Goal: Contribute content

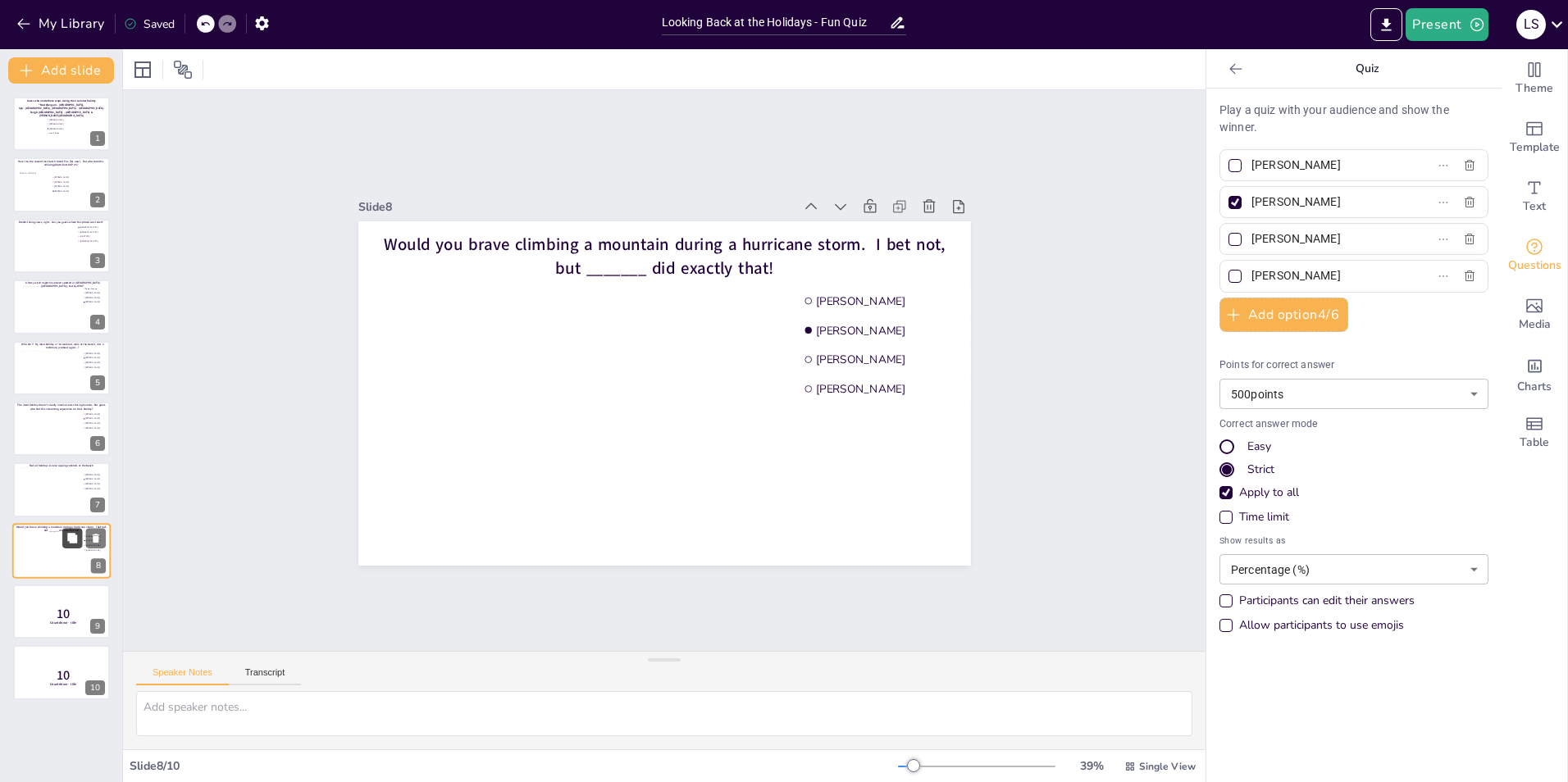
click at [78, 487] on icon at bounding box center [71, 537] width 12 height 12
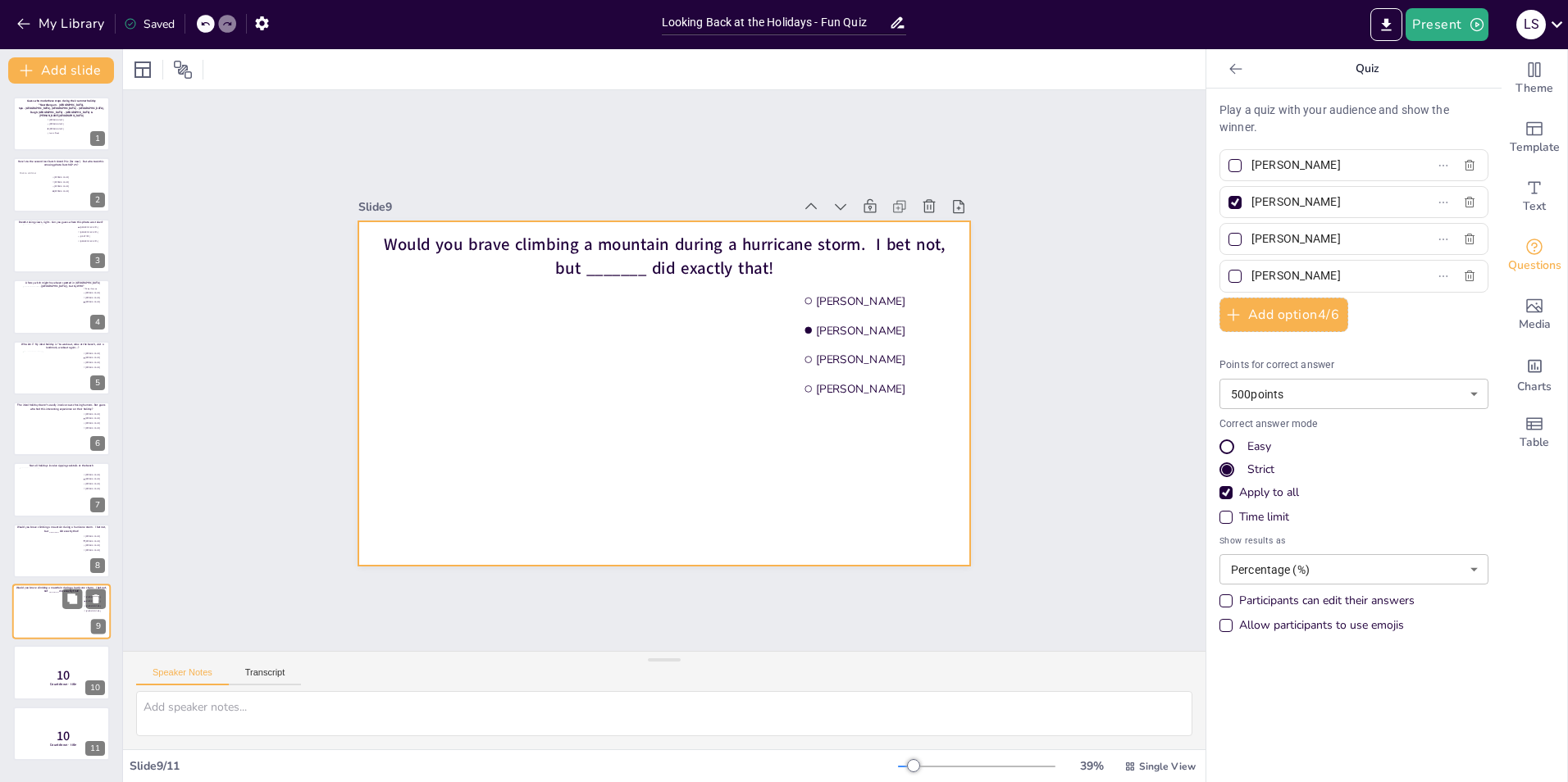
click at [46, 487] on div at bounding box center [62, 611] width 98 height 55
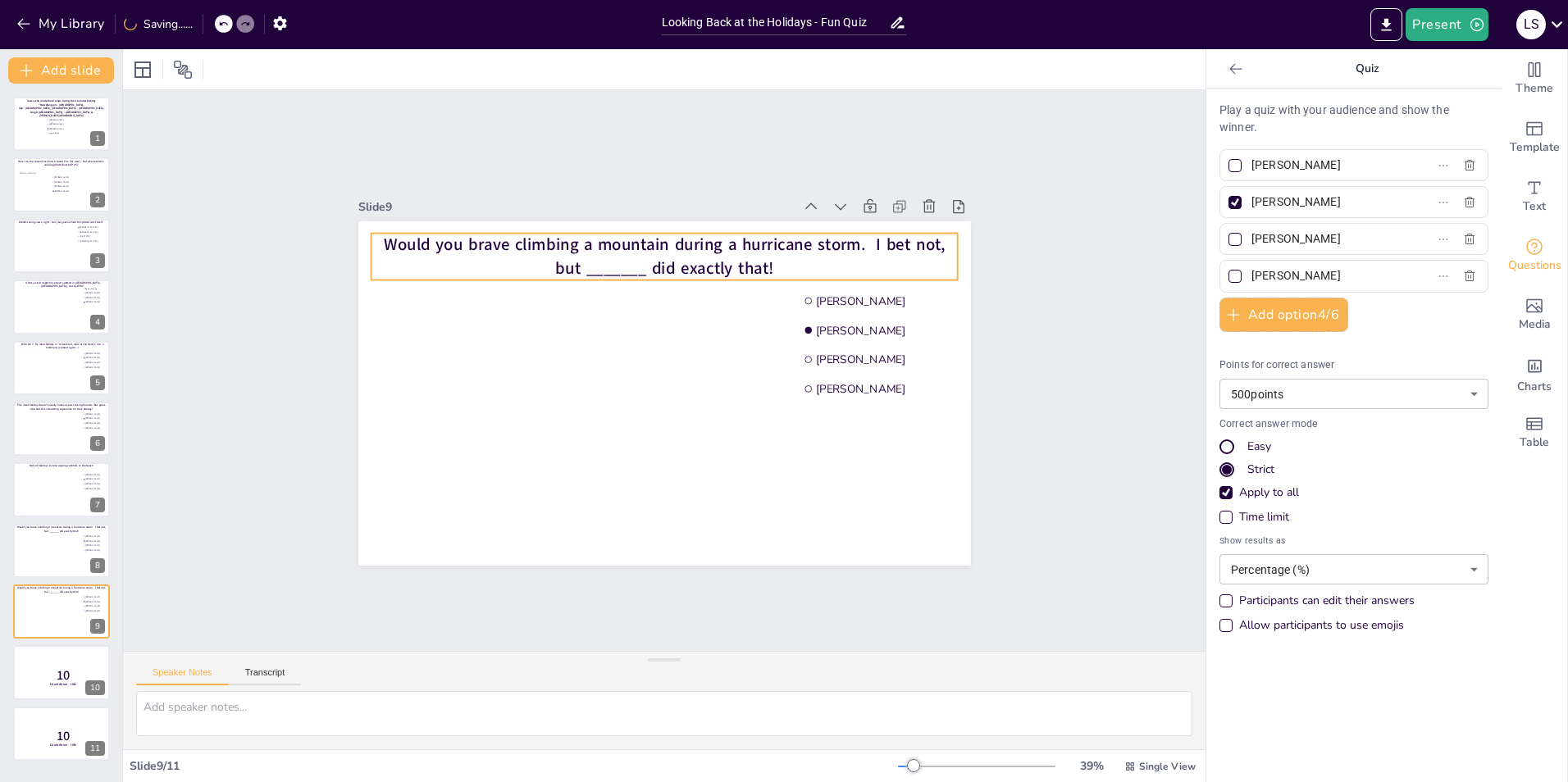
click at [645, 258] on span "Would you brave climbing a mountain during a hurricane storm. I bet not, but __…" at bounding box center [664, 256] width 561 height 46
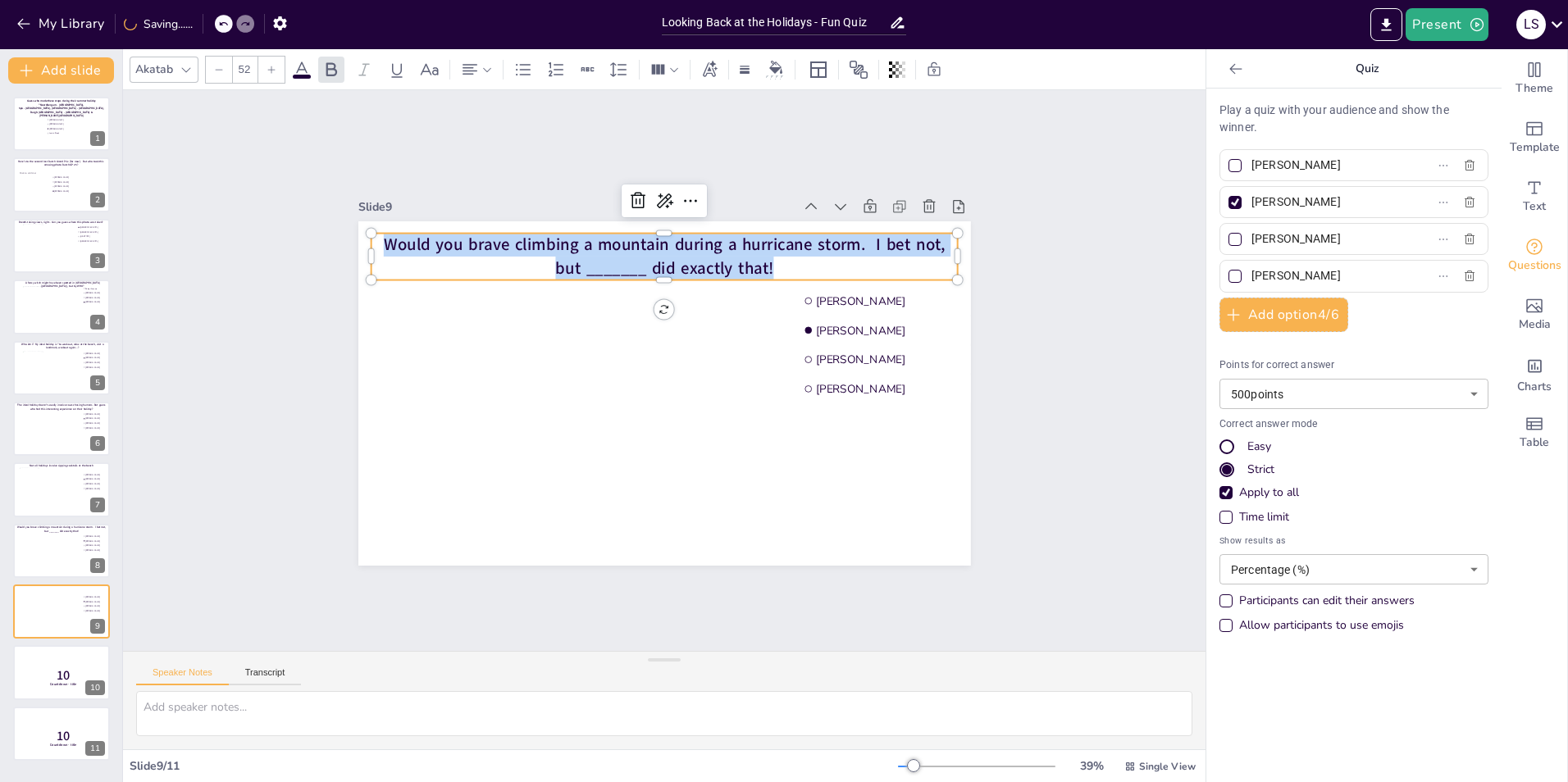
drag, startPoint x: 761, startPoint y: 257, endPoint x: 399, endPoint y: 227, distance: 363.2
click at [399, 227] on div "[PERSON_NAME] [PERSON_NAME] Martijn [PERSON_NAME] [PERSON_NAME] Would you brave…" at bounding box center [664, 394] width 612 height 345
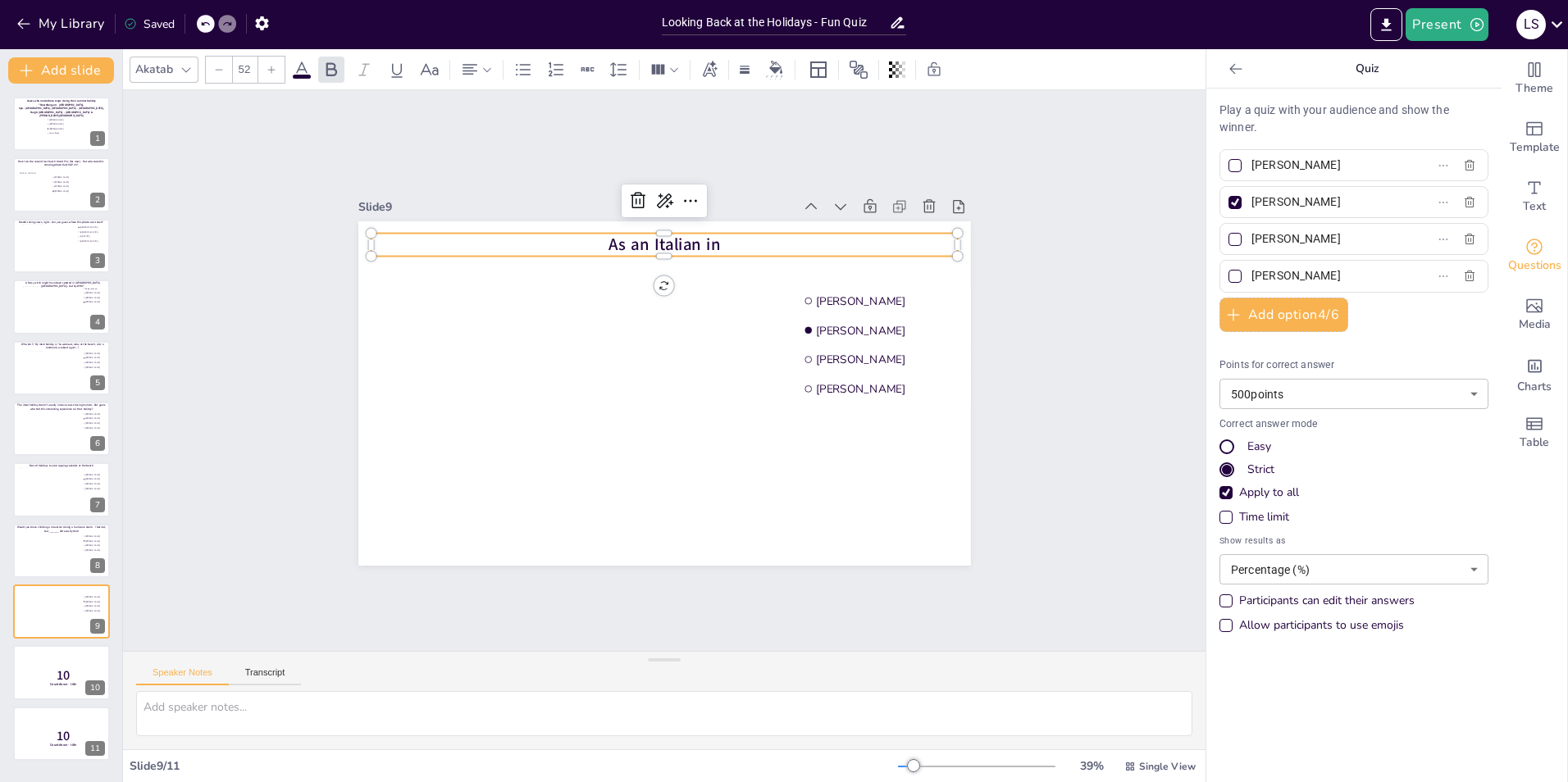
click at [609, 240] on span "As an Italian in" at bounding box center [665, 245] width 112 height 23
click at [720, 239] on p "As an Italian in" at bounding box center [663, 245] width 586 height 23
click at [68, 110] on icon at bounding box center [71, 111] width 10 height 10
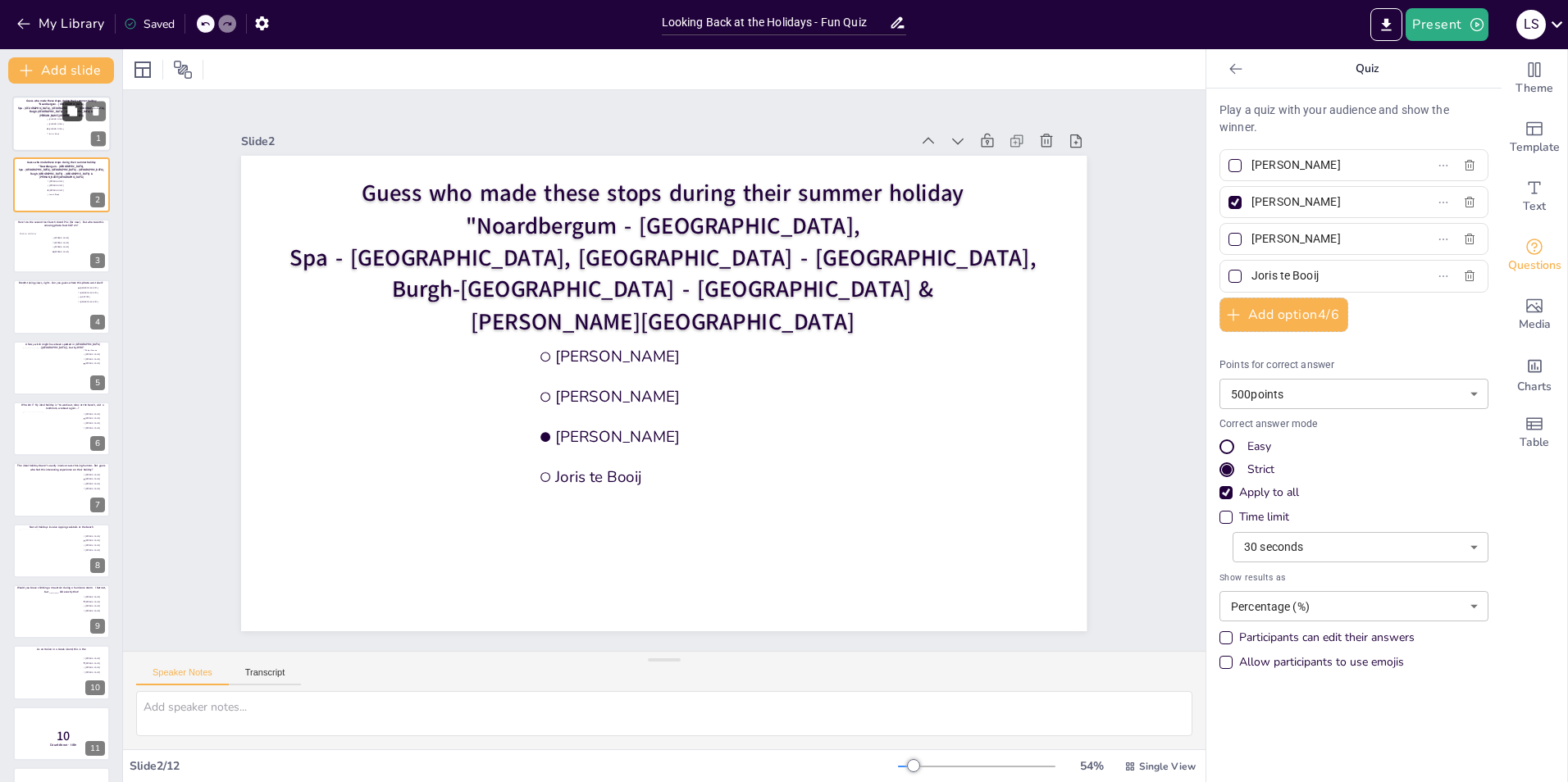
type input "[PERSON_NAME]"
type input "Joris te Booij"
click at [97, 177] on icon at bounding box center [95, 172] width 6 height 9
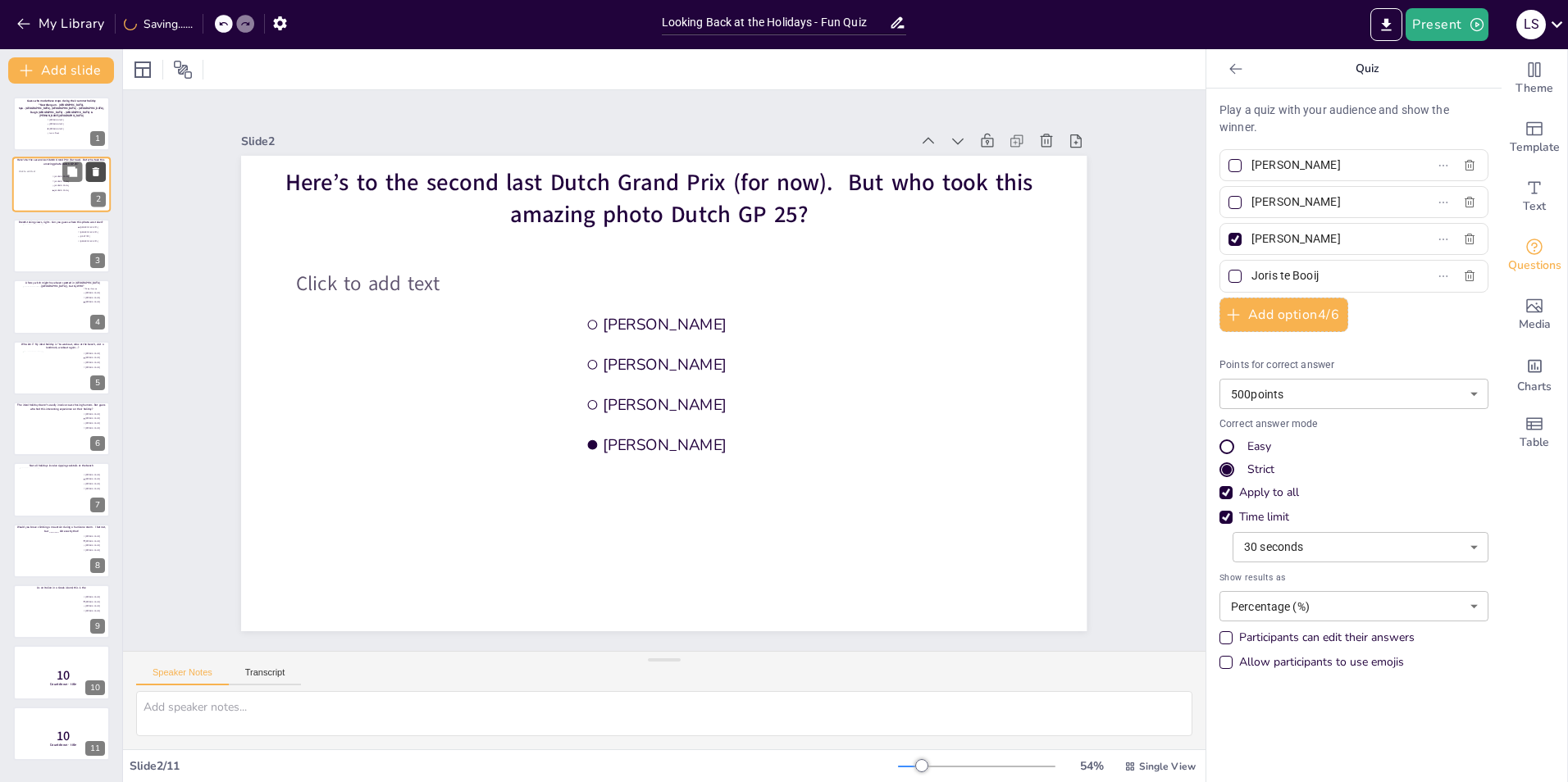
type input "[PERSON_NAME]"
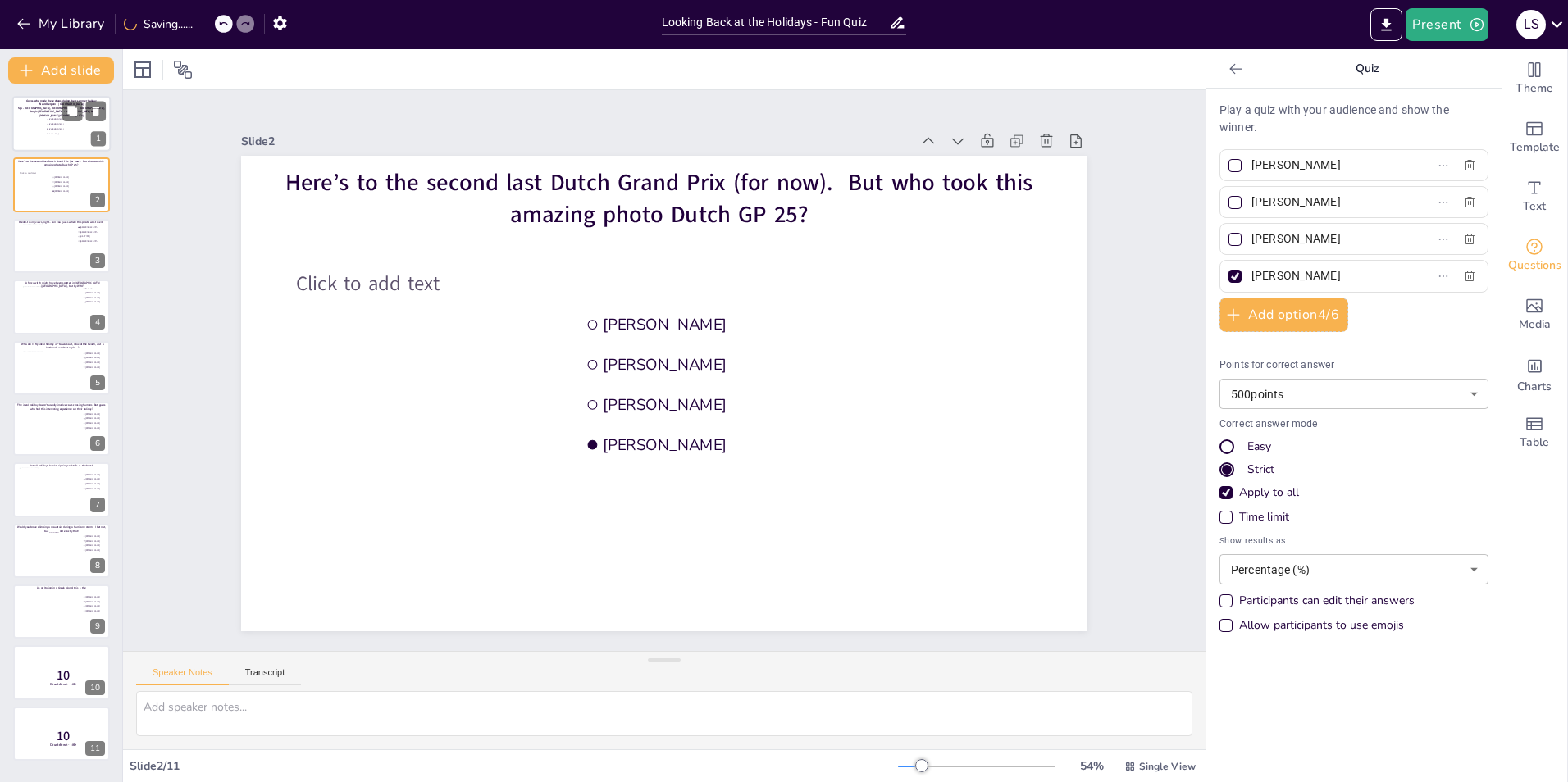
click at [27, 124] on div at bounding box center [62, 123] width 98 height 55
type input "[PERSON_NAME]"
type input "Joris te Booij"
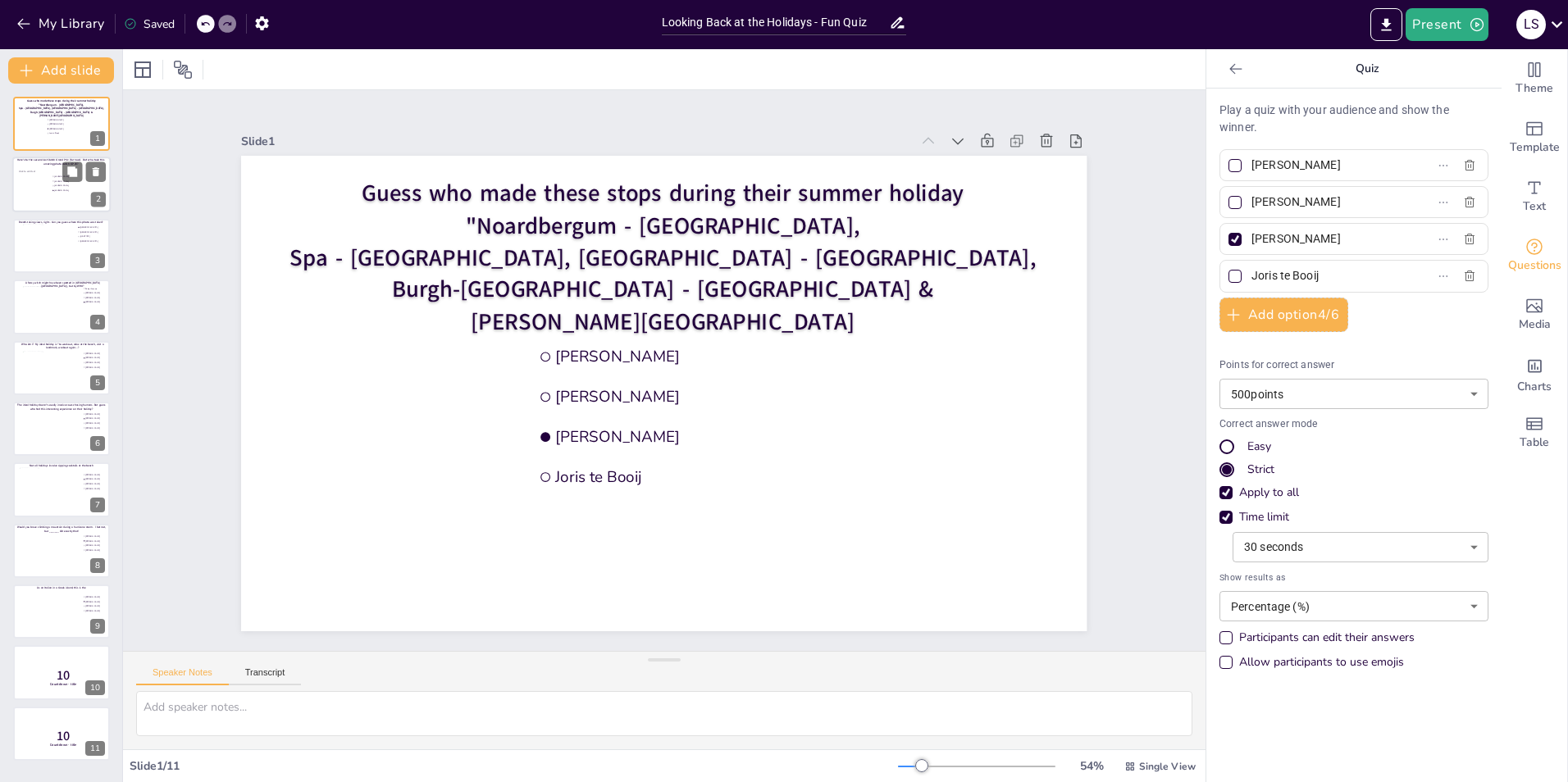
click at [62, 196] on div at bounding box center [62, 185] width 98 height 55
type input "[PERSON_NAME]"
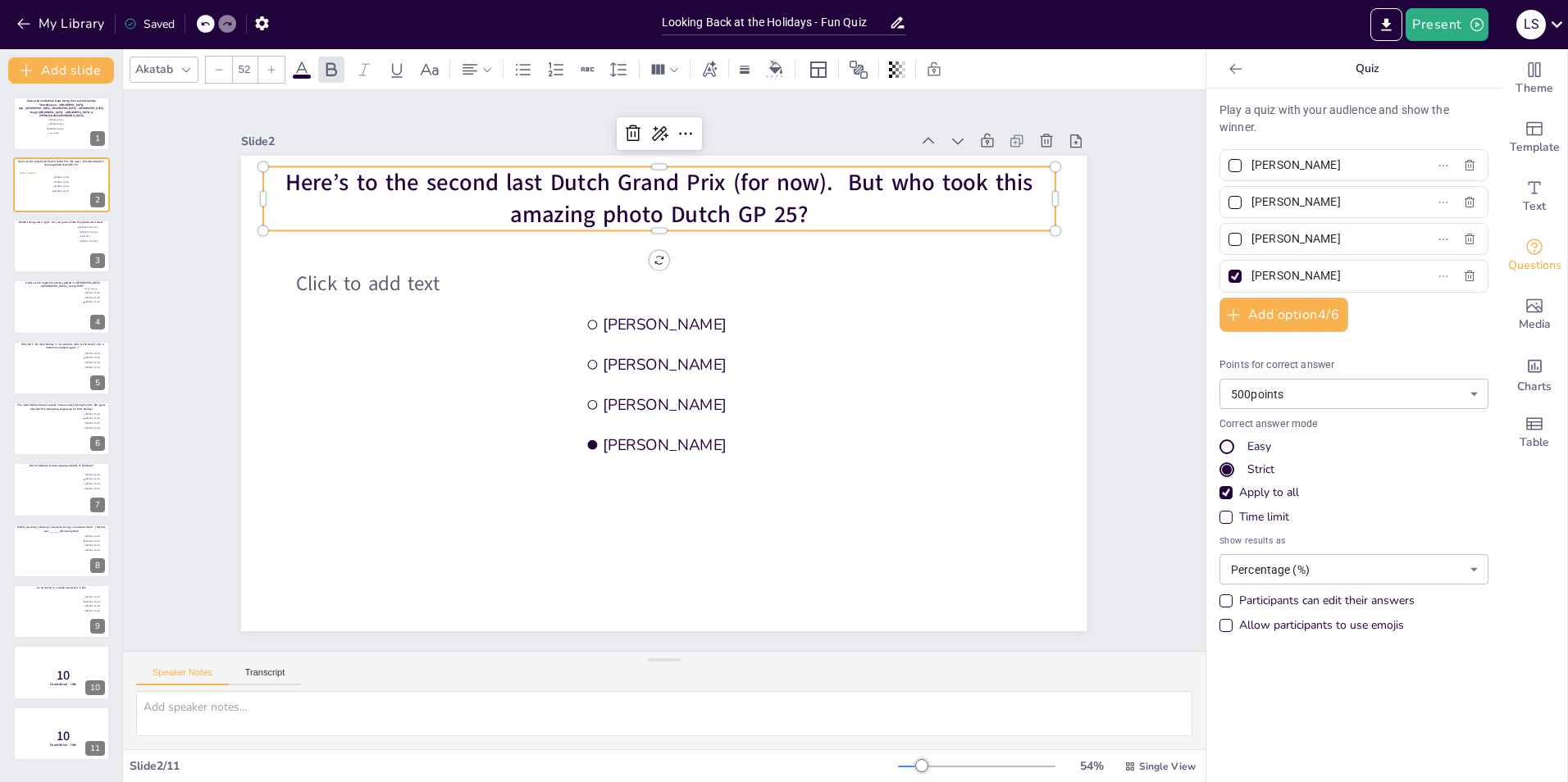
click at [875, 175] on span "Here’s to the second last Dutch Grand Prix (for now). But who took this amazing…" at bounding box center [660, 198] width 748 height 63
click at [880, 177] on span "Here’s to the second last Dutch Grand Prix (for now). But who took this amazing…" at bounding box center [660, 198] width 748 height 63
click at [1042, 274] on div "Slide 1 Guess who made these stops during their summer holiday "Noardbergum - F…" at bounding box center [664, 370] width 937 height 521
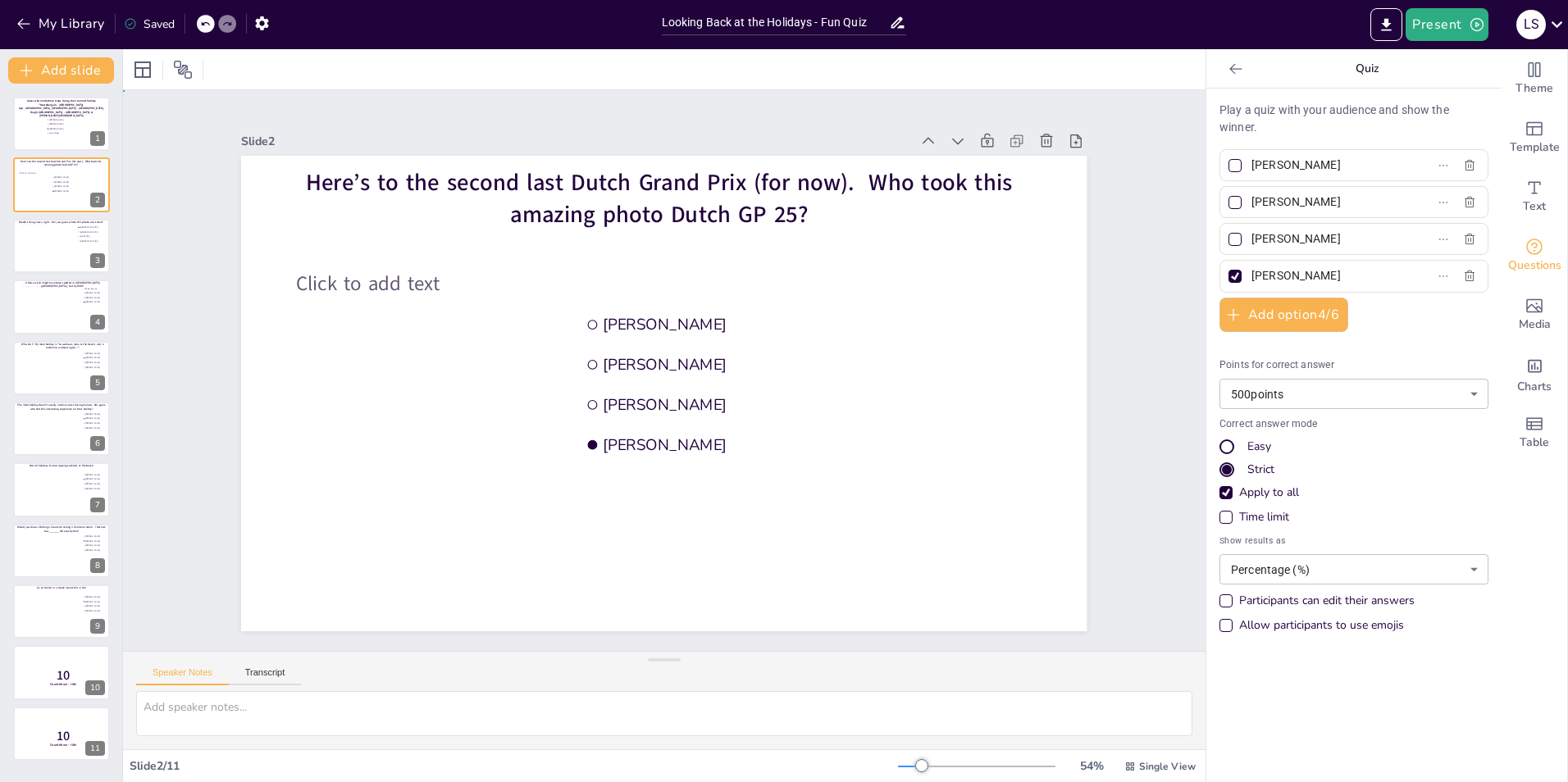
click at [1042, 264] on div "Slide 1 Guess who made these stops during their summer holiday "Noardbergum - F…" at bounding box center [664, 370] width 1083 height 561
click at [66, 126] on li "[PERSON_NAME]" at bounding box center [70, 124] width 49 height 4
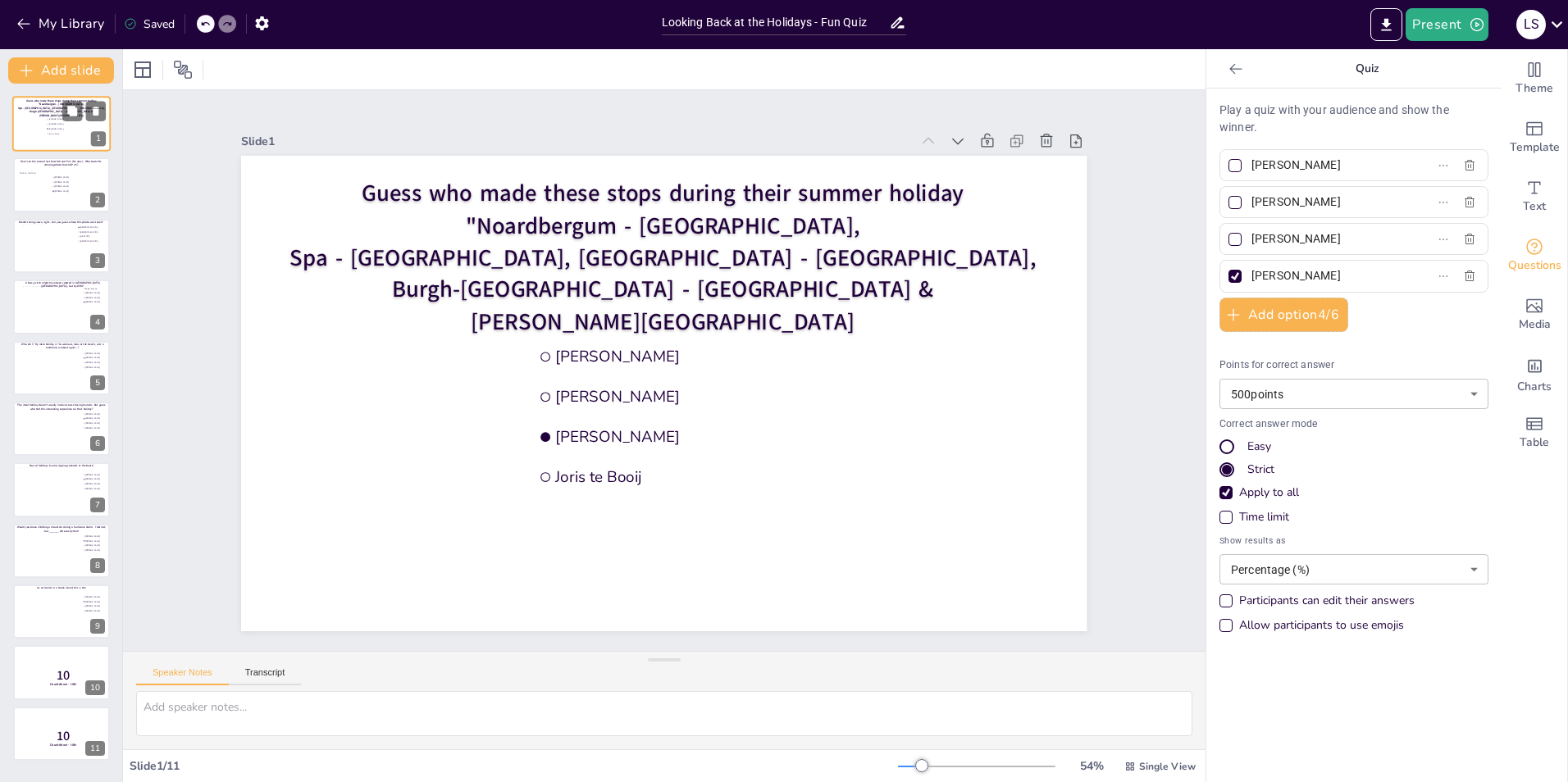
type input "[PERSON_NAME]"
type input "Joris te Booij"
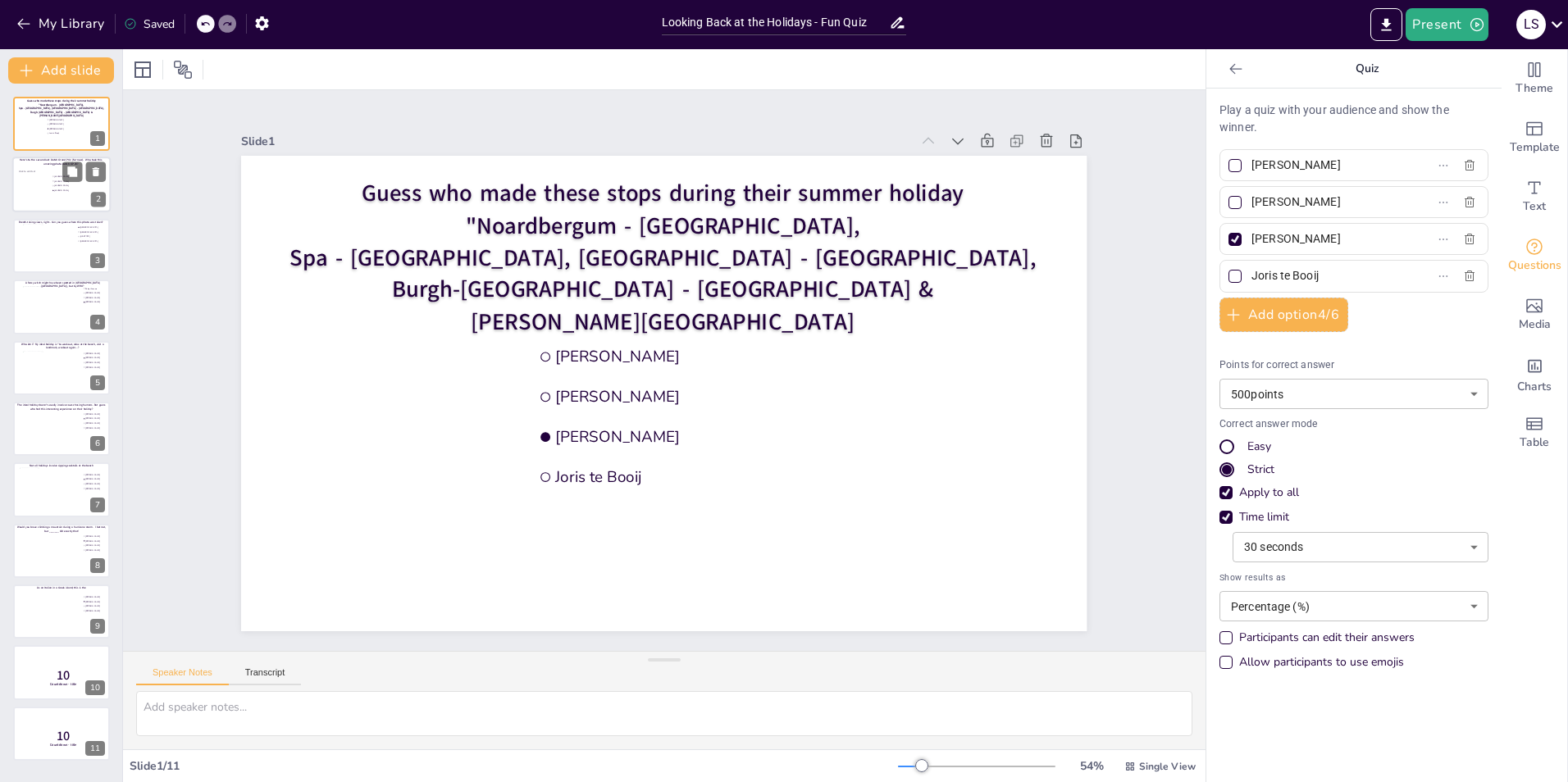
click at [46, 192] on div at bounding box center [33, 186] width 32 height 49
type input "[PERSON_NAME]"
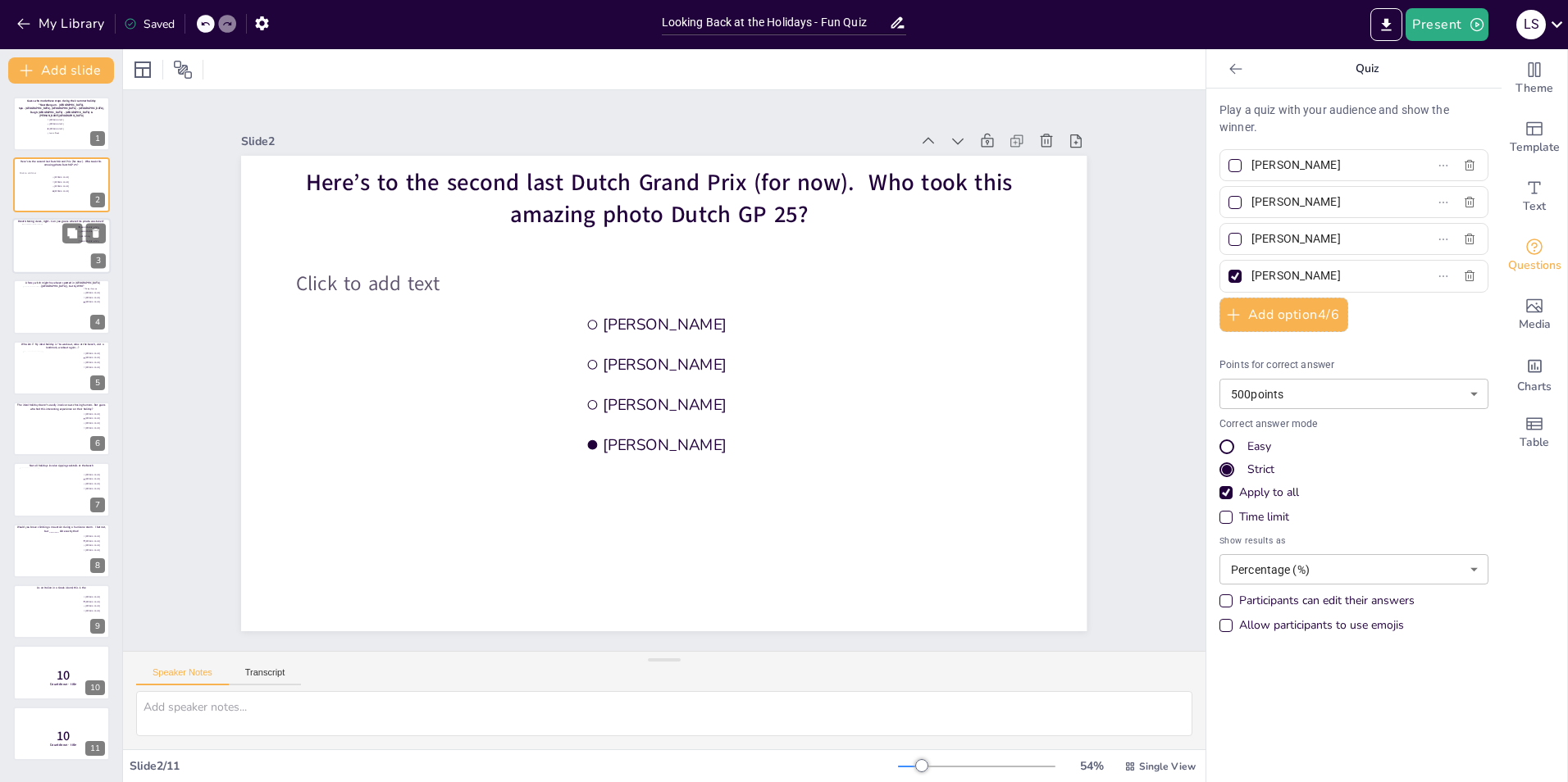
click at [46, 232] on div at bounding box center [62, 246] width 79 height 45
type input "[GEOGRAPHIC_DATA]"
type input "[US_STATE]"
type input "[GEOGRAPHIC_DATA]"
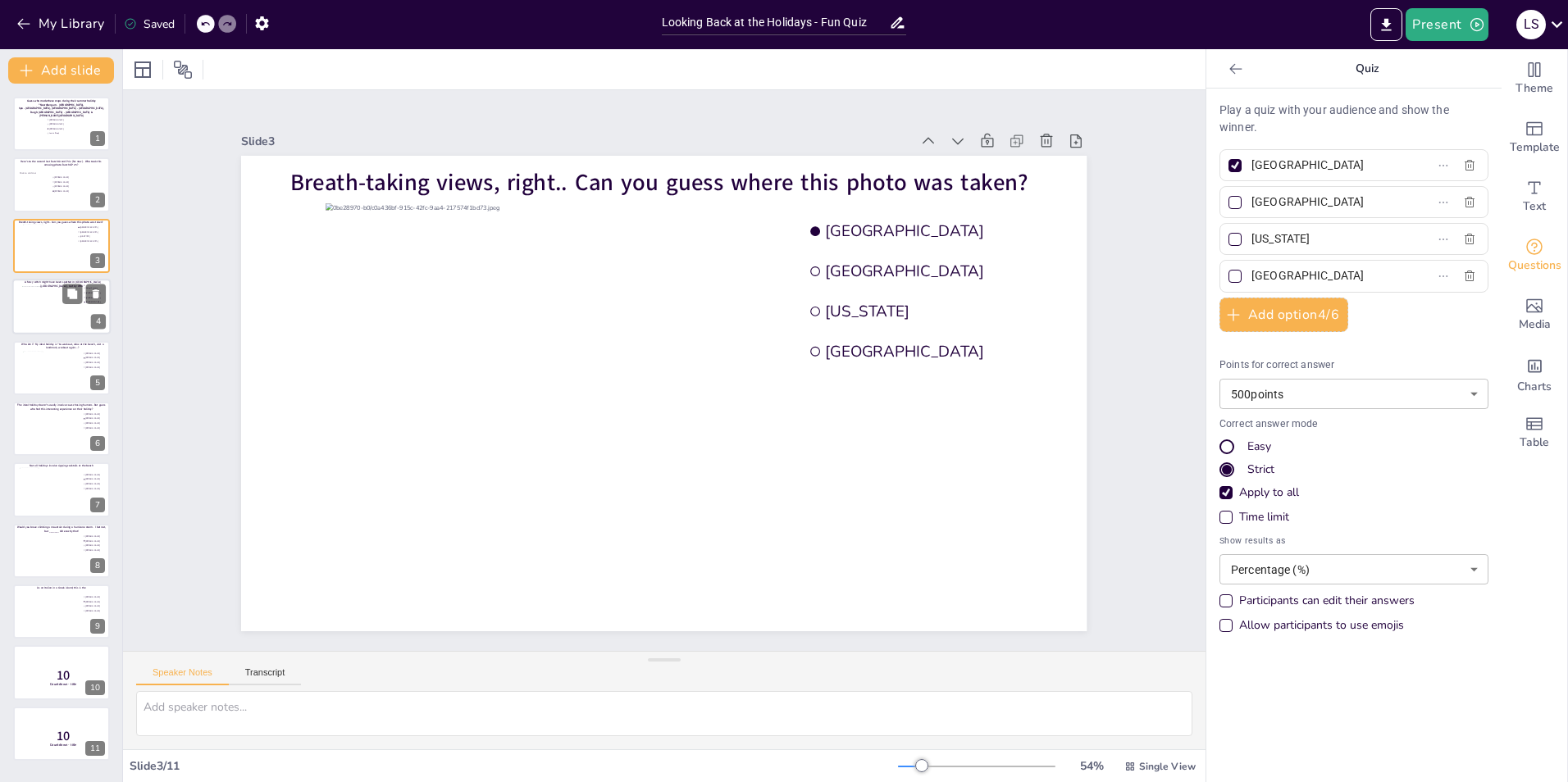
click at [47, 292] on div at bounding box center [62, 307] width 79 height 41
type input "Palupi Kusuma"
type input "[PERSON_NAME]"
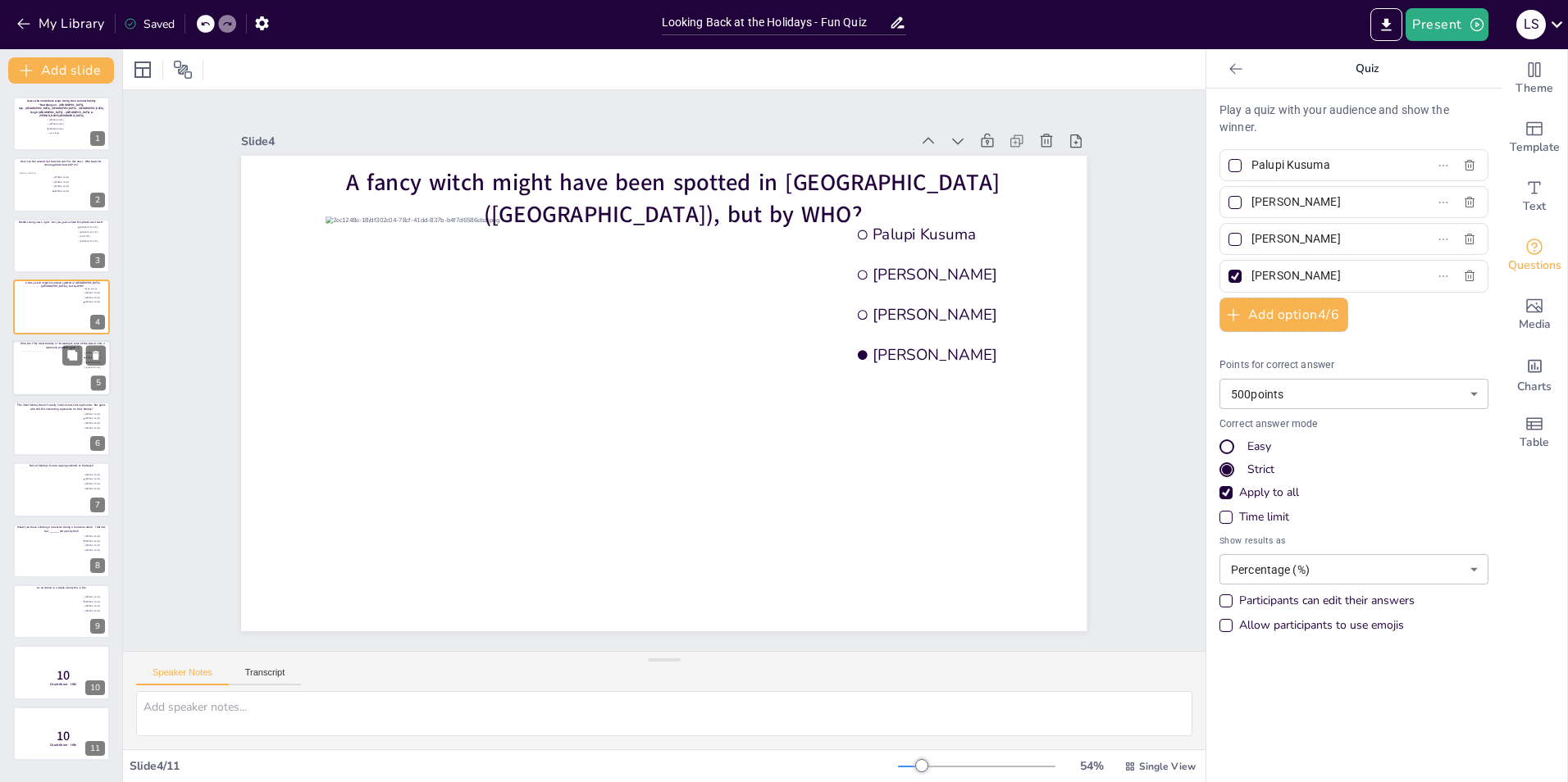
click at [38, 372] on div at bounding box center [52, 373] width 59 height 45
type input "[PERSON_NAME]"
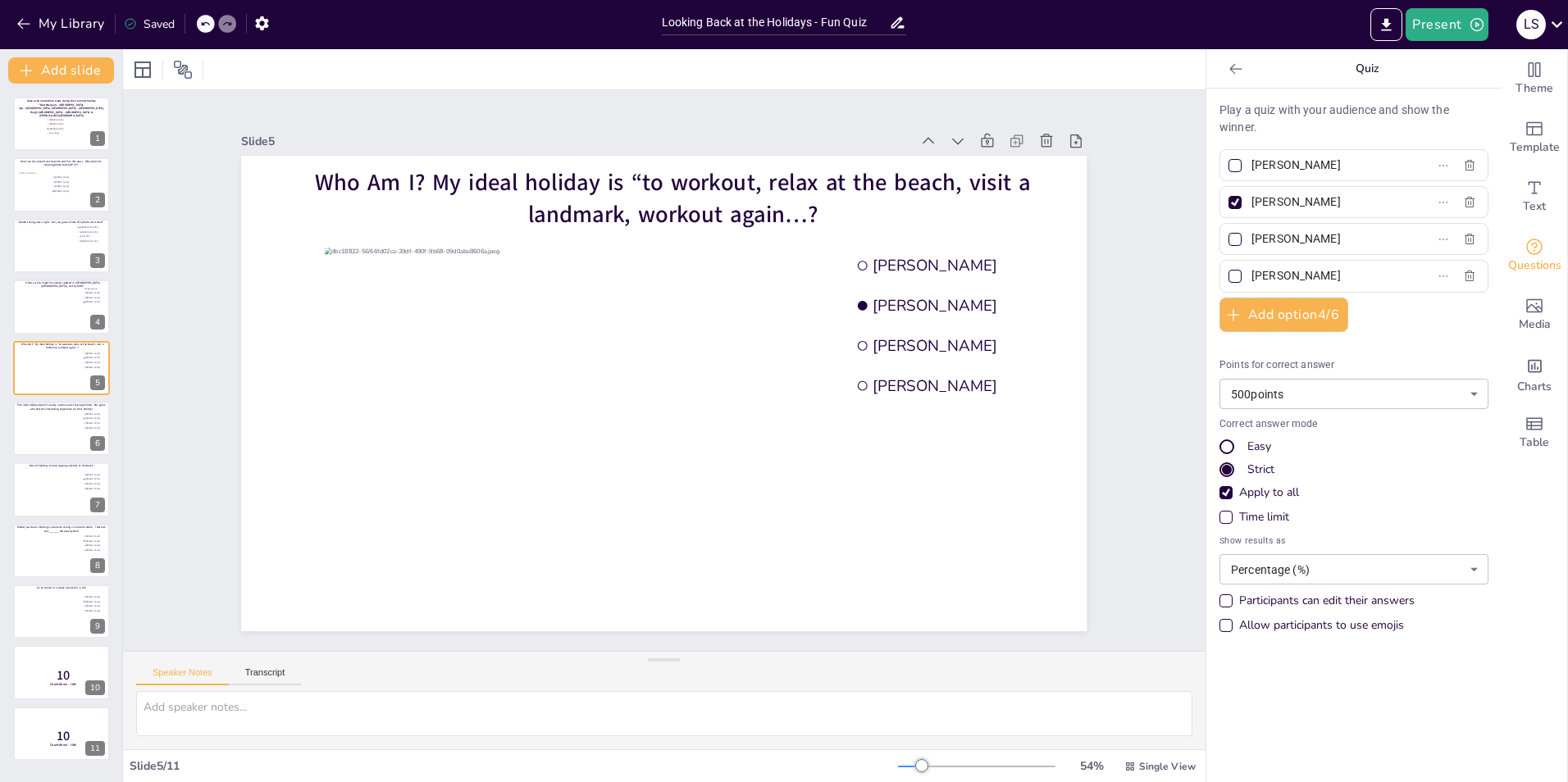
click at [1042, 439] on div "Easy" at bounding box center [1226, 446] width 15 height 15
click at [44, 129] on div at bounding box center [62, 123] width 98 height 55
type input "[PERSON_NAME]"
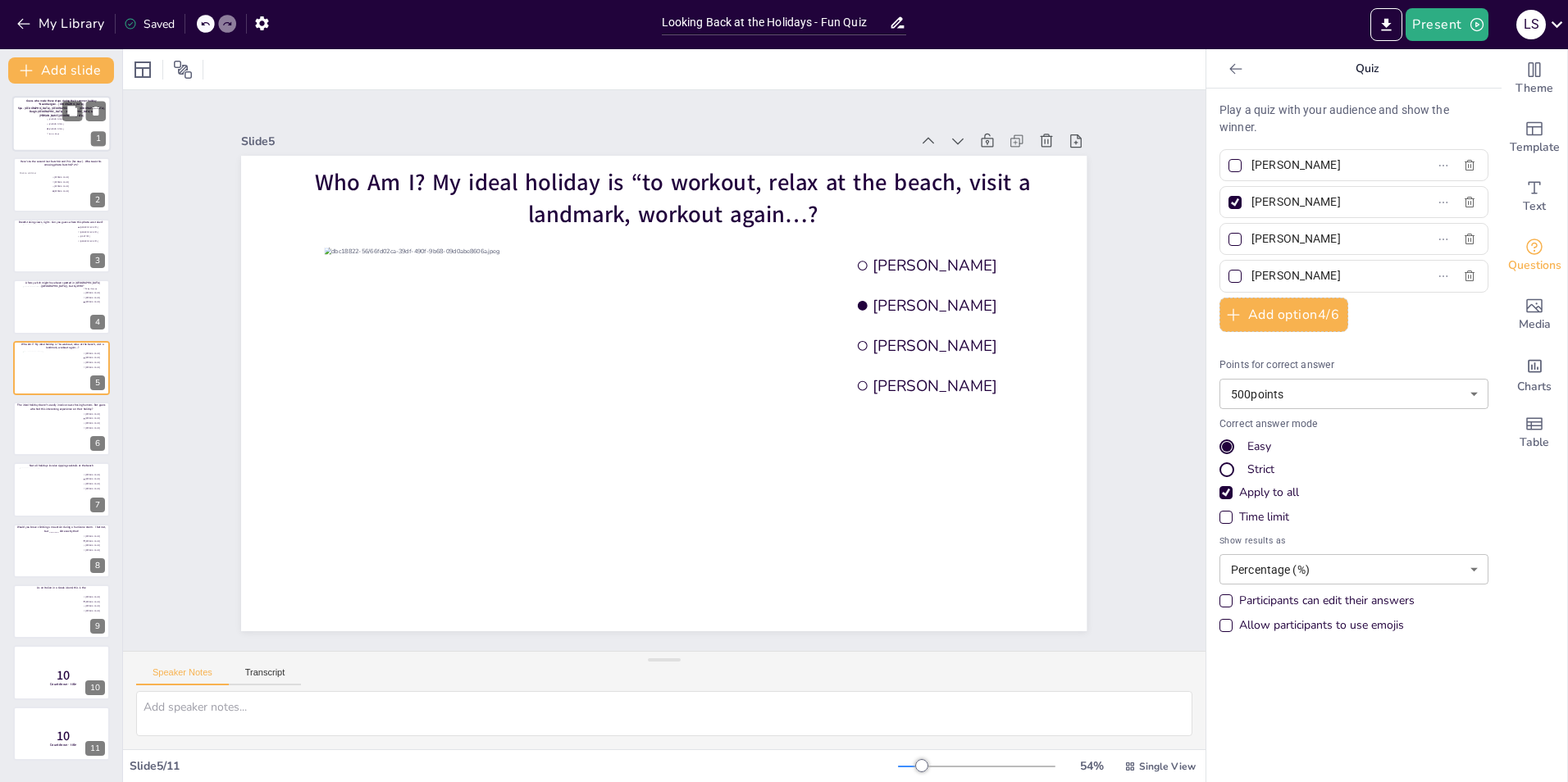
type input "Joris te Booij"
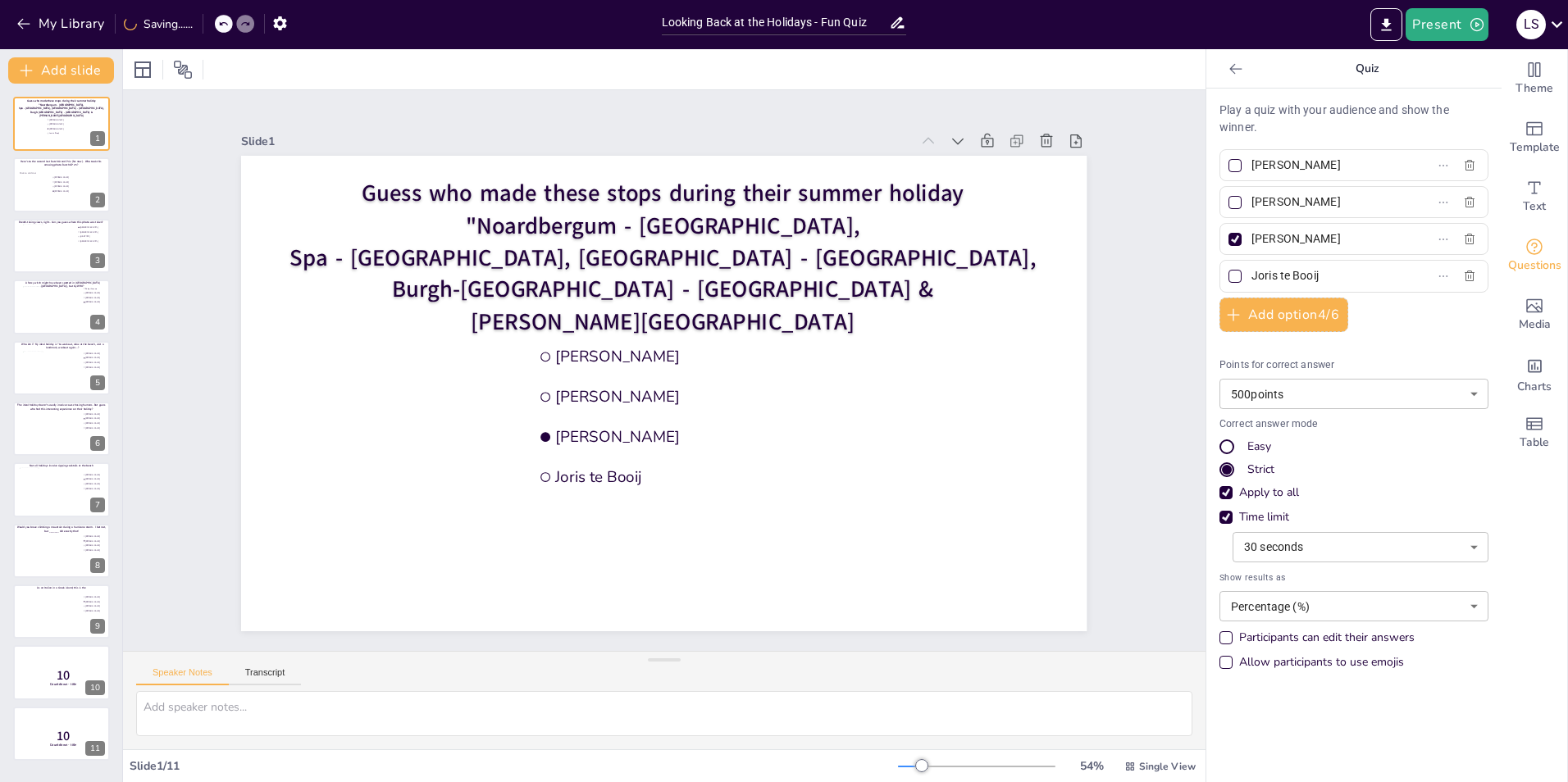
click at [1042, 450] on div "Easy" at bounding box center [1226, 446] width 10 height 10
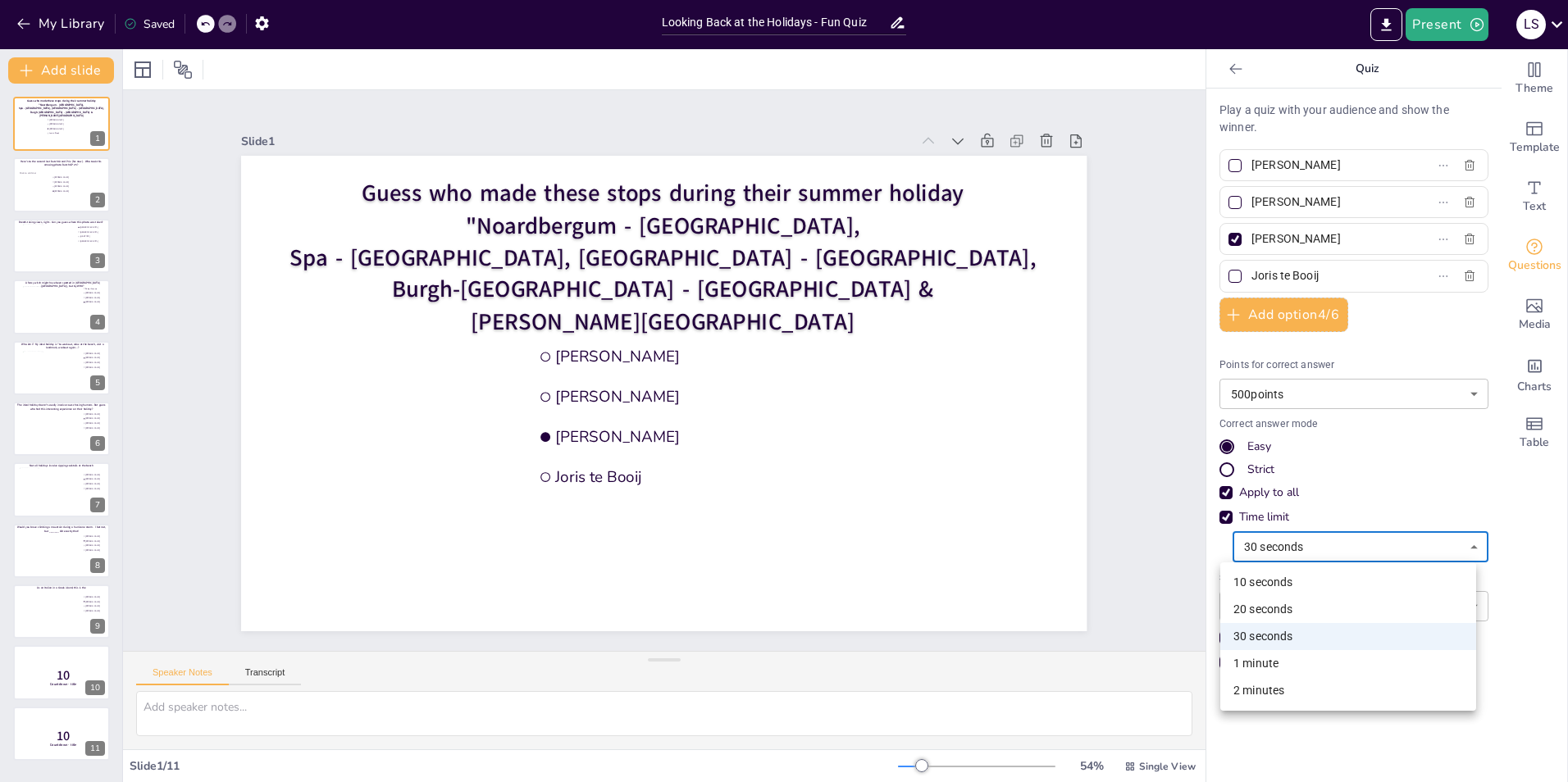
click at [1042, 487] on body "My Library Saved Looking Back at the Holidays - Fun Quiz Present L S Document f…" at bounding box center [784, 391] width 1568 height 782
click at [1042, 487] on li "10 seconds" at bounding box center [1348, 583] width 256 height 27
type input "10"
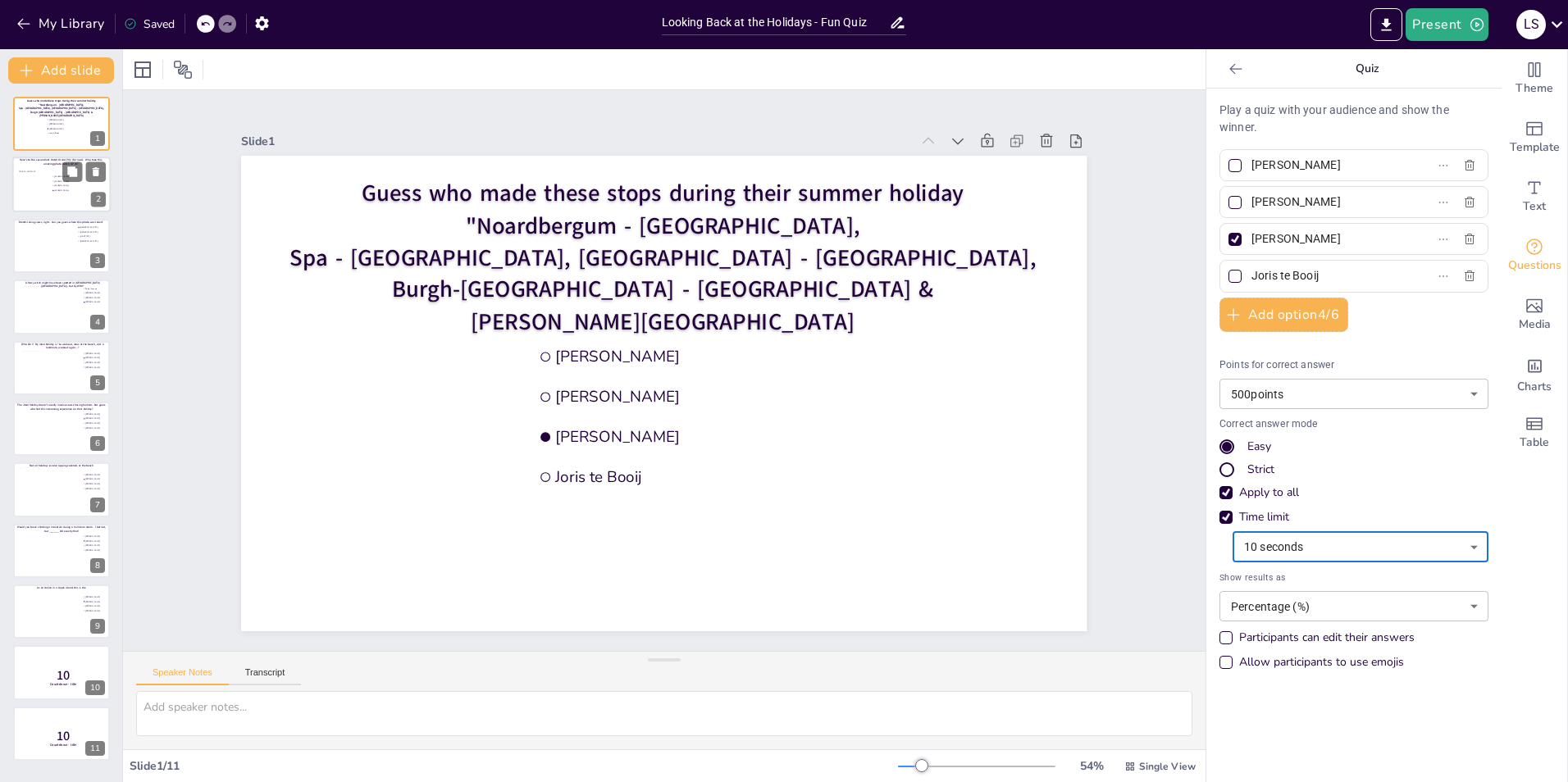
click at [85, 179] on div at bounding box center [84, 172] width 44 height 20
type input "[PERSON_NAME]"
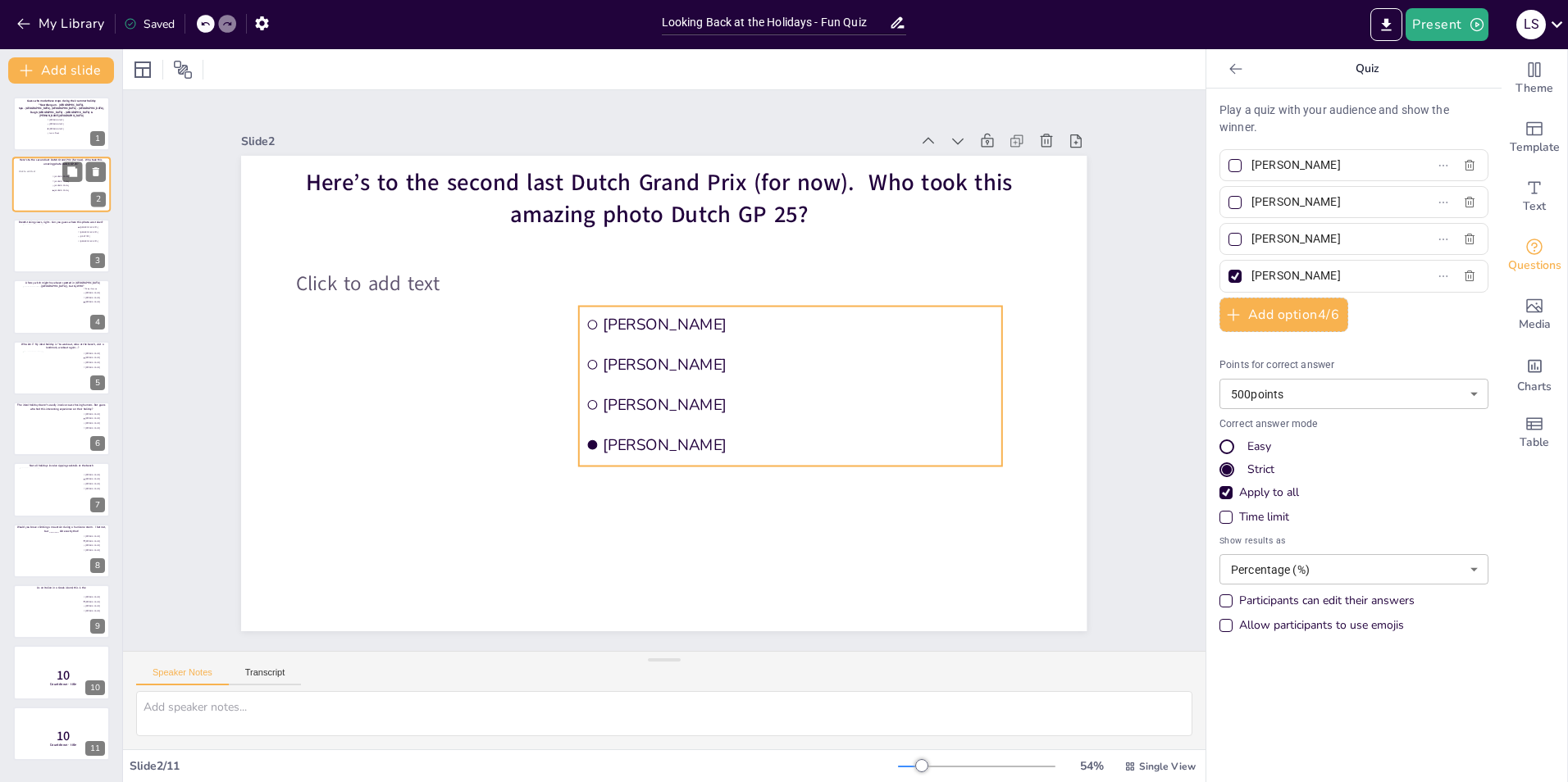
click at [56, 180] on span "[PERSON_NAME]" at bounding box center [77, 181] width 46 height 3
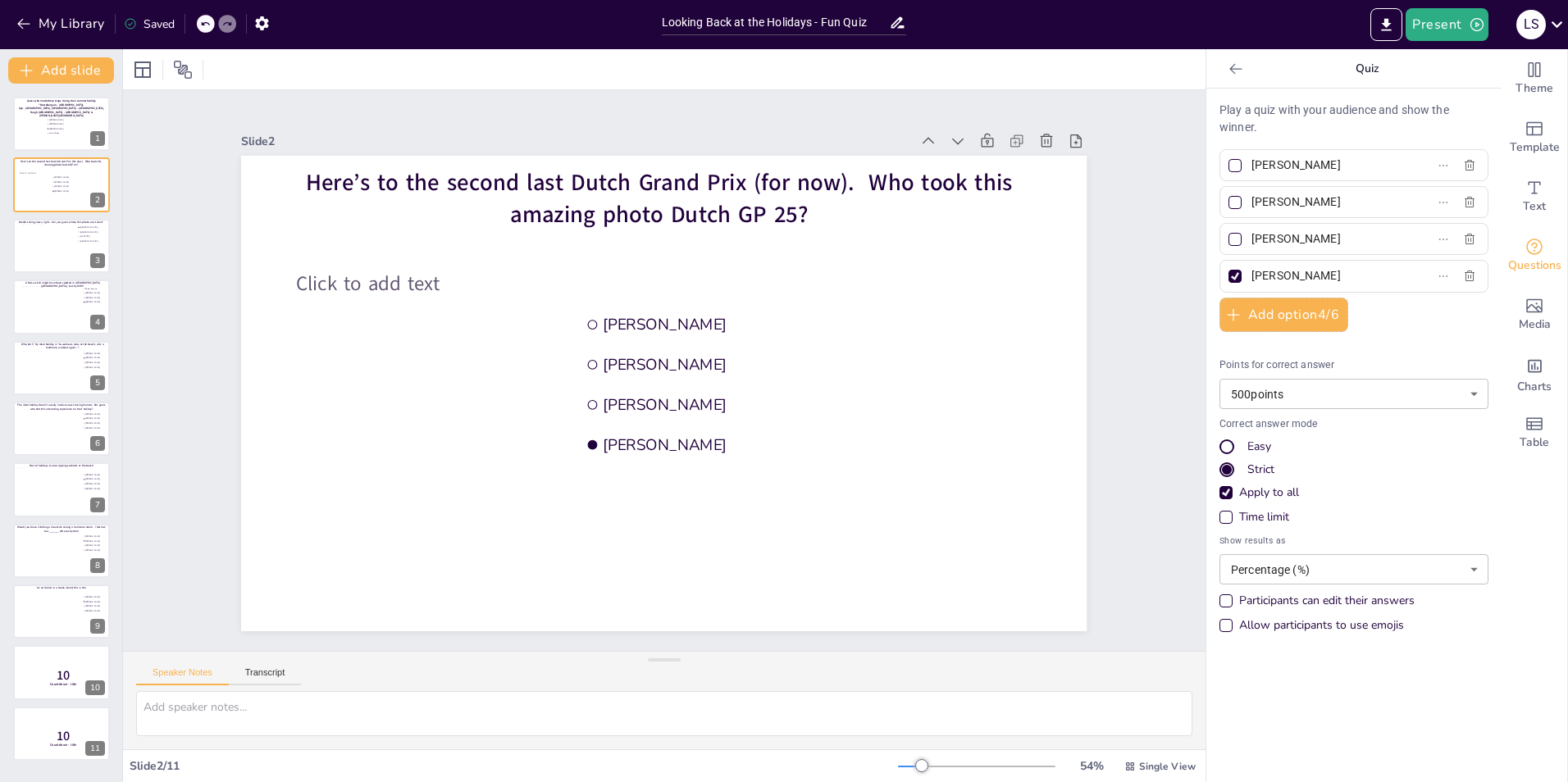
click at [1042, 447] on div "Easy" at bounding box center [1226, 446] width 10 height 10
click at [1042, 487] on div "Apply to all" at bounding box center [1225, 493] width 13 height 13
click at [1042, 394] on body "My Library Saved Looking Back at the Holidays - Fun Quiz Present L S Document f…" at bounding box center [784, 391] width 1568 height 782
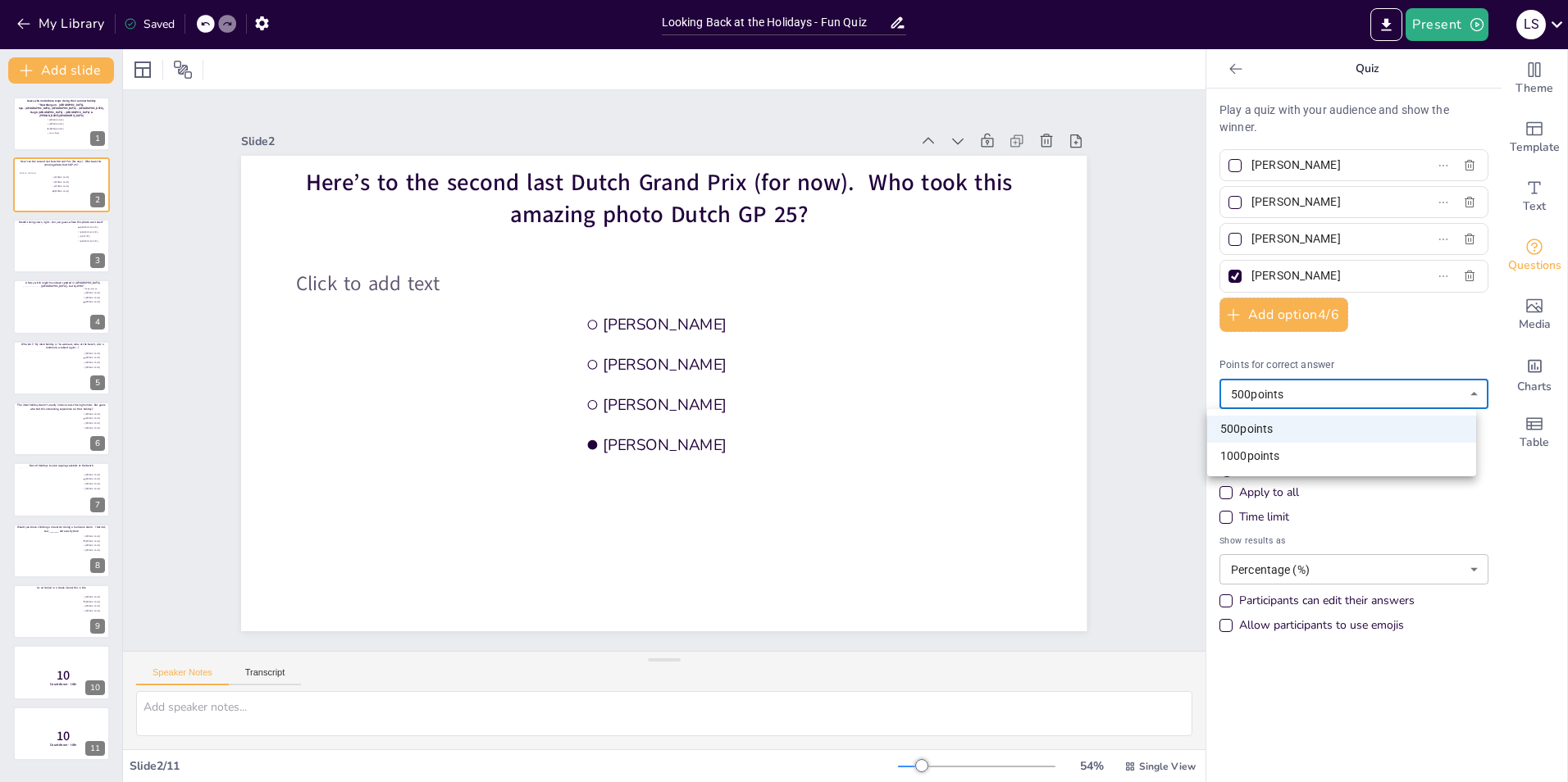
click at [1042, 394] on div at bounding box center [784, 391] width 1568 height 782
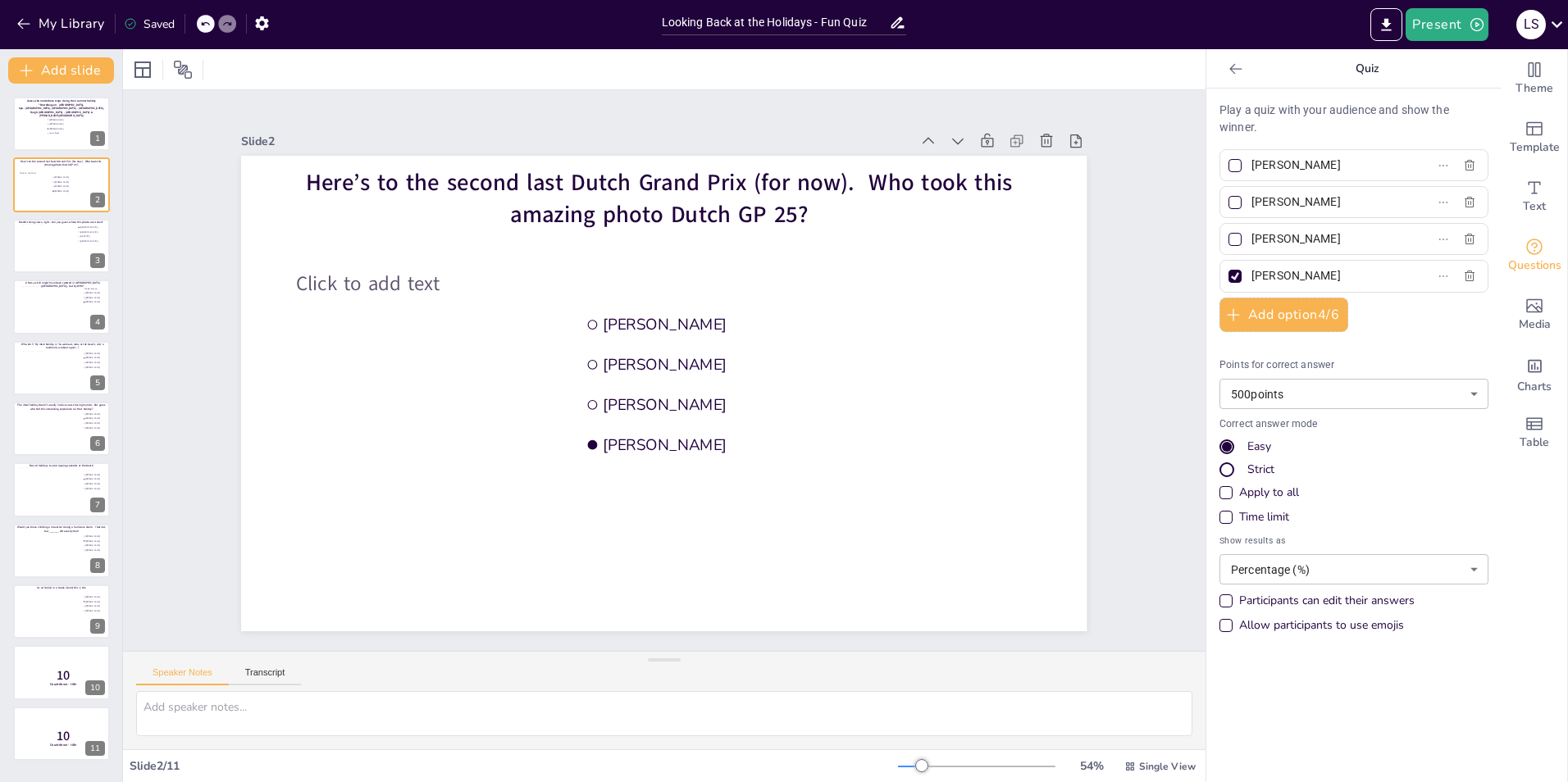
click at [1042, 487] on div "Time limit" at bounding box center [1225, 517] width 13 height 13
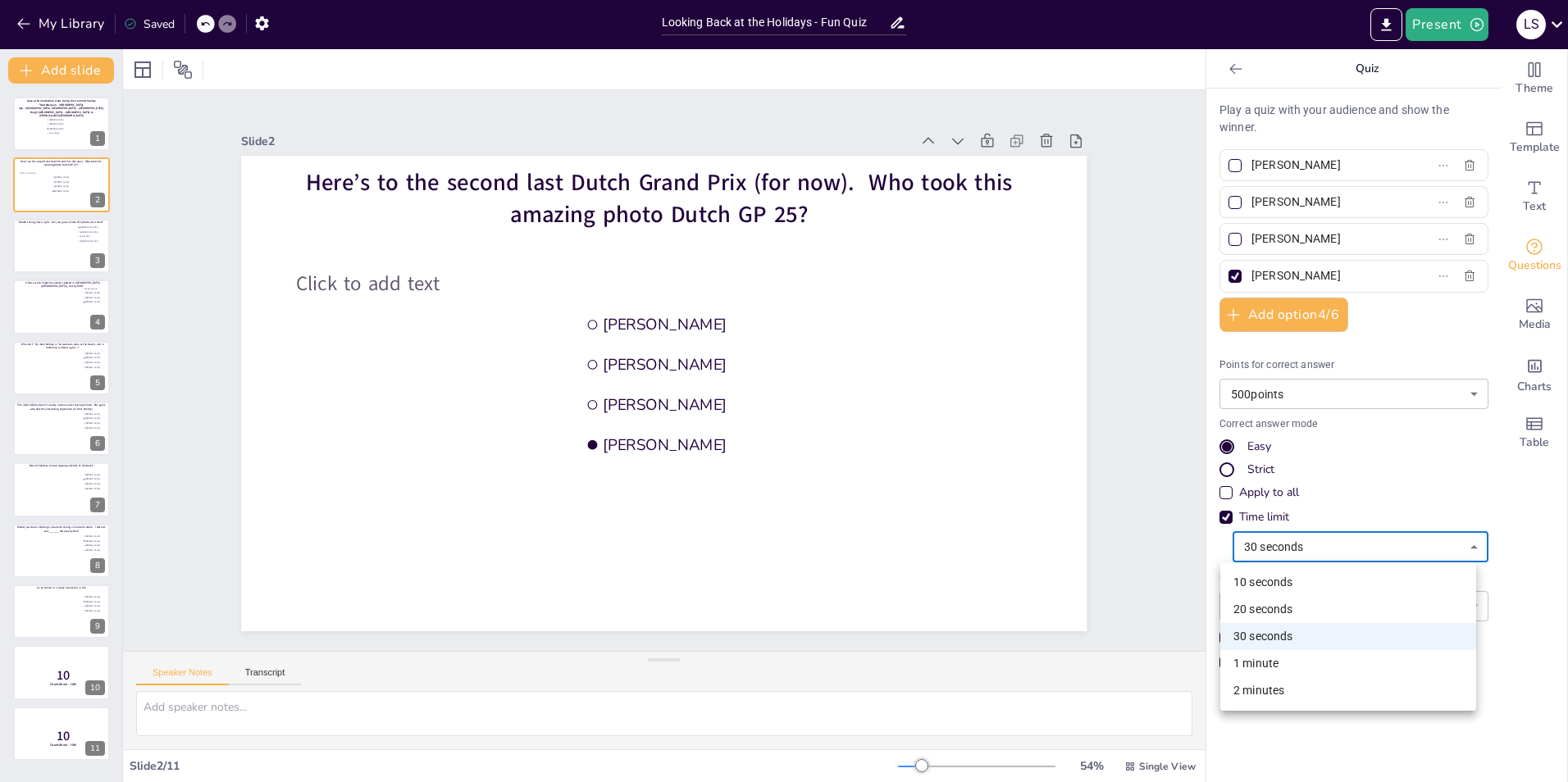
click at [1042, 487] on body "My Library Saved Looking Back at the Holidays - Fun Quiz Present L S Document f…" at bounding box center [784, 391] width 1568 height 782
click at [1042, 487] on li "10 seconds" at bounding box center [1348, 583] width 256 height 27
type input "10"
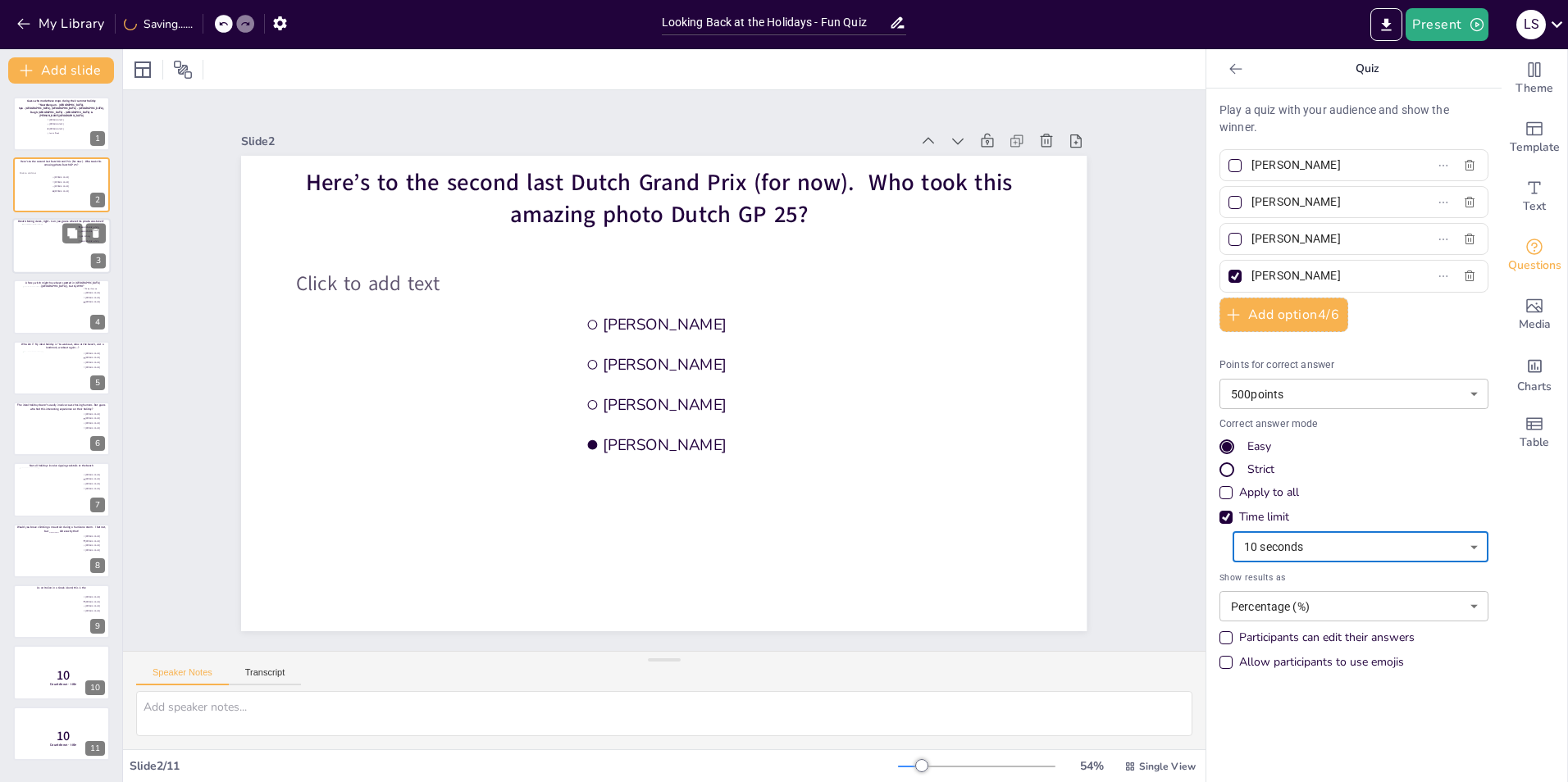
click at [42, 248] on div at bounding box center [62, 246] width 79 height 45
type input "[GEOGRAPHIC_DATA]"
type input "[US_STATE]"
type input "[GEOGRAPHIC_DATA]"
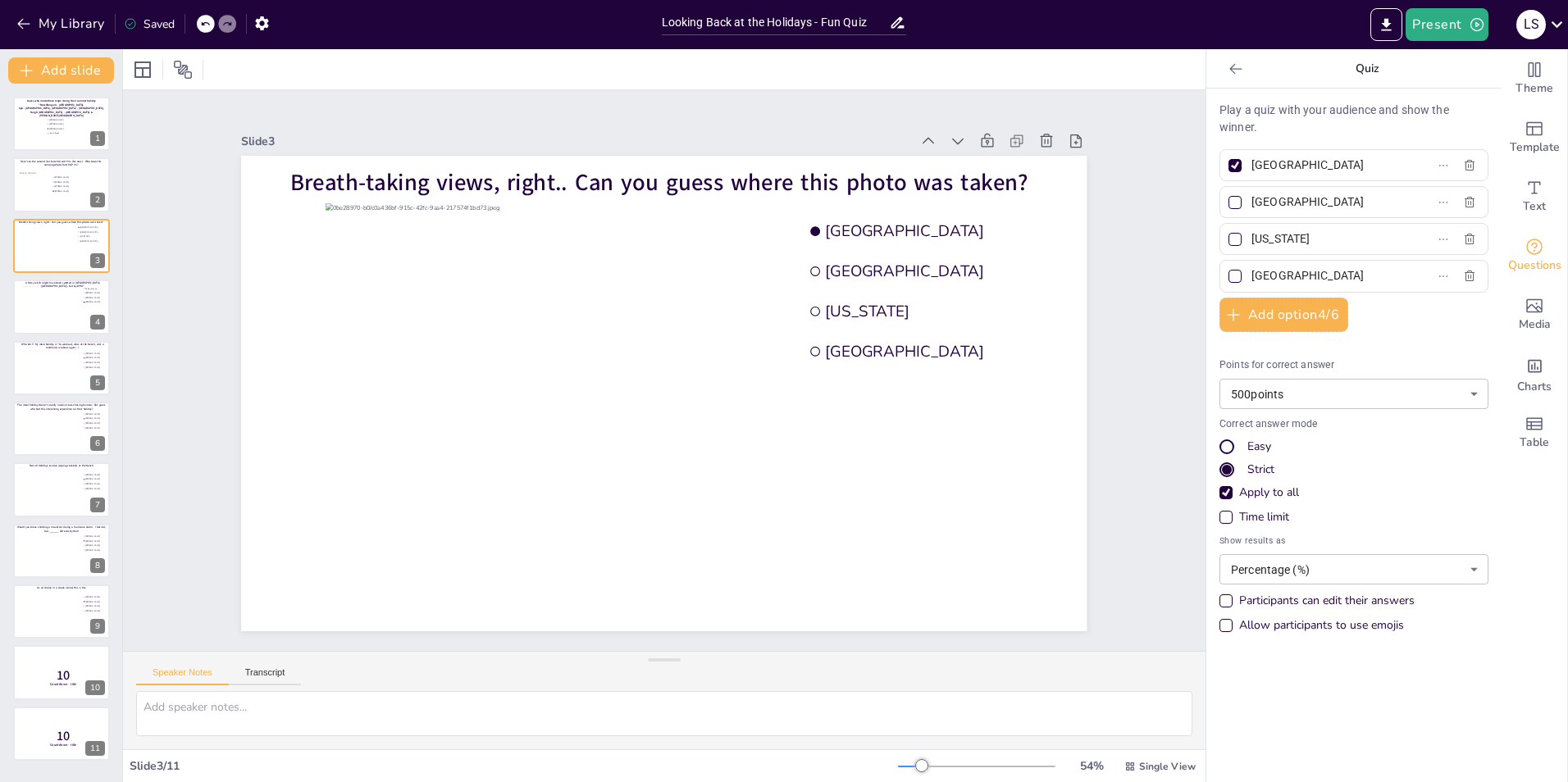
click at [1042, 439] on div "Easy" at bounding box center [1353, 447] width 269 height 16
click at [1042, 487] on div "Time limit" at bounding box center [1225, 517] width 13 height 13
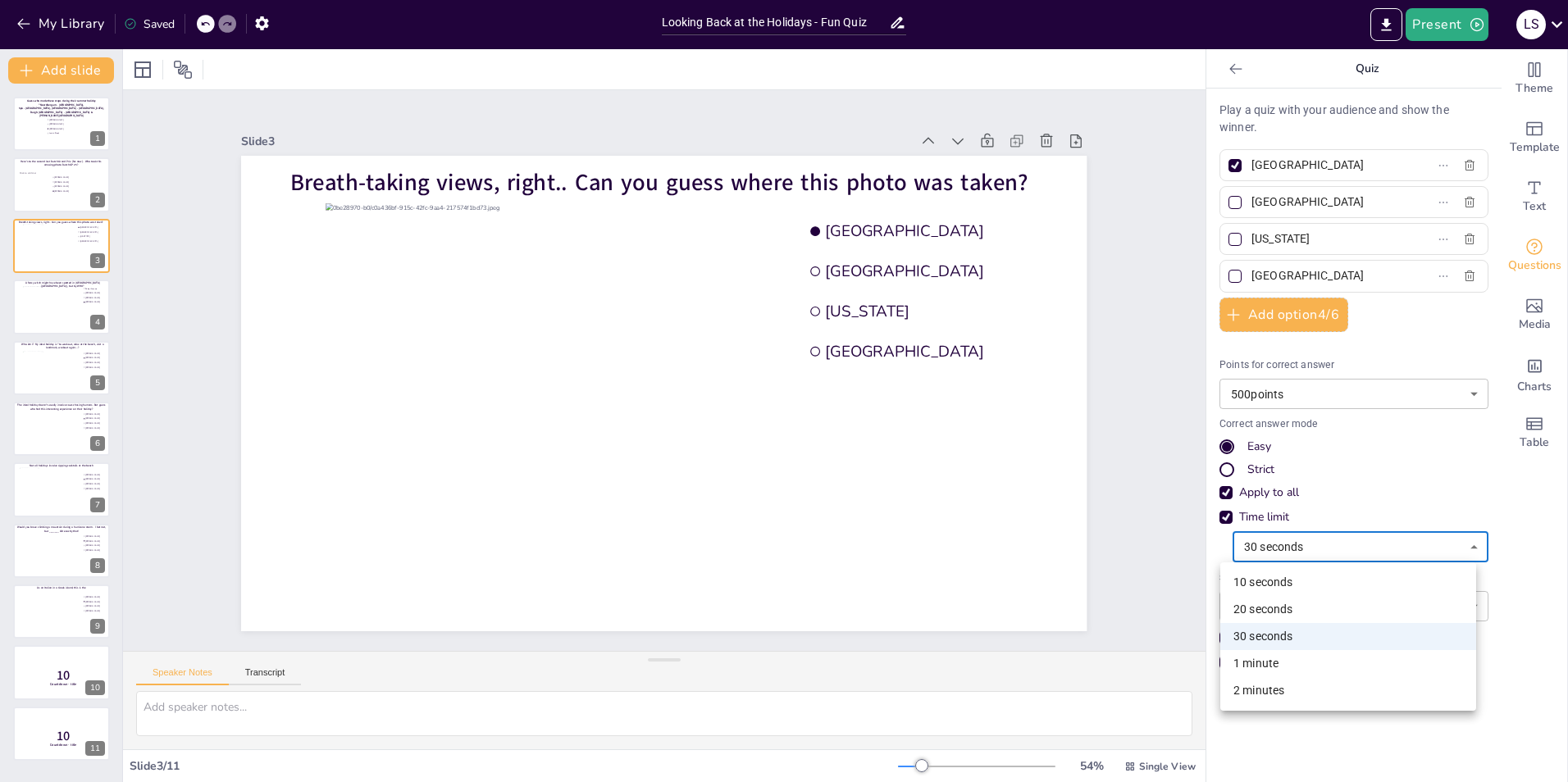
click at [1042, 487] on body "My Library Saved Looking Back at the Holidays - Fun Quiz Present L S Document f…" at bounding box center [784, 391] width 1568 height 782
click at [1042, 487] on li "10 seconds" at bounding box center [1348, 583] width 256 height 27
type input "10"
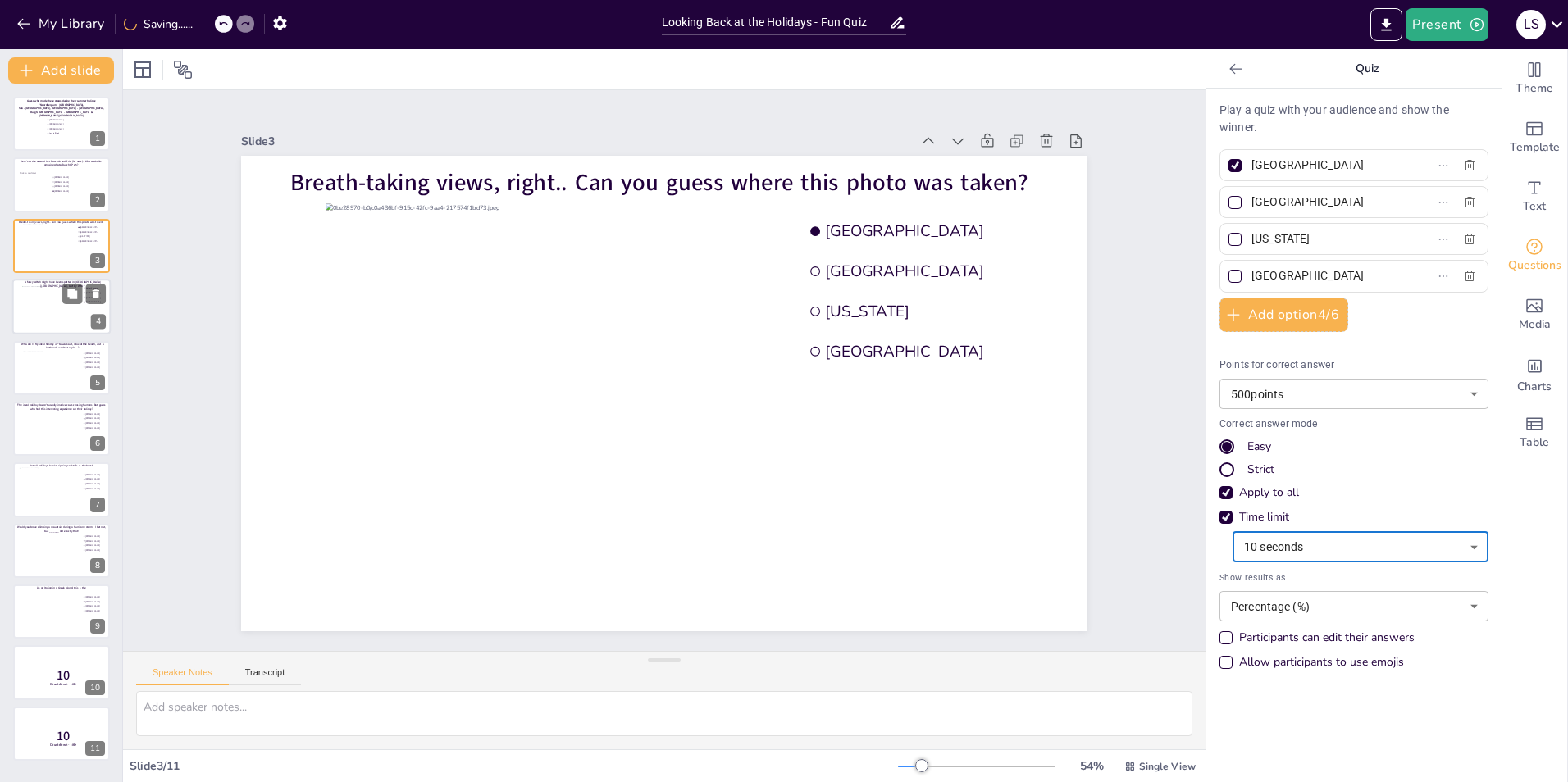
click at [54, 304] on div at bounding box center [62, 307] width 79 height 41
type input "Palupi Kusuma"
type input "[PERSON_NAME]"
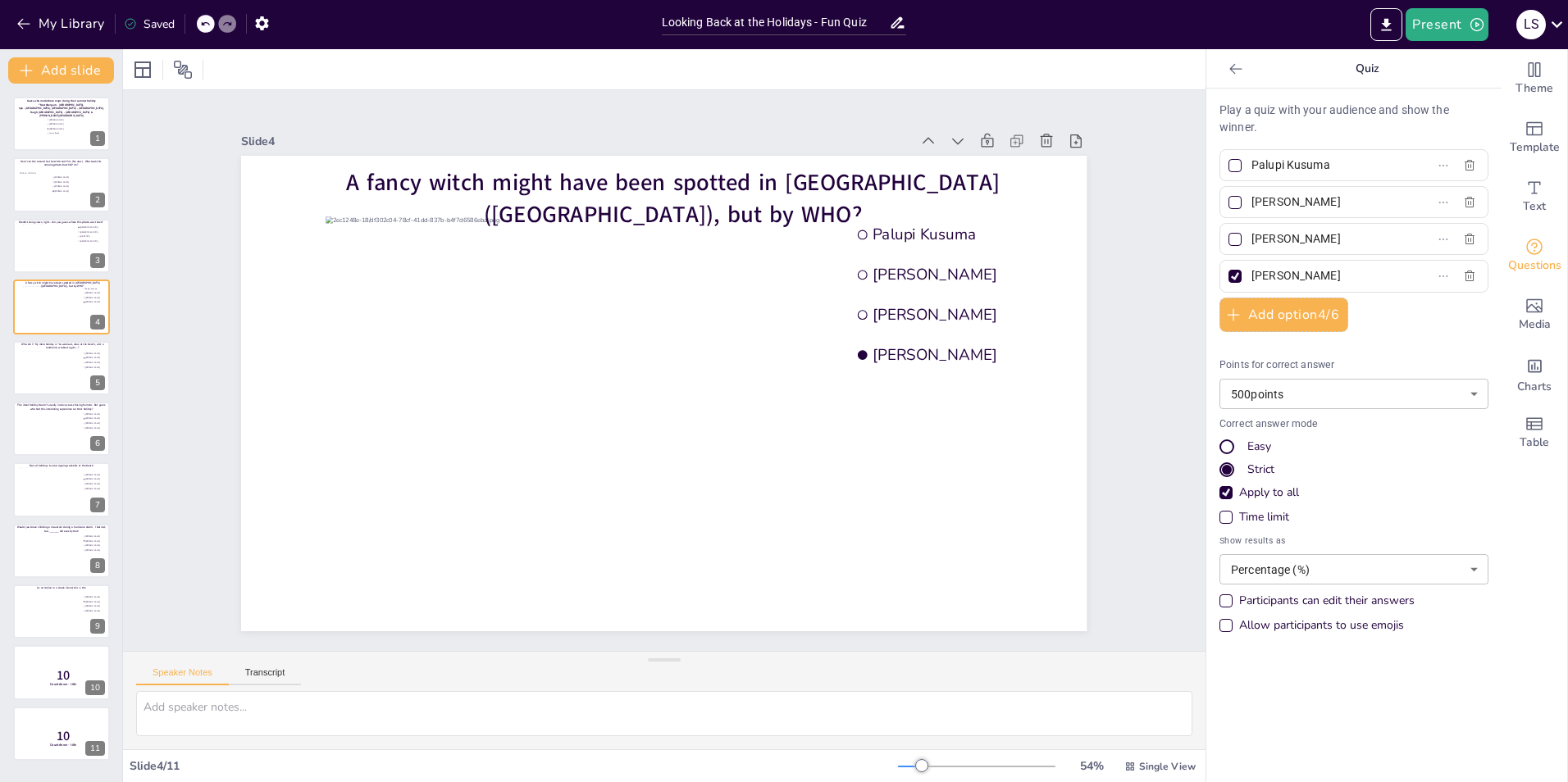
click at [1042, 449] on div "Easy" at bounding box center [1226, 446] width 10 height 10
click at [1042, 487] on div "Time limit" at bounding box center [1353, 518] width 269 height 16
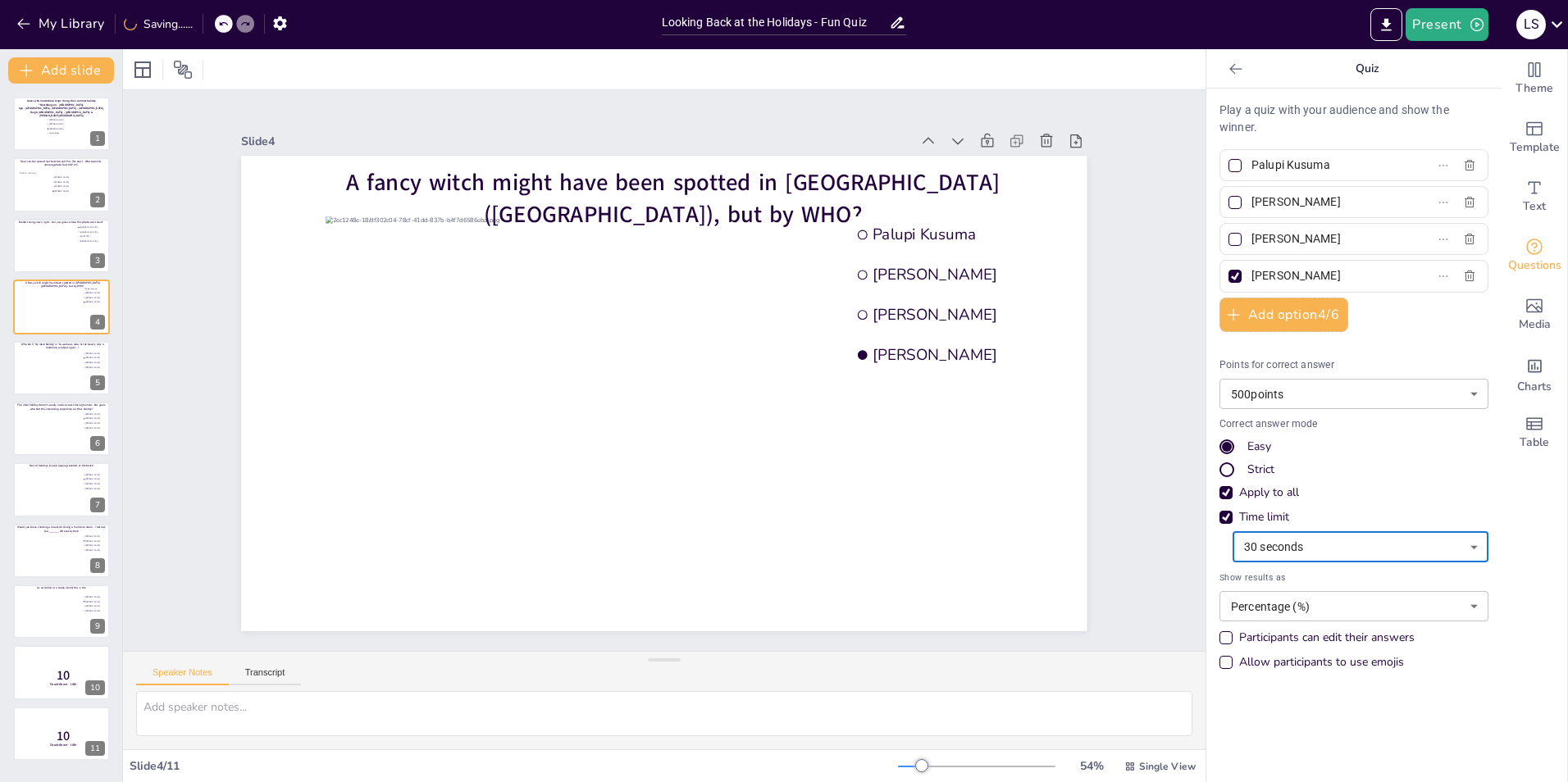
click at [1042, 487] on div "Apply to all" at bounding box center [1225, 493] width 13 height 13
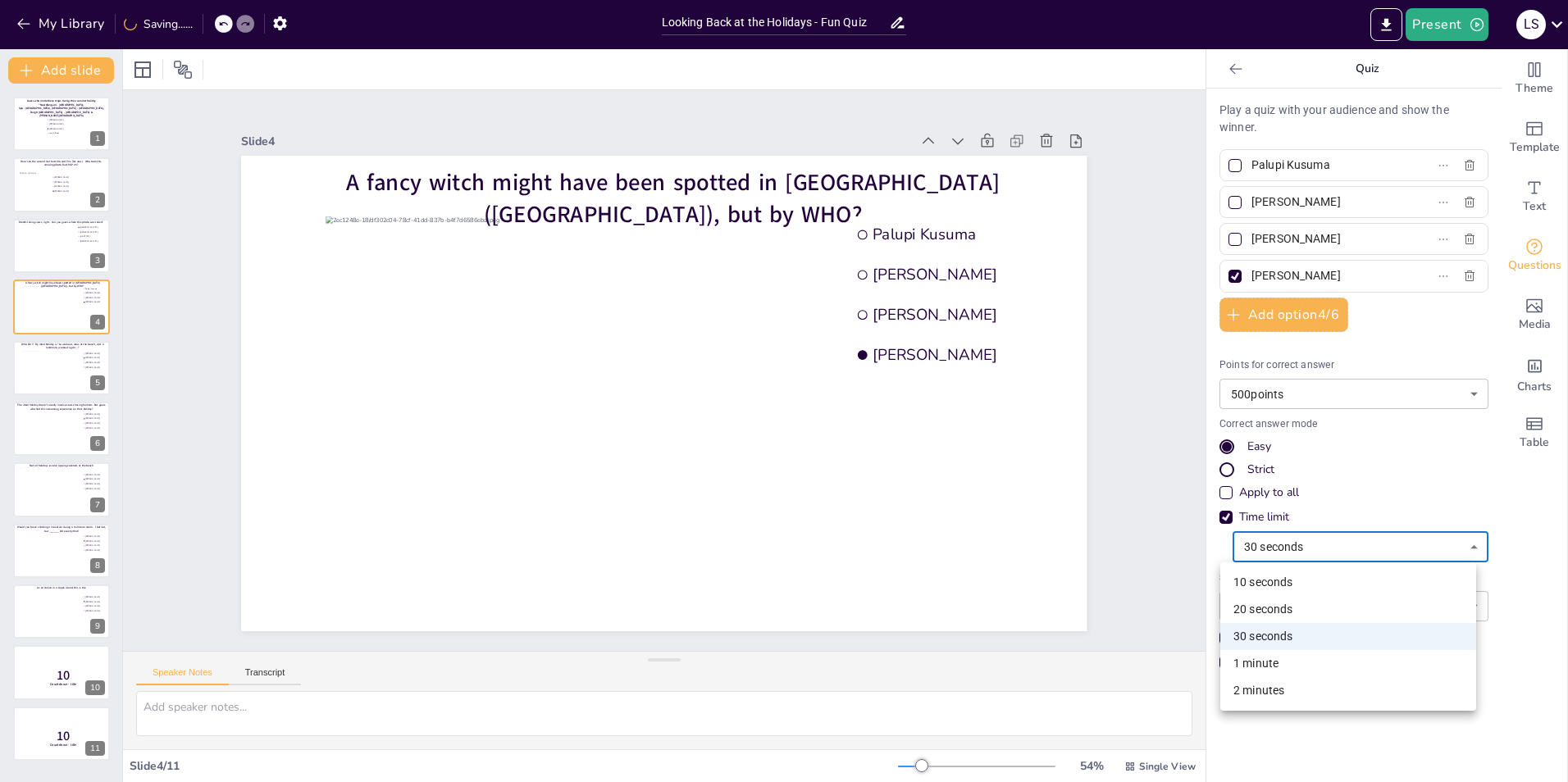
click at [1042, 487] on body "My Library Saving...... Looking Back at the Holidays - Fun Quiz Present L S Doc…" at bounding box center [784, 391] width 1568 height 782
click at [1042, 487] on li "10 seconds" at bounding box center [1348, 583] width 256 height 27
type input "10"
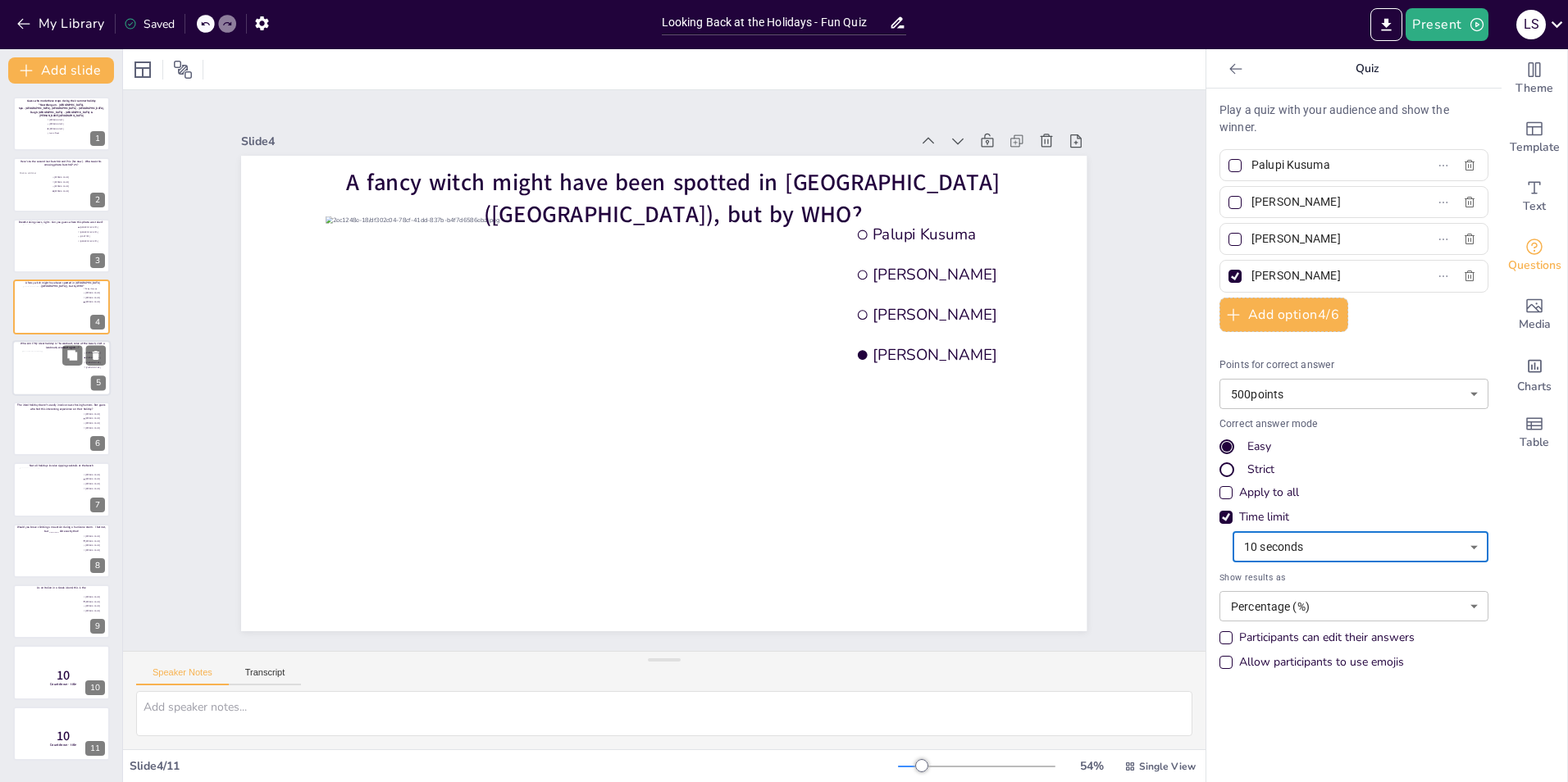
click at [44, 379] on div at bounding box center [52, 373] width 59 height 45
type input "[PERSON_NAME]"
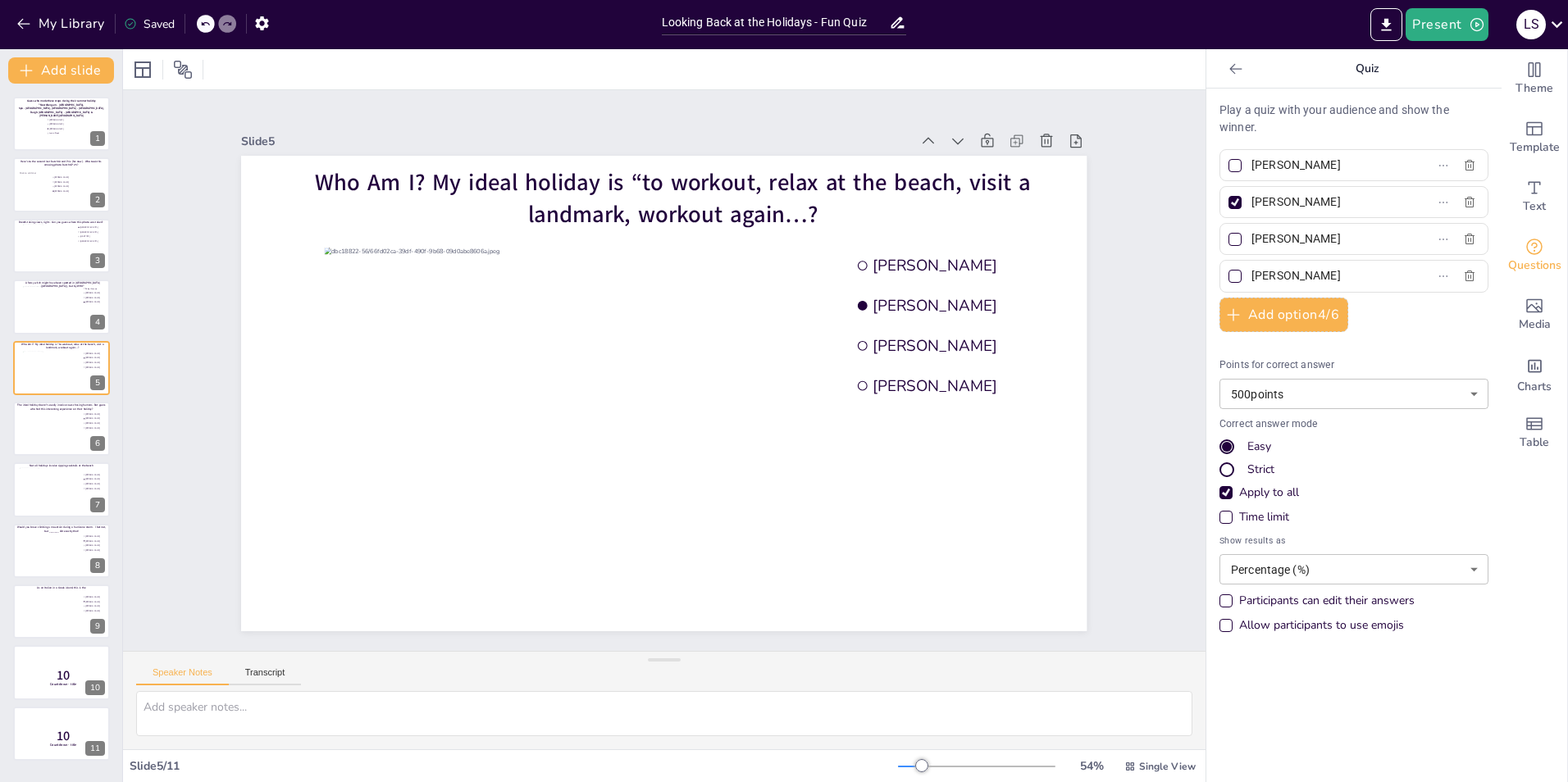
click at [1042, 487] on div "Time limit" at bounding box center [1225, 517] width 13 height 13
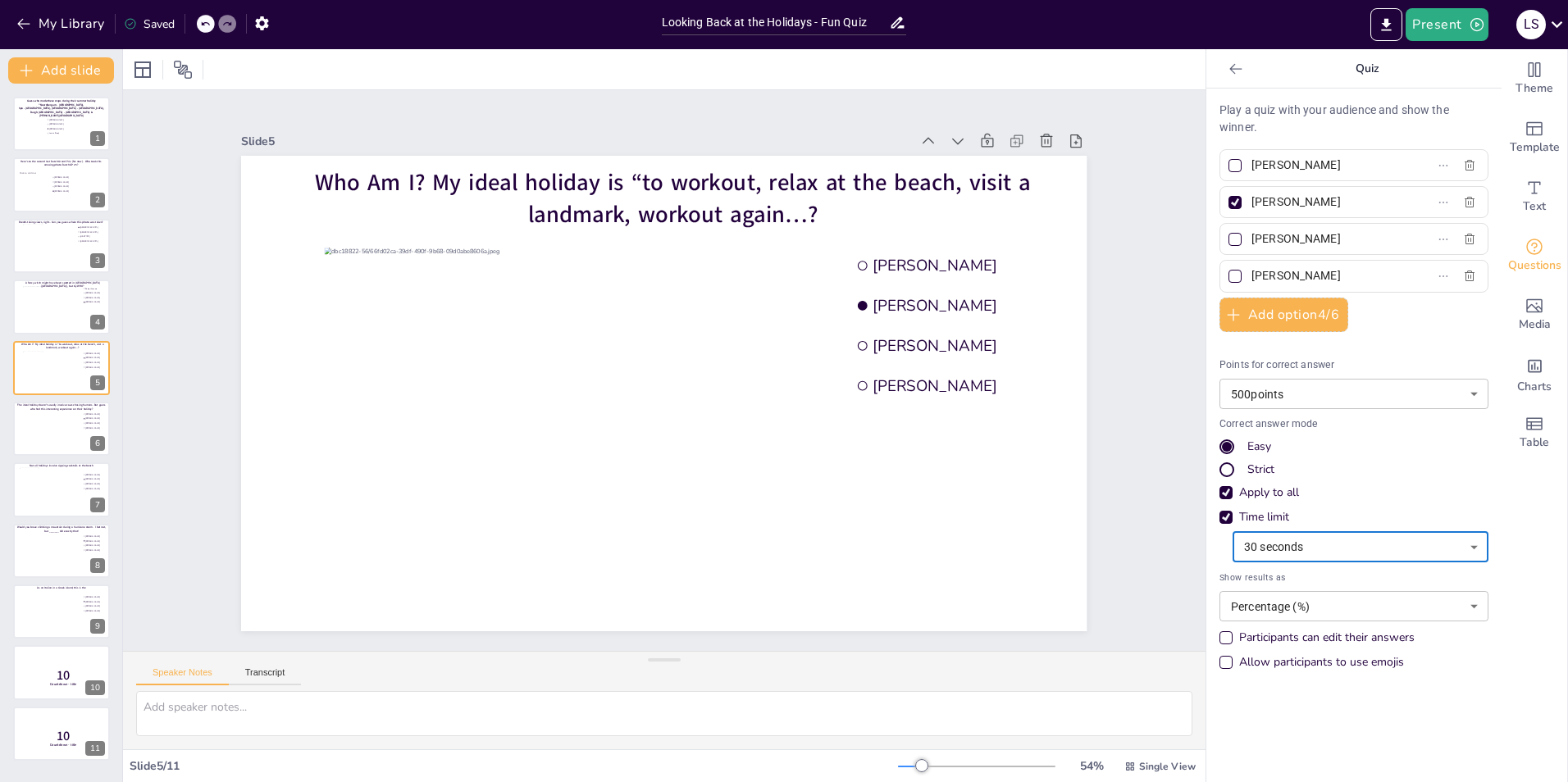
click at [1042, 487] on div "Apply to all" at bounding box center [1225, 493] width 13 height 13
click at [1042, 487] on body "My Library Saved Looking Back at the Holidays - Fun Quiz Present L S Document f…" at bounding box center [784, 391] width 1568 height 782
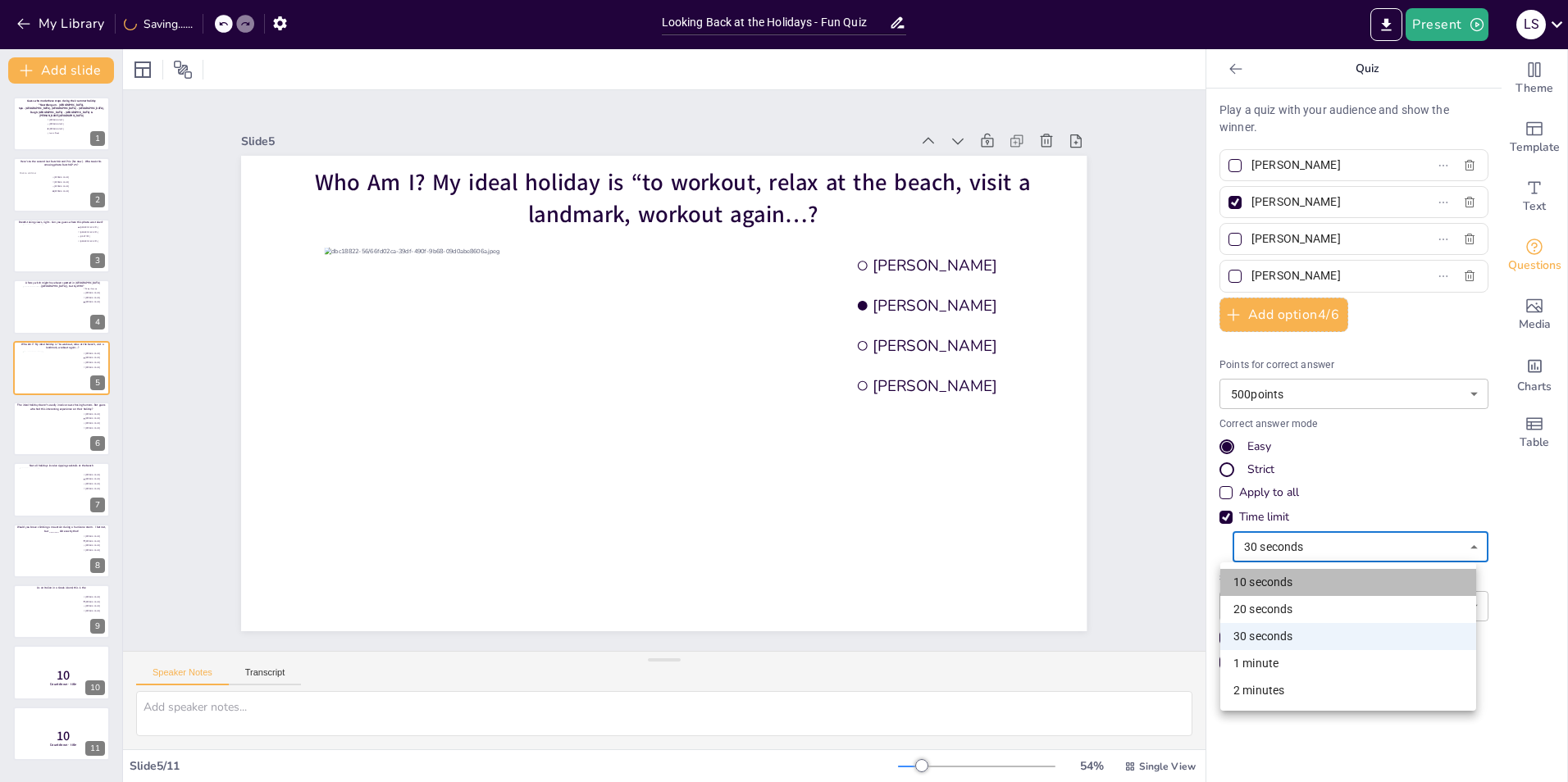
click at [1042, 487] on li "10 seconds" at bounding box center [1348, 583] width 256 height 27
type input "10"
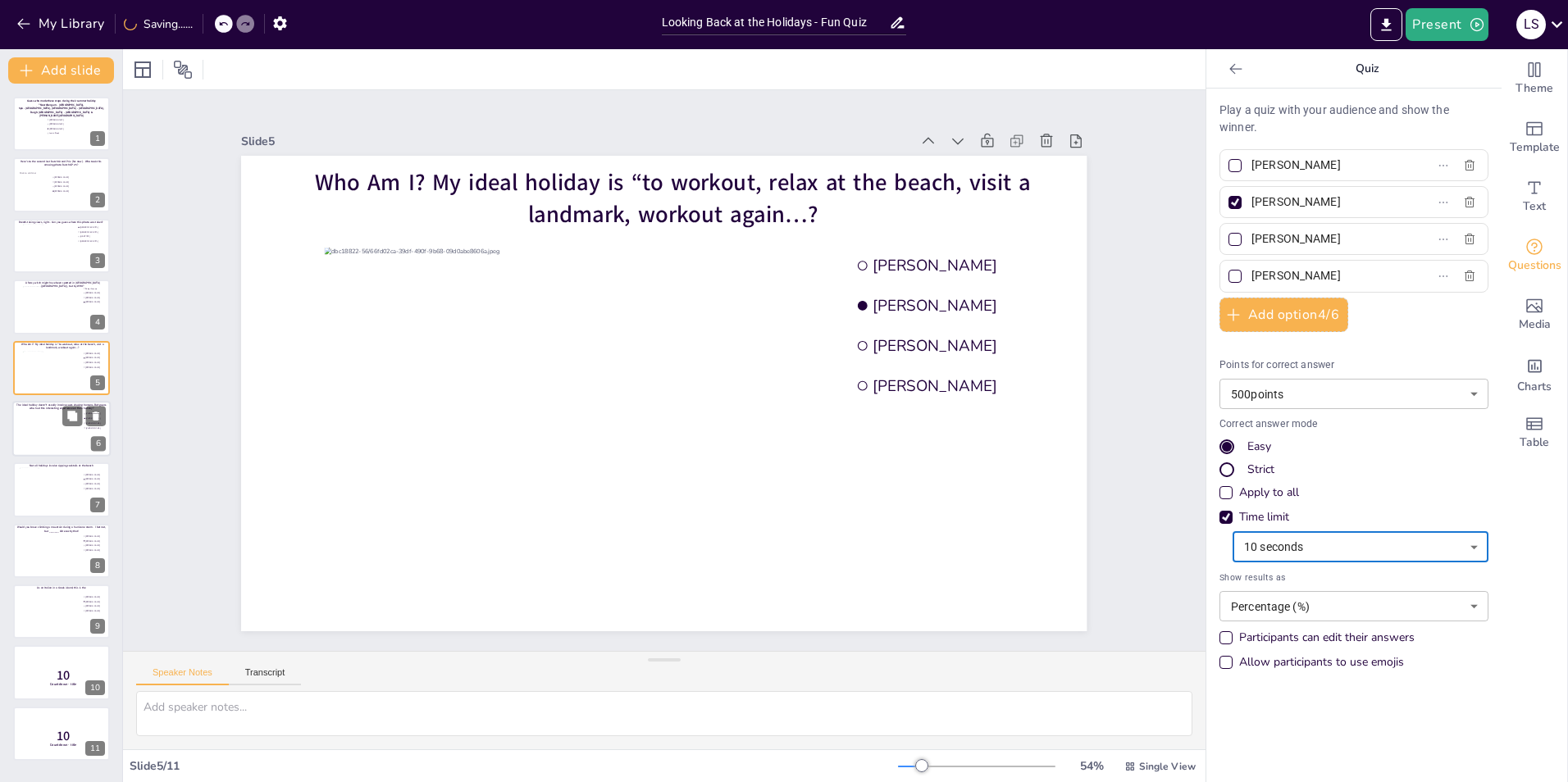
click at [48, 449] on div at bounding box center [62, 428] width 98 height 55
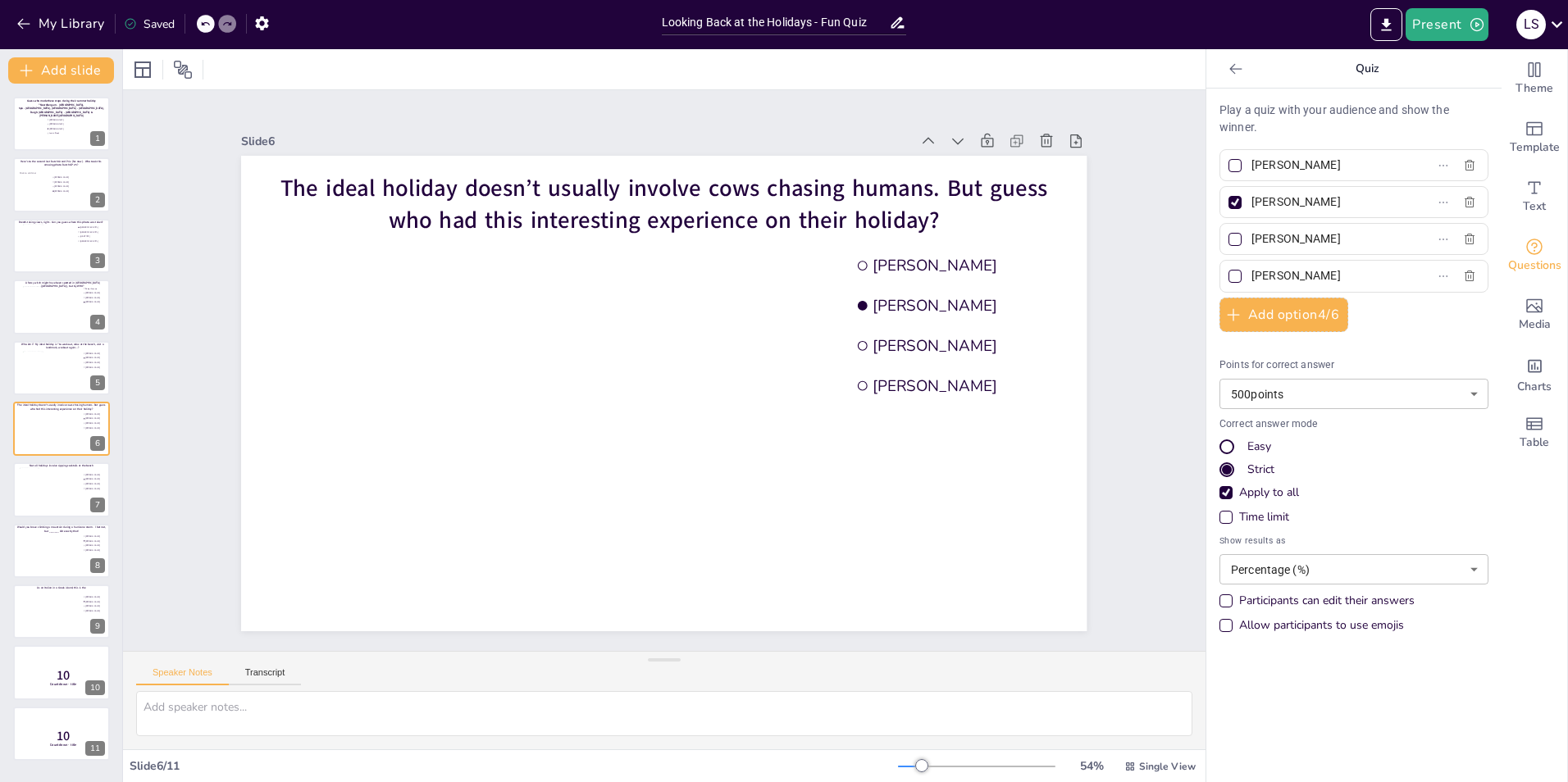
click at [1042, 487] on div "Time limit" at bounding box center [1225, 517] width 8 height 8
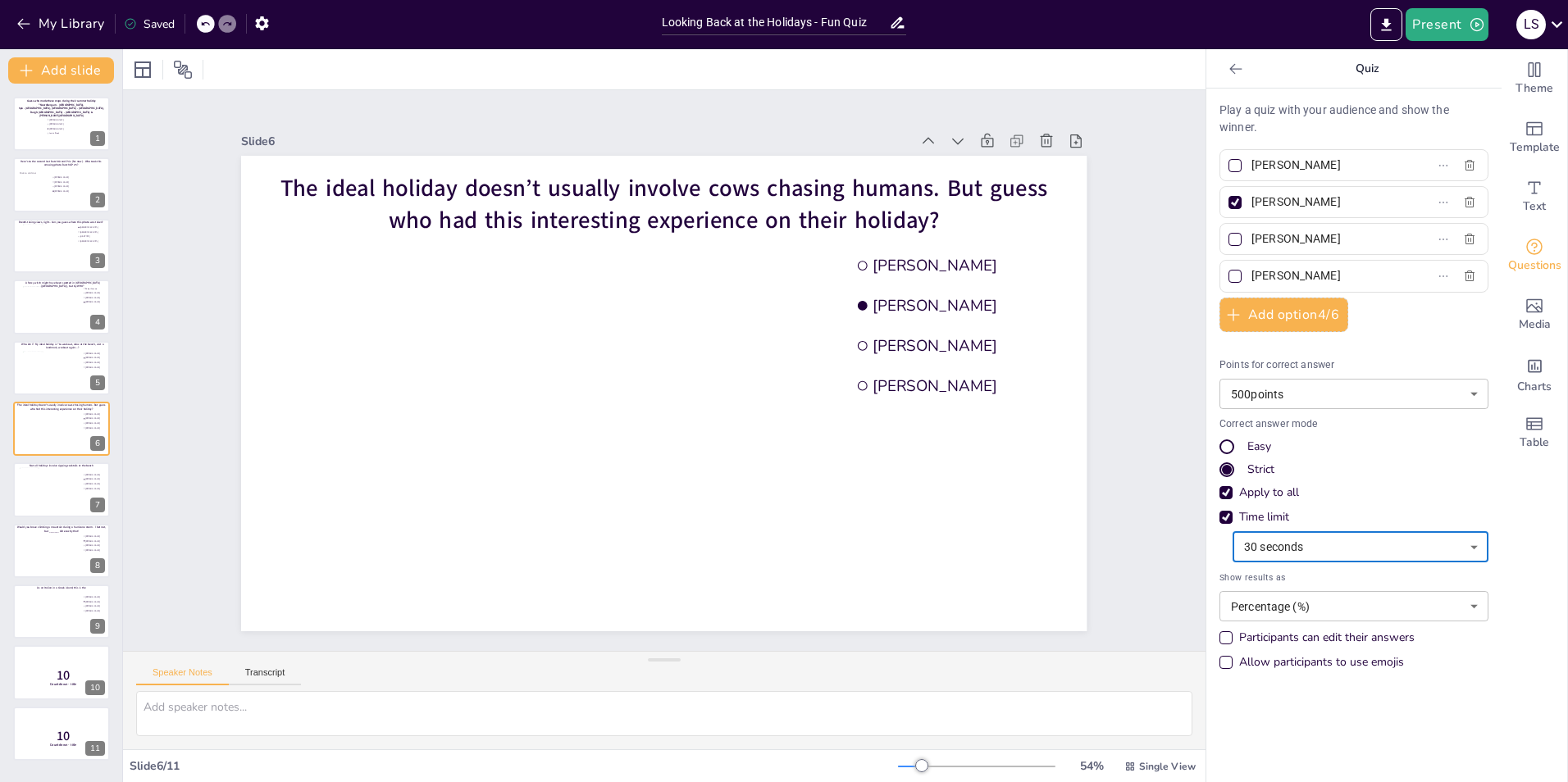
click at [1042, 487] on div "Time limit" at bounding box center [1225, 517] width 8 height 8
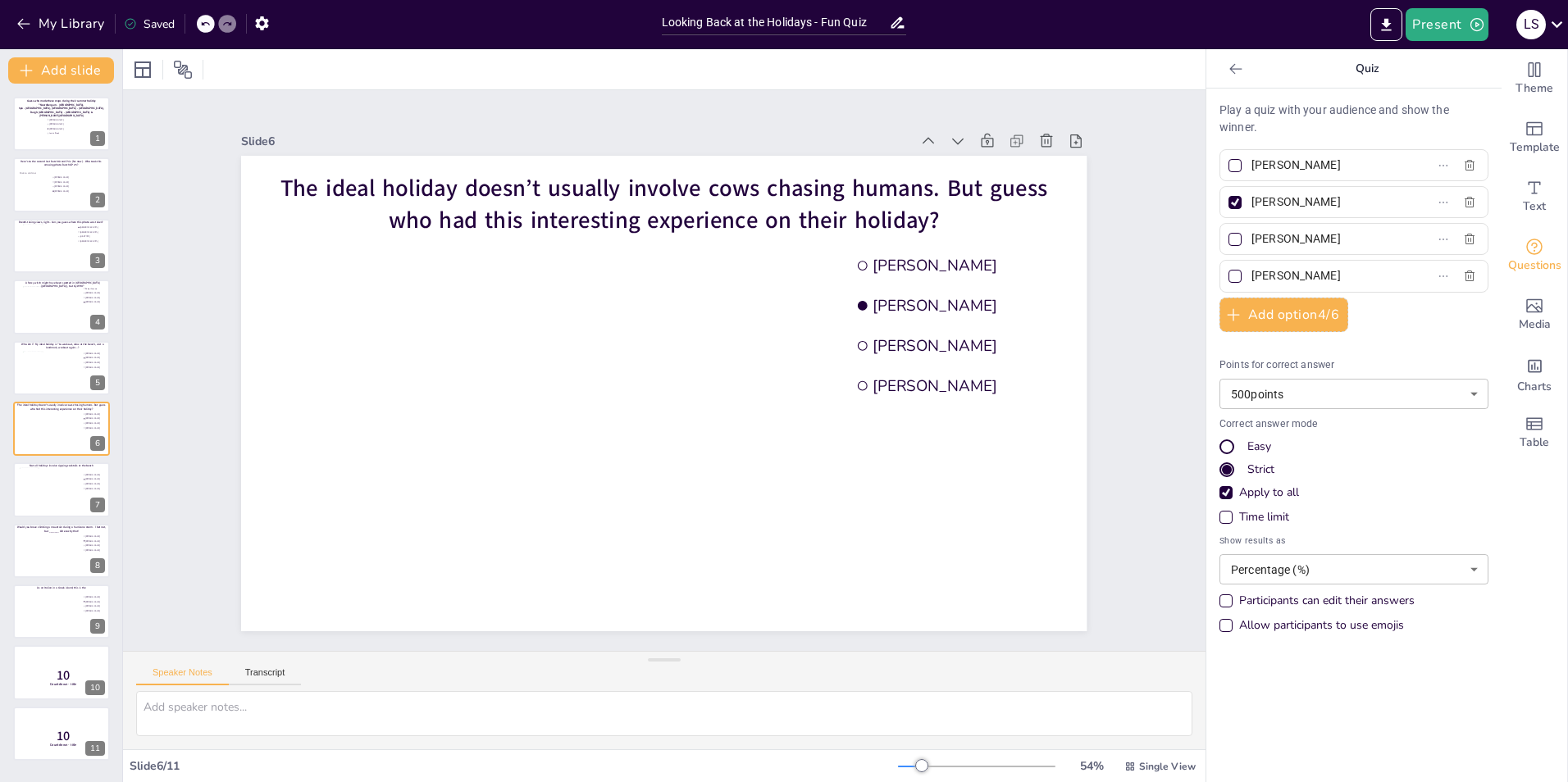
click at [1042, 487] on div "Time limit" at bounding box center [1225, 517] width 8 height 8
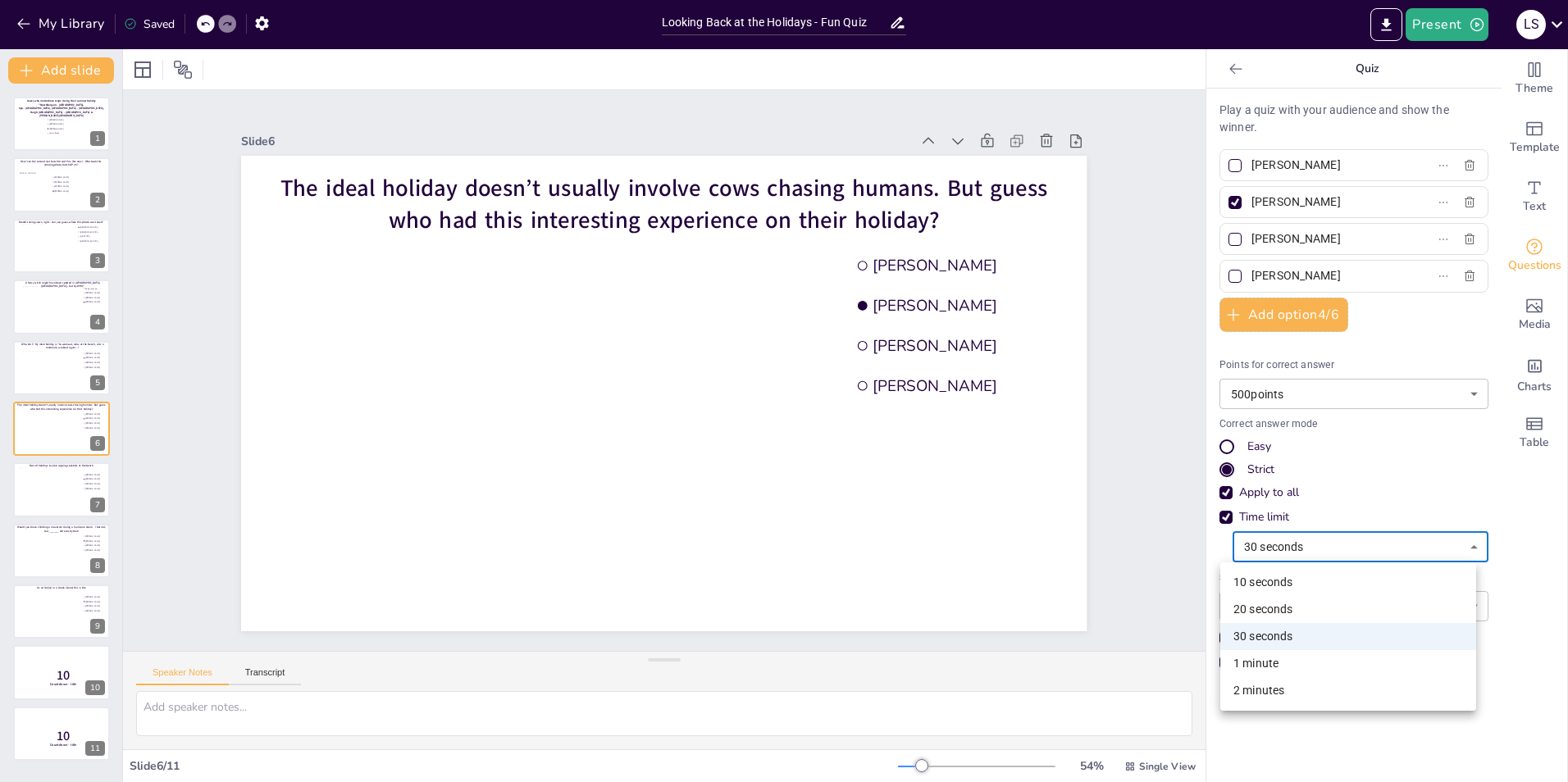
click at [1042, 487] on body "My Library Saved Looking Back at the Holidays - Fun Quiz Present L S Document f…" at bounding box center [784, 391] width 1568 height 782
click at [1042, 487] on li "10 seconds" at bounding box center [1348, 583] width 256 height 27
type input "10"
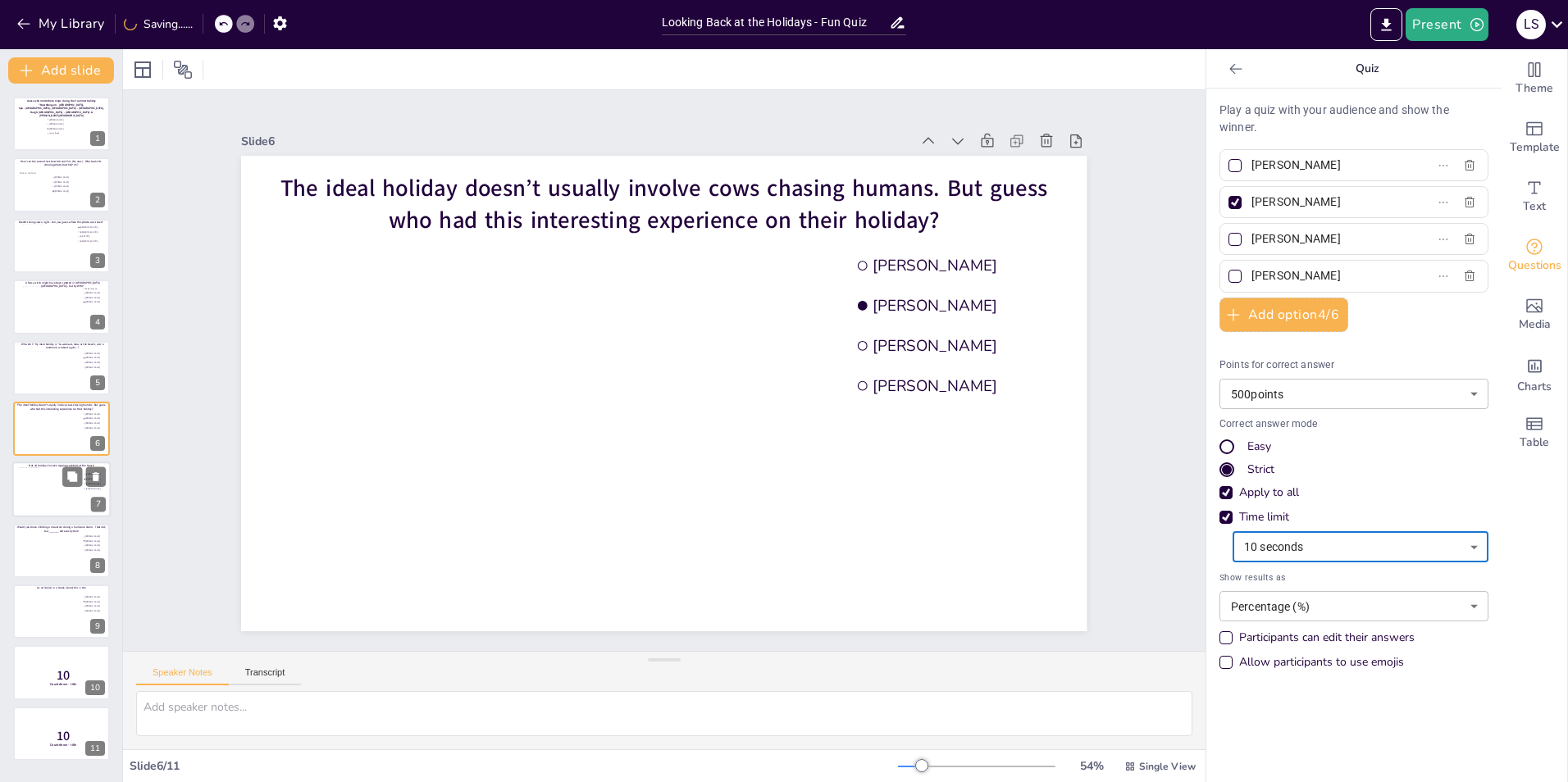
click at [47, 485] on div at bounding box center [48, 490] width 59 height 45
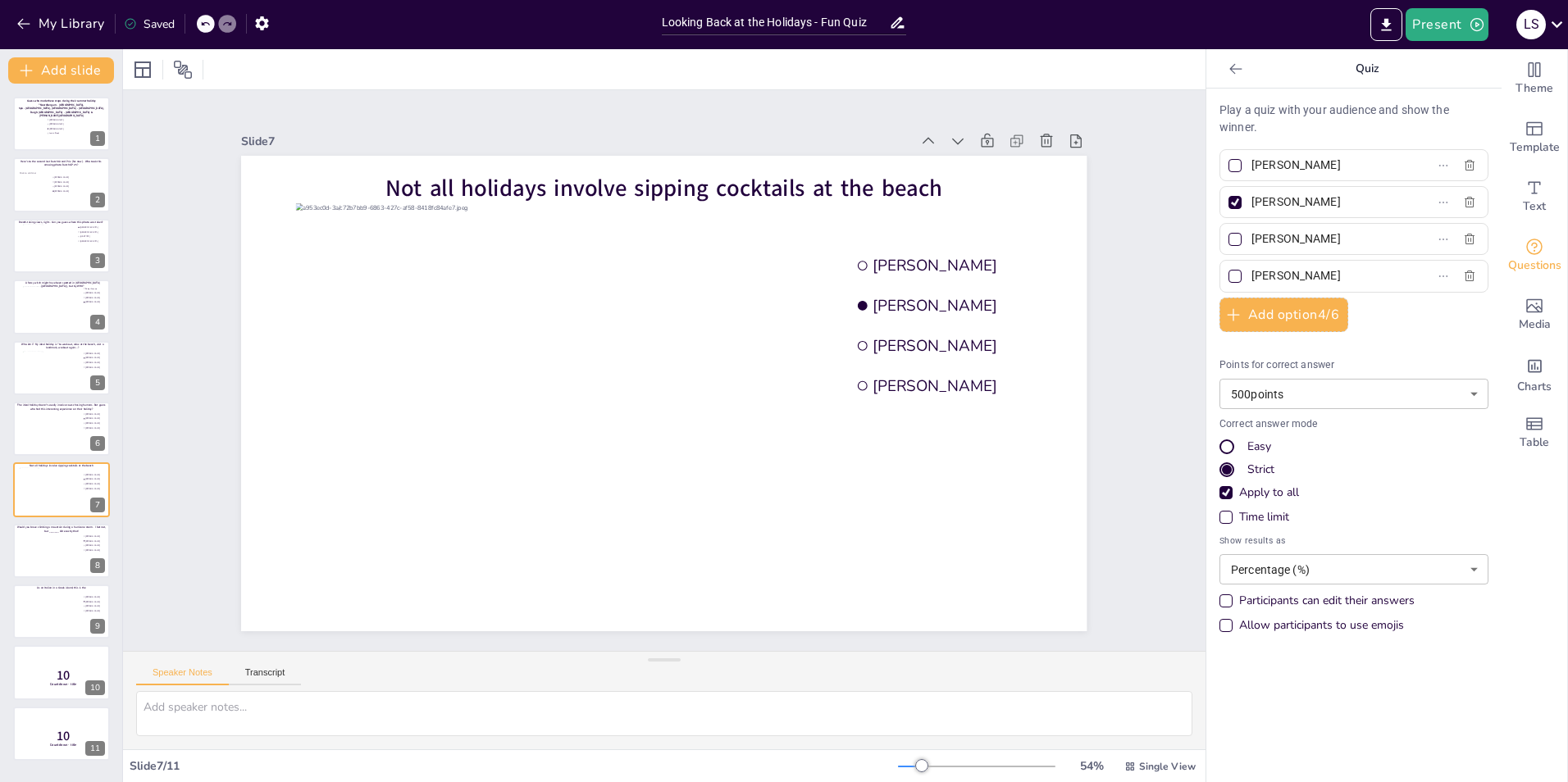
click at [1042, 442] on div "Easy" at bounding box center [1353, 447] width 269 height 16
click at [1042, 487] on div "Time limit" at bounding box center [1225, 517] width 8 height 8
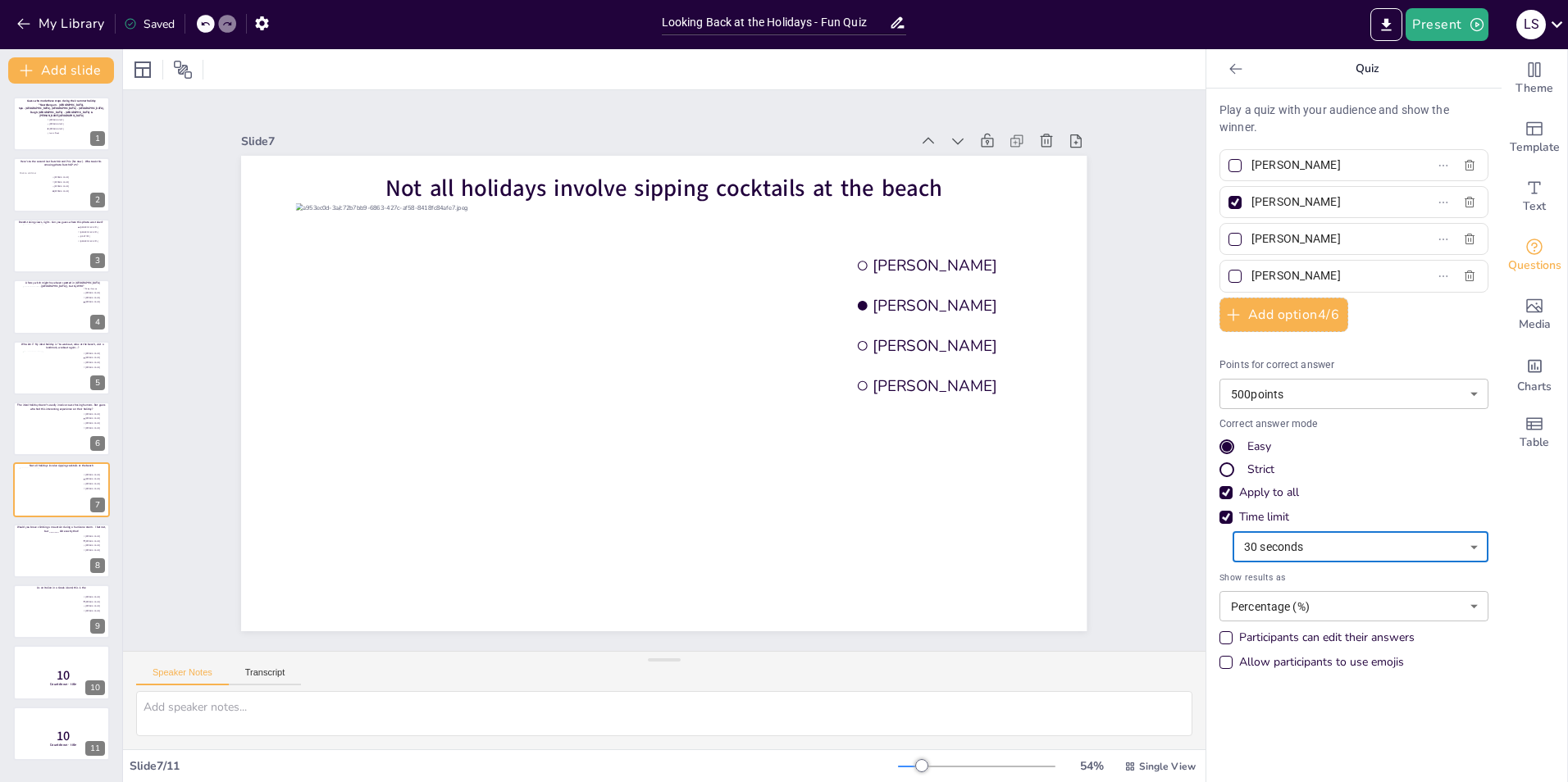
click at [1042, 487] on body "My Library Saved Looking Back at the Holidays - Fun Quiz Present L S Document f…" at bounding box center [784, 391] width 1568 height 782
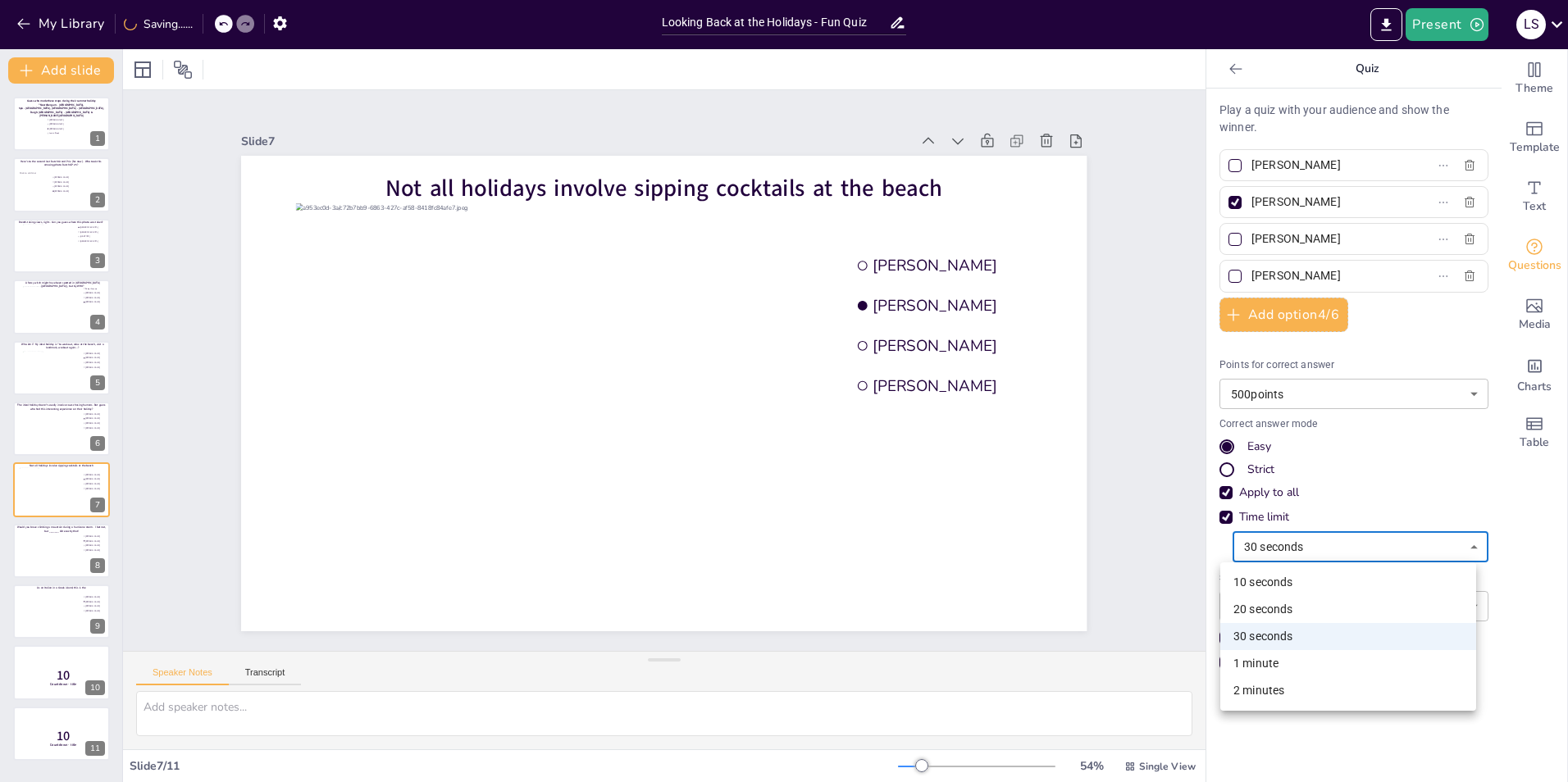
click at [1042, 487] on li "10 seconds" at bounding box center [1348, 583] width 256 height 27
type input "10"
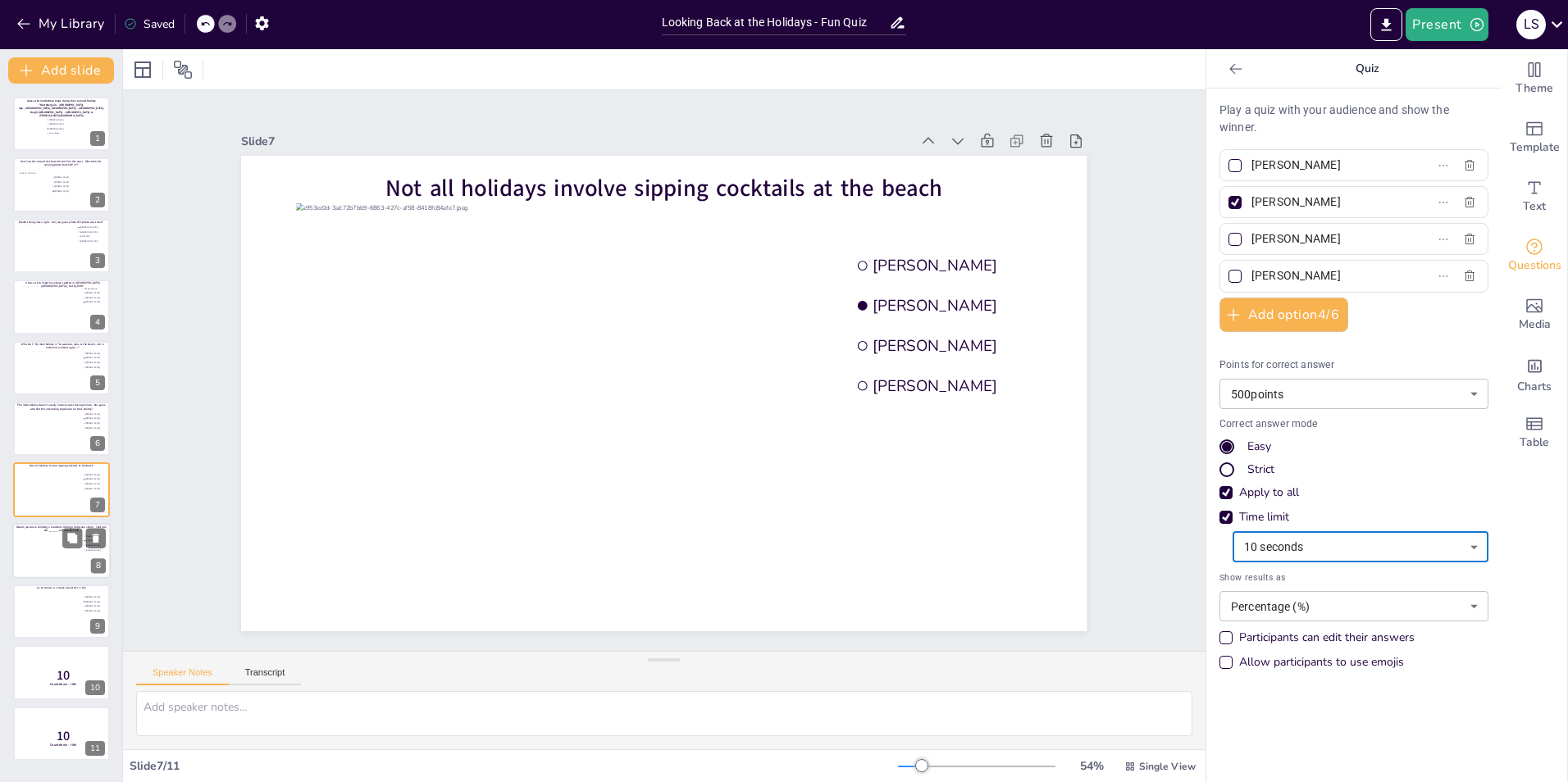
click at [45, 487] on div at bounding box center [62, 551] width 98 height 55
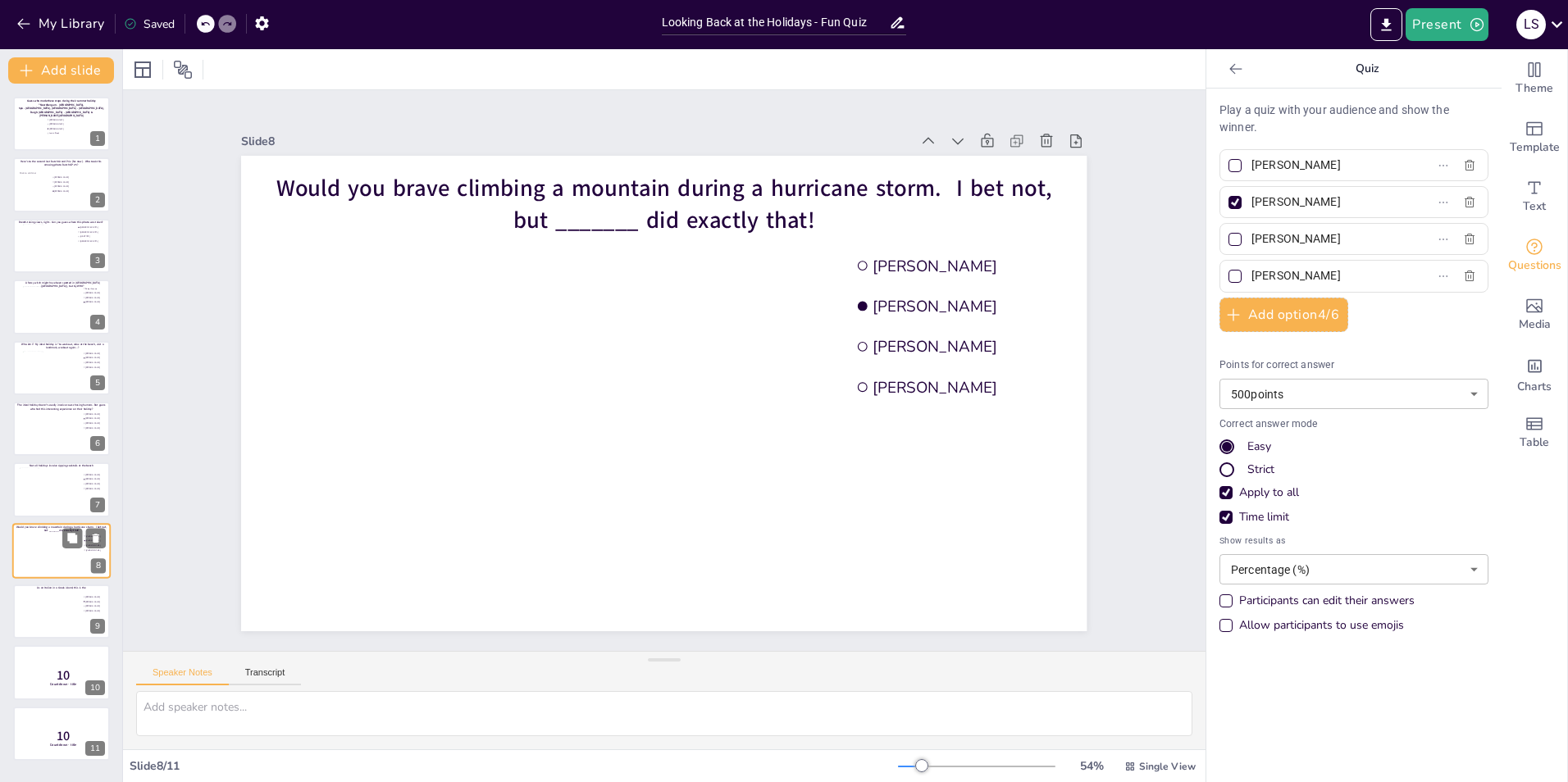
type input "[PERSON_NAME]"
click at [53, 479] on div at bounding box center [48, 490] width 59 height 45
type input "[PERSON_NAME]"
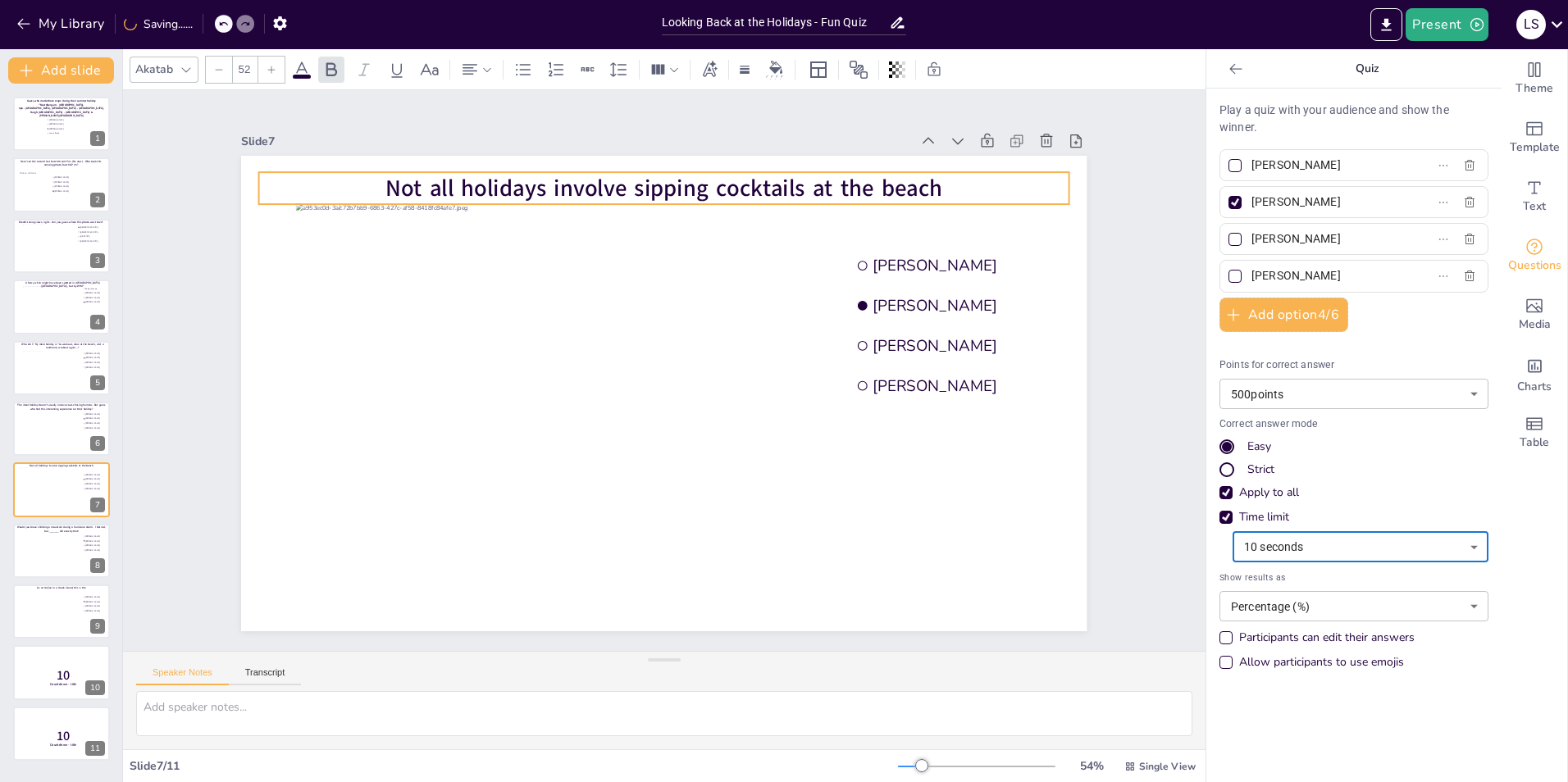
click at [924, 182] on span "Not all holidays involve sipping cocktails at the beach" at bounding box center [664, 187] width 557 height 31
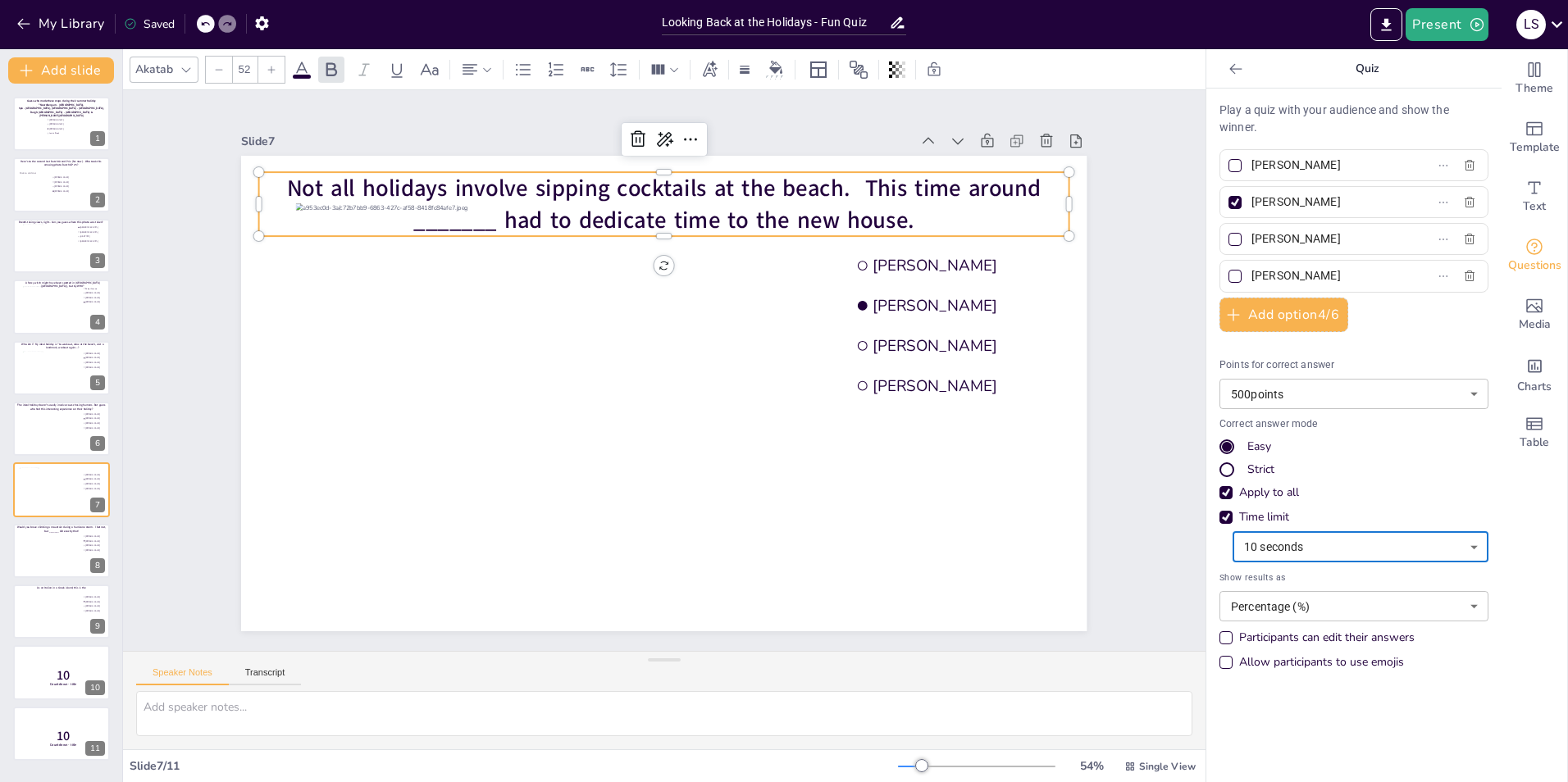
click at [1042, 470] on div "Slide 1 Guess who made these stops during their summer holiday "Noardbergum - F…" at bounding box center [664, 370] width 937 height 521
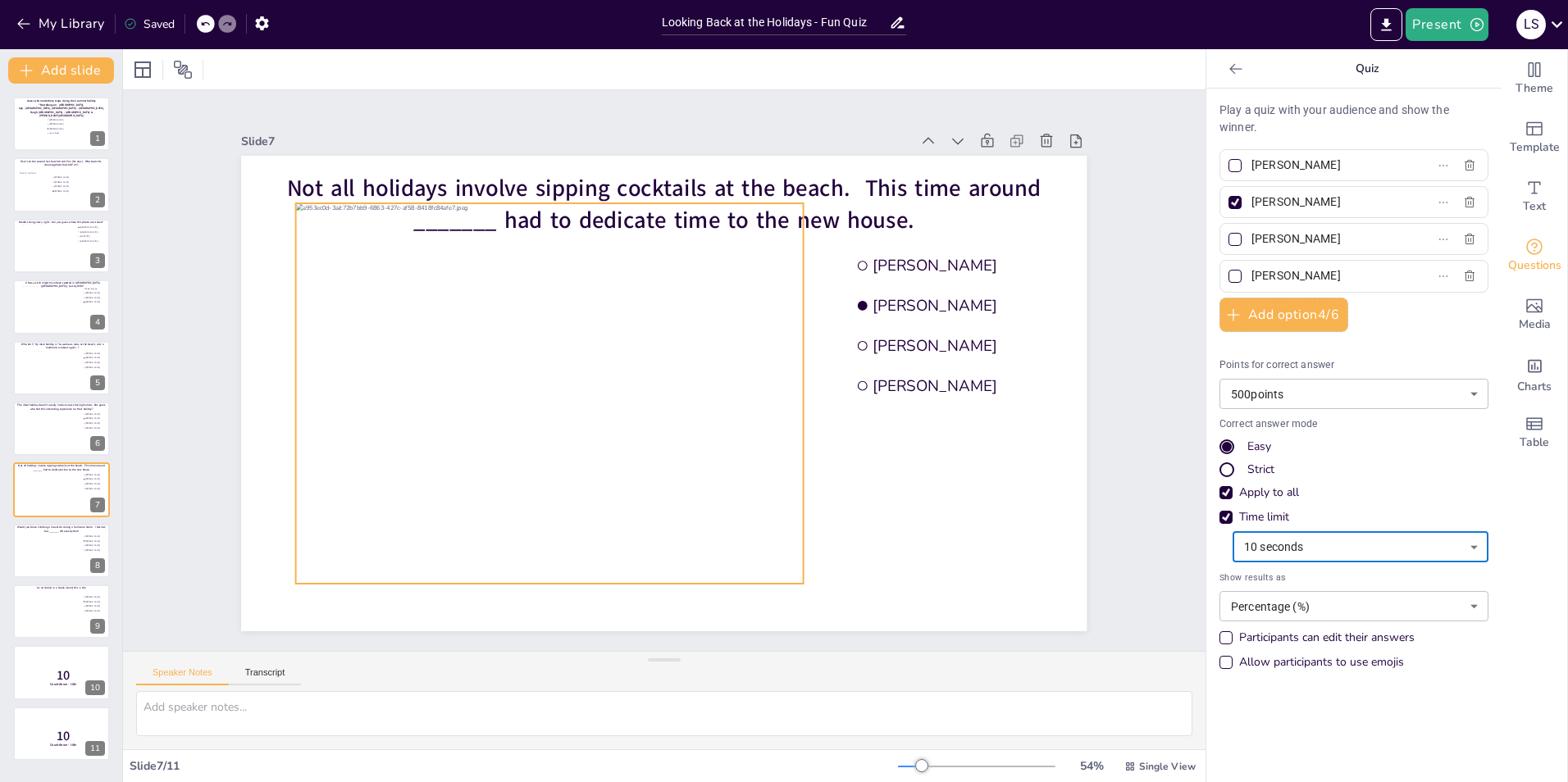
click at [569, 333] on div at bounding box center [550, 394] width 508 height 380
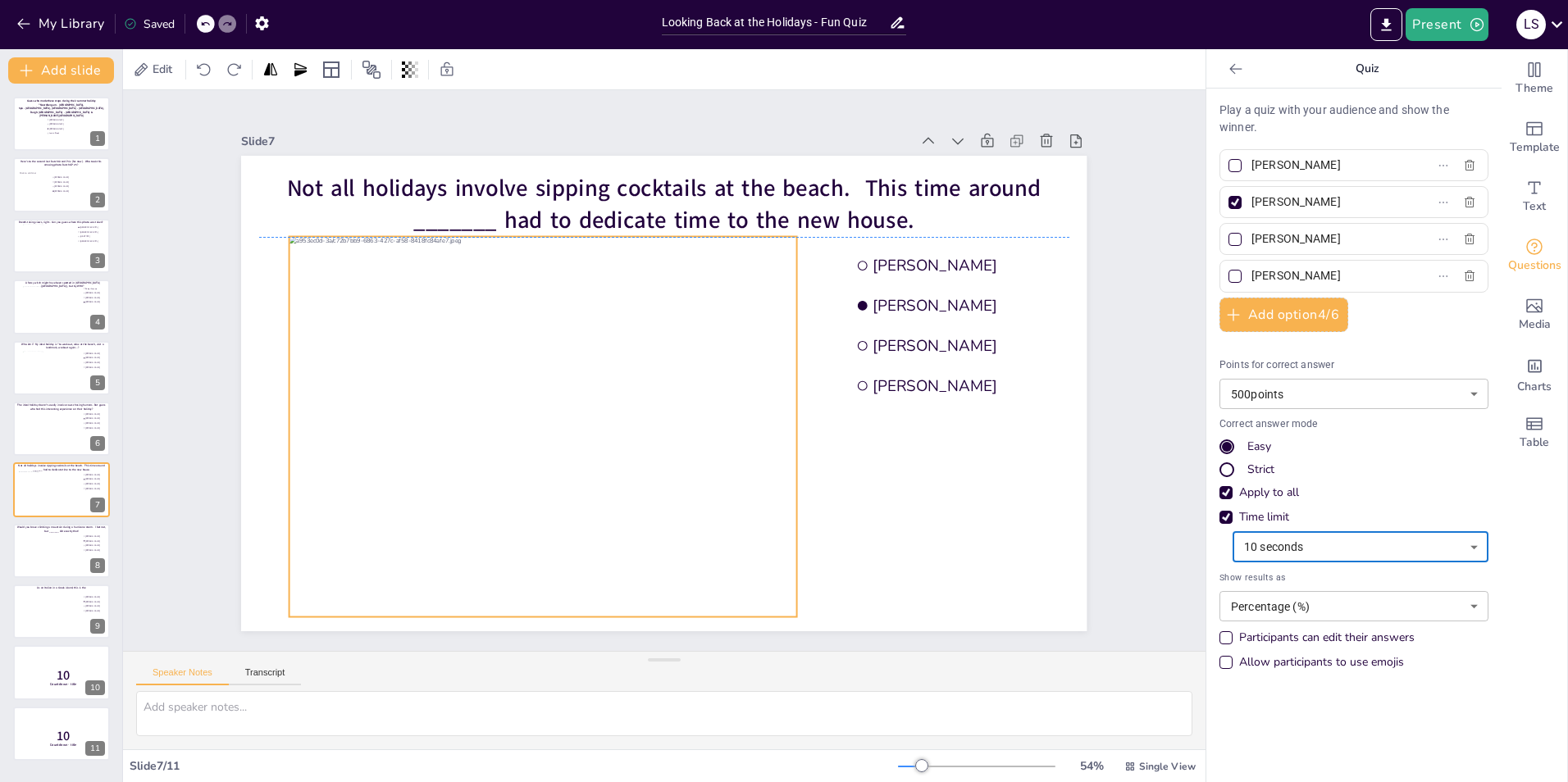
drag, startPoint x: 510, startPoint y: 342, endPoint x: 503, endPoint y: 375, distance: 33.7
click at [503, 375] on div at bounding box center [543, 428] width 508 height 380
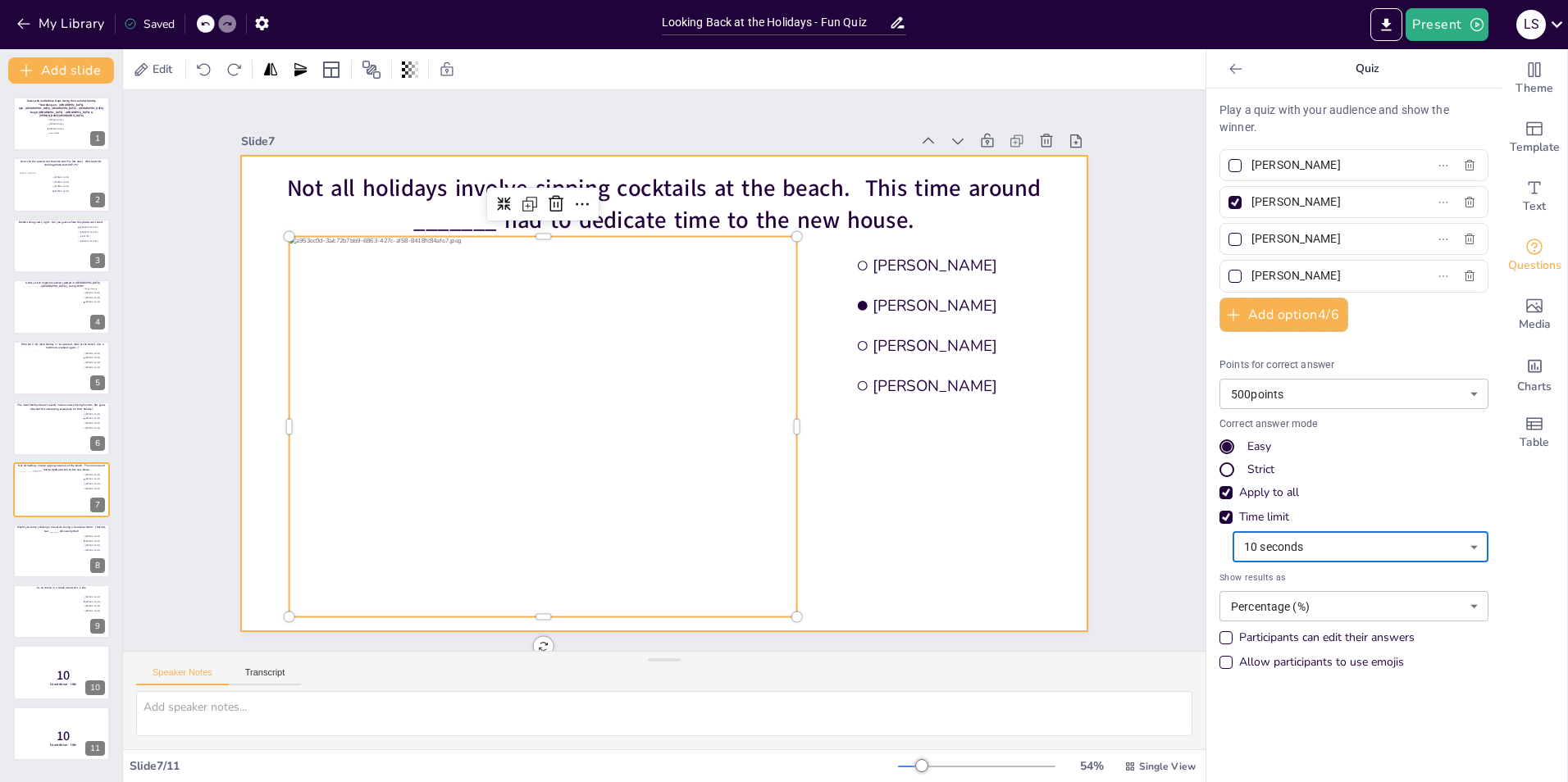
click at [1003, 487] on div at bounding box center [663, 394] width 845 height 476
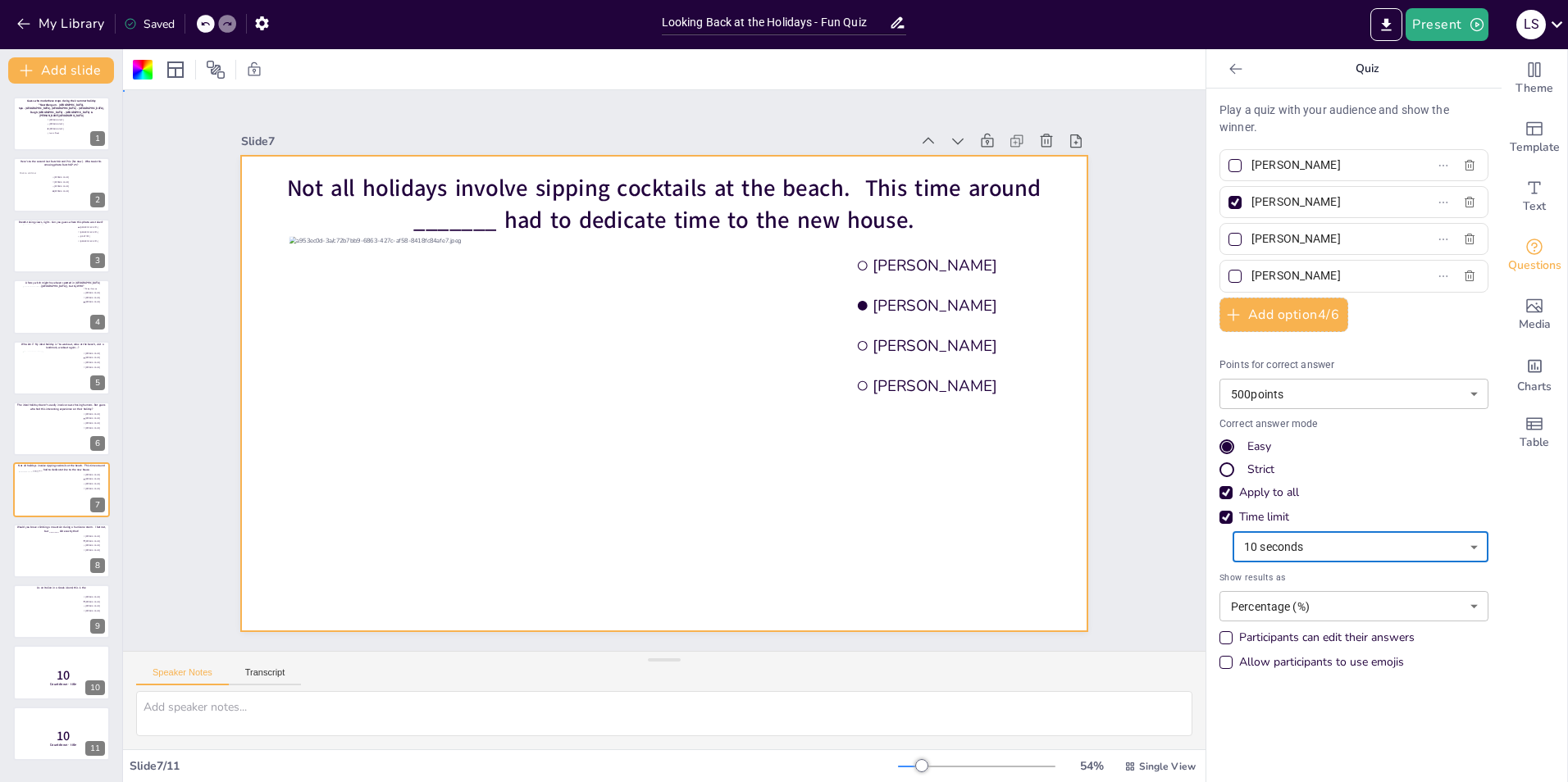
click at [1042, 308] on div "Slide 1 Guess who made these stops during their summer holiday "Noardbergum - F…" at bounding box center [664, 370] width 1083 height 561
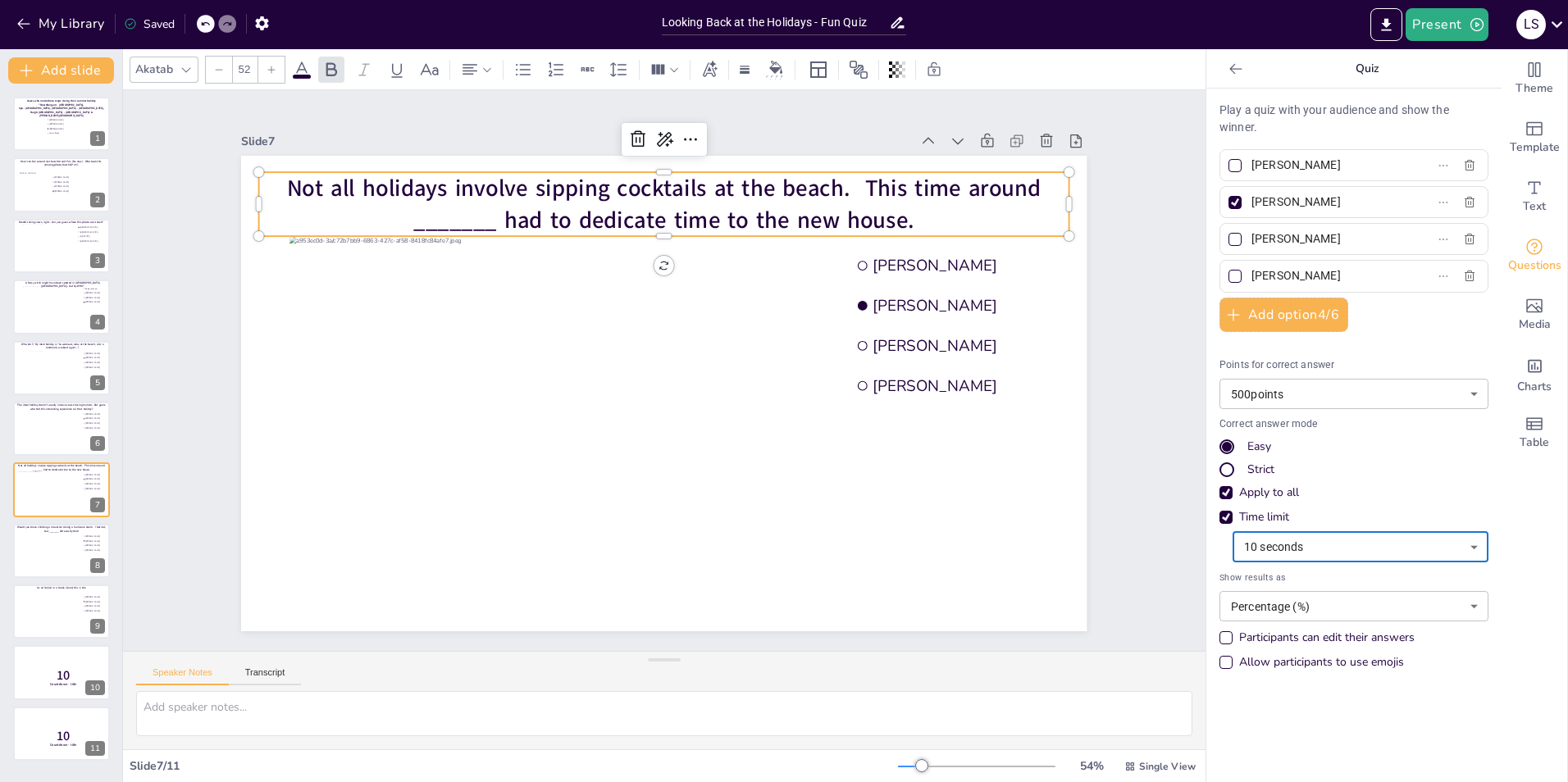
click at [671, 213] on span "Not all holidays involve sipping cocktails at the beach. This time around _____…" at bounding box center [664, 204] width 754 height 63
click at [670, 212] on span "Not all holidays involve sipping cocktails at the beach. This time around _____…" at bounding box center [664, 204] width 754 height 63
click at [674, 211] on span "Not all holidays involve sipping cocktails at the beach. This time around _____…" at bounding box center [664, 204] width 754 height 63
click at [706, 212] on span "Not all holidays involve sipping cocktails at the beach. This time around _____…" at bounding box center [664, 204] width 754 height 63
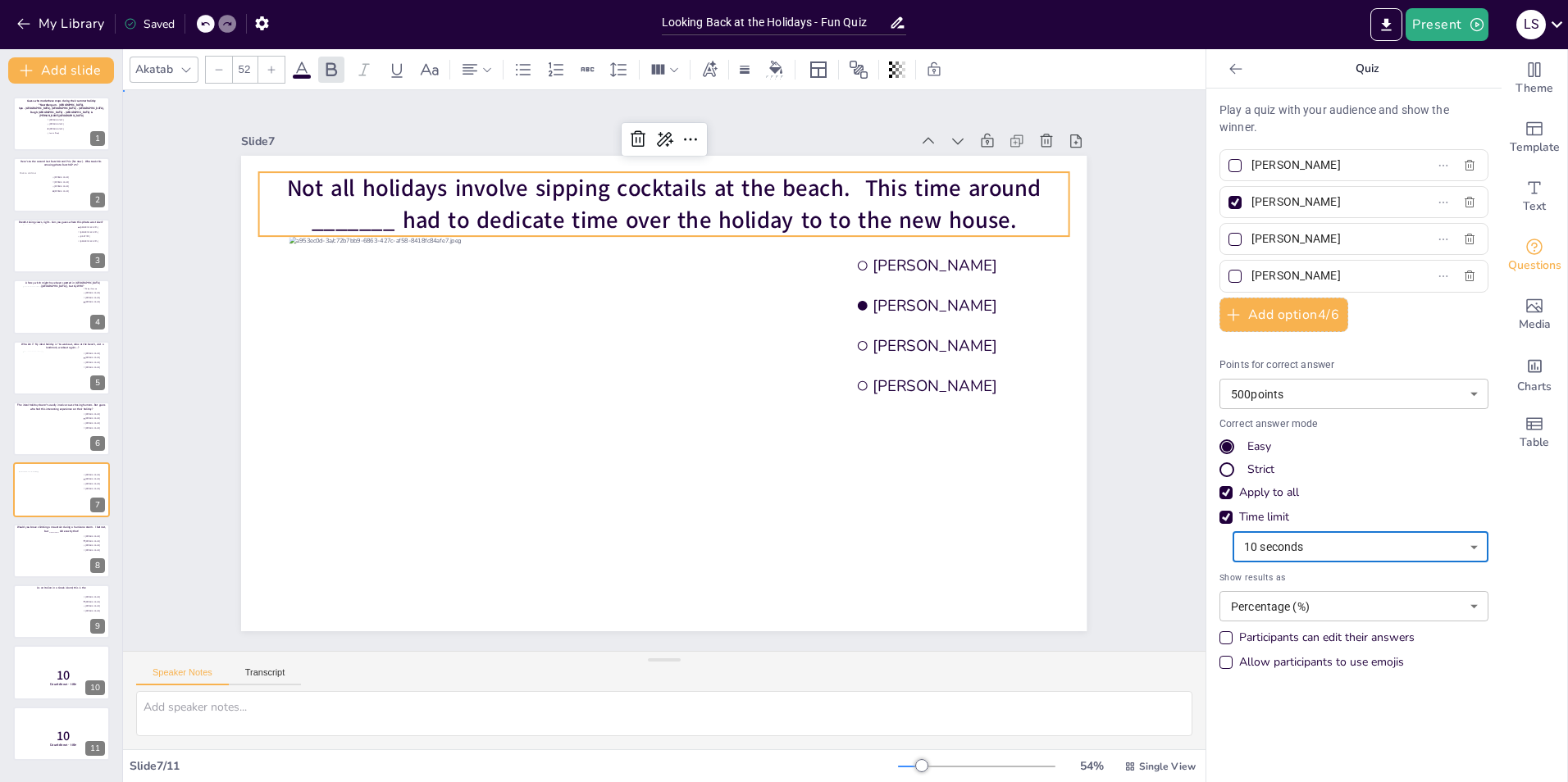
click at [1042, 146] on div "Slide 1 Guess who made these stops during their summer holiday "Noardbergum - F…" at bounding box center [664, 370] width 937 height 521
click at [843, 223] on span "Not all holidays involve sipping cocktails at the beach. This time around _____…" at bounding box center [664, 204] width 754 height 63
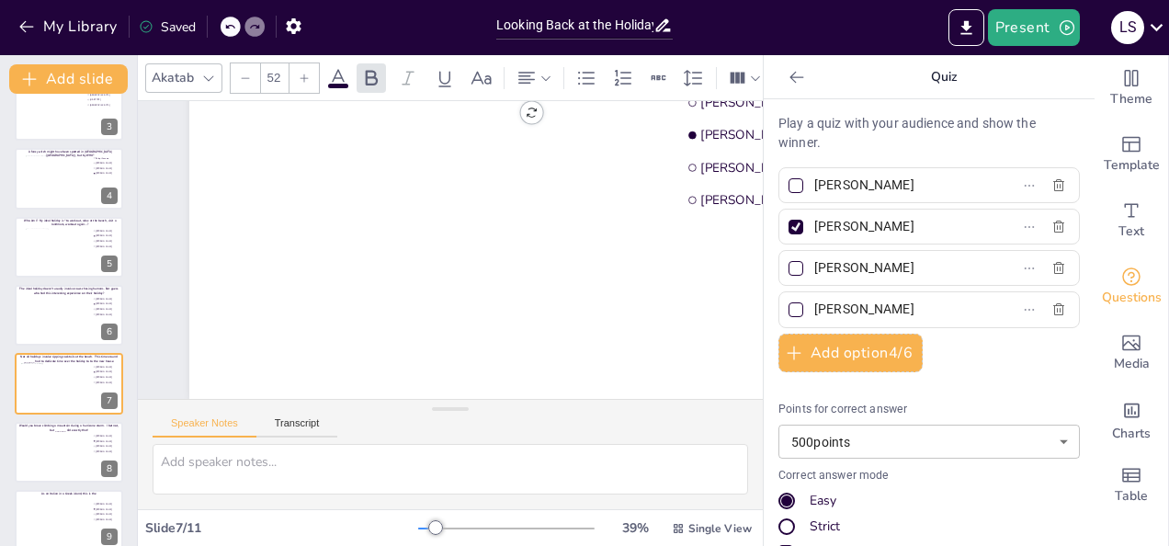
scroll to position [322, 0]
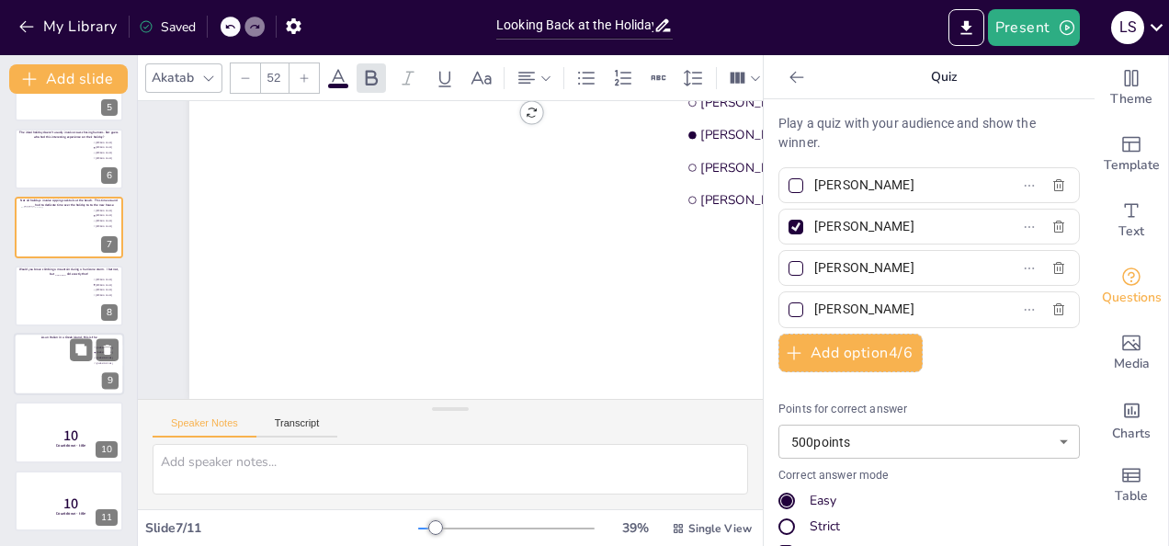
click at [48, 364] on div at bounding box center [69, 364] width 110 height 62
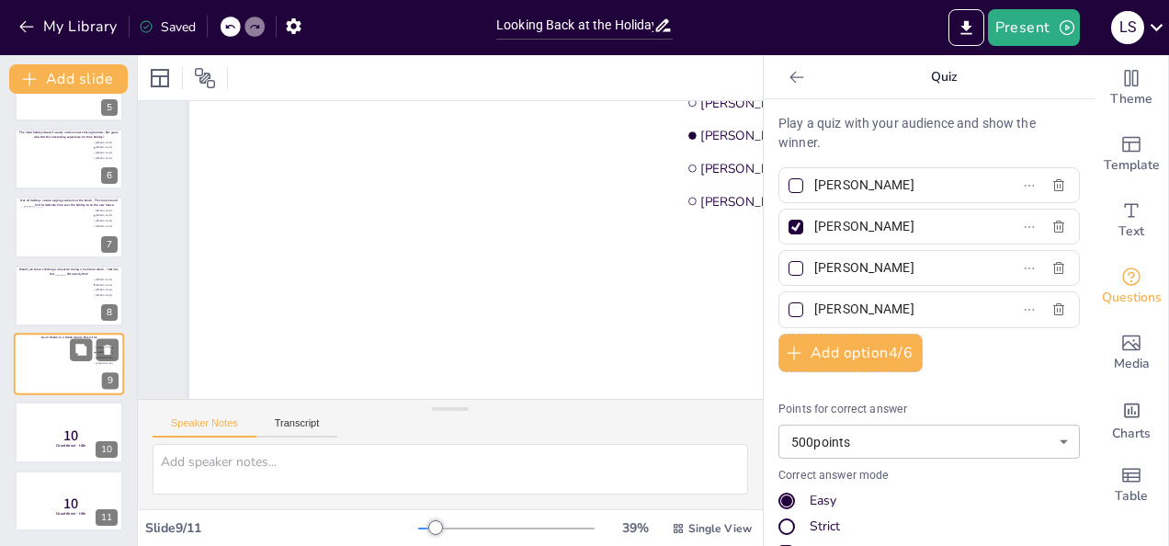
type input "[PERSON_NAME]"
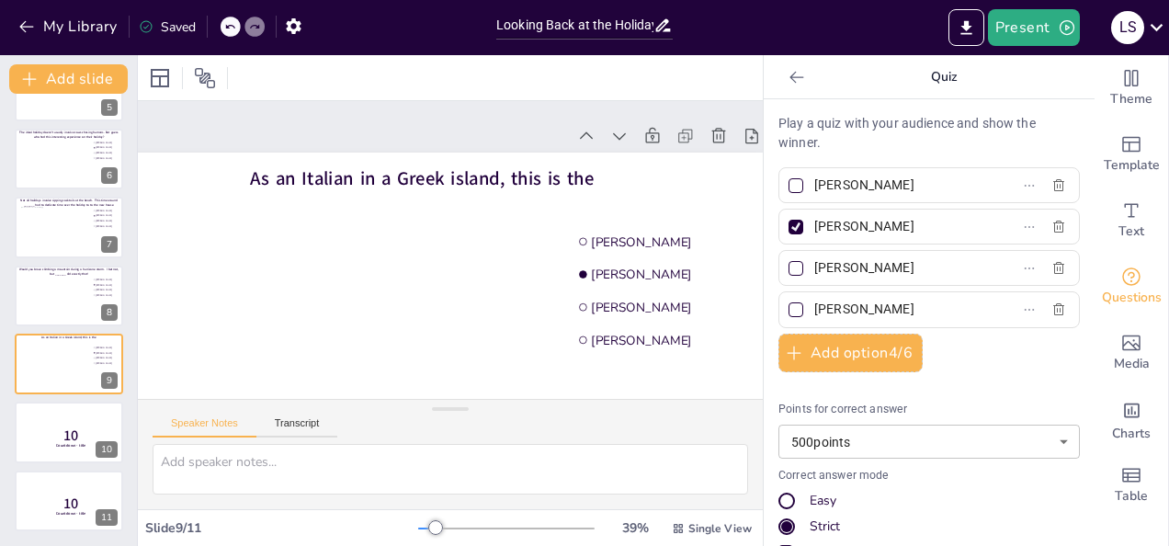
scroll to position [0, 154]
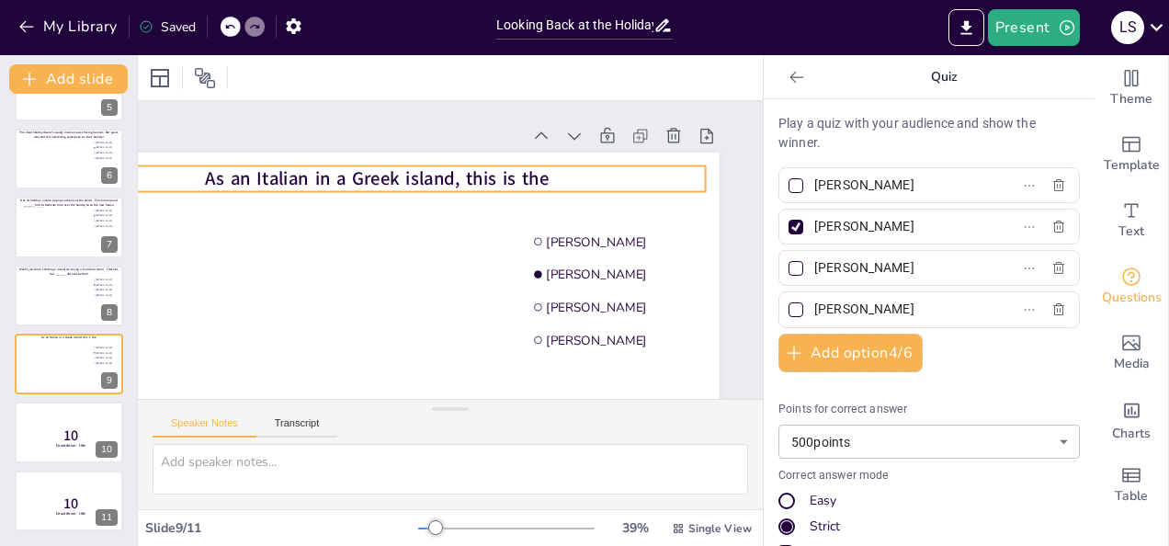
click at [541, 173] on span "As an Italian in a Greek island, this is the" at bounding box center [377, 179] width 344 height 26
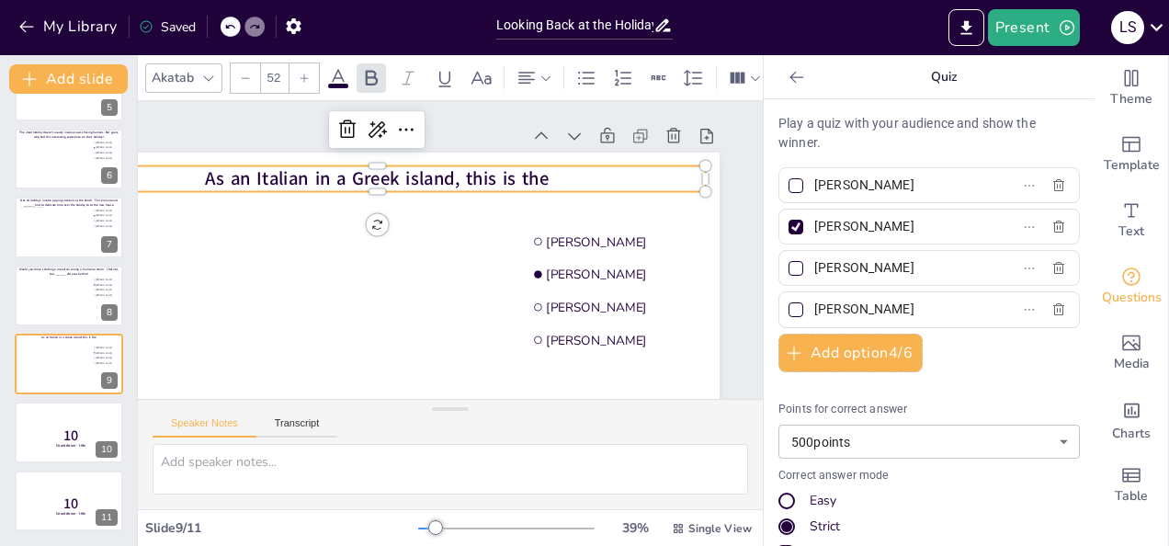
click at [541, 173] on span "As an Italian in a Greek island, this is the" at bounding box center [377, 179] width 344 height 26
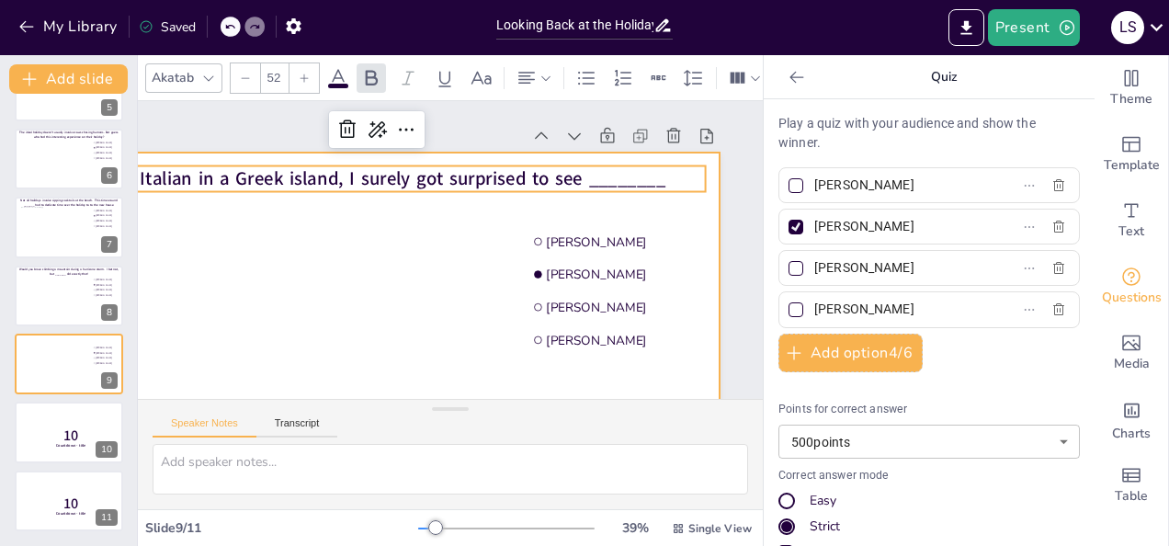
click at [303, 330] on div at bounding box center [377, 345] width 684 height 385
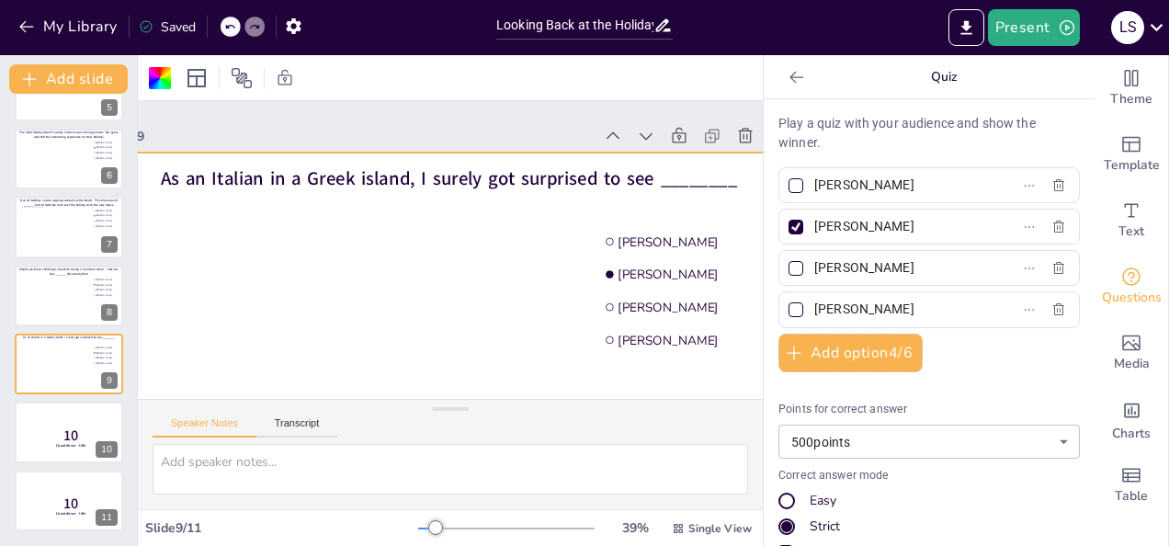
scroll to position [0, 84]
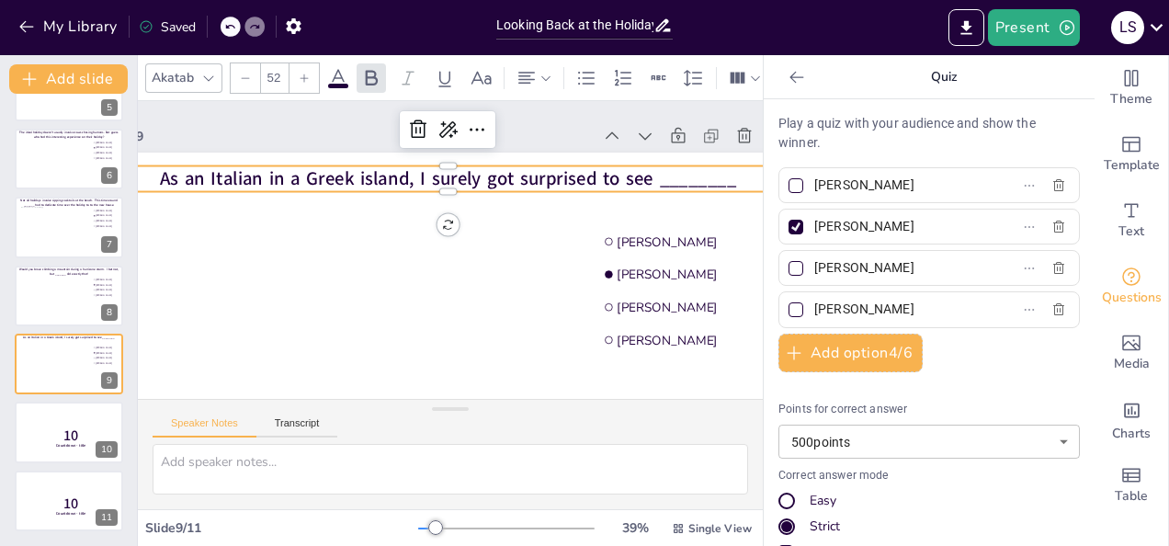
click at [423, 181] on span "As an Italian in a Greek island, I surely got surprised to see ________" at bounding box center [448, 179] width 577 height 26
click at [421, 176] on span "As an Italian in a Greek island, I surely got surprised to see ________" at bounding box center [448, 179] width 577 height 26
click at [416, 176] on span "As an Italian in a Greek island, I surely got surprised to see ________" at bounding box center [448, 179] width 577 height 26
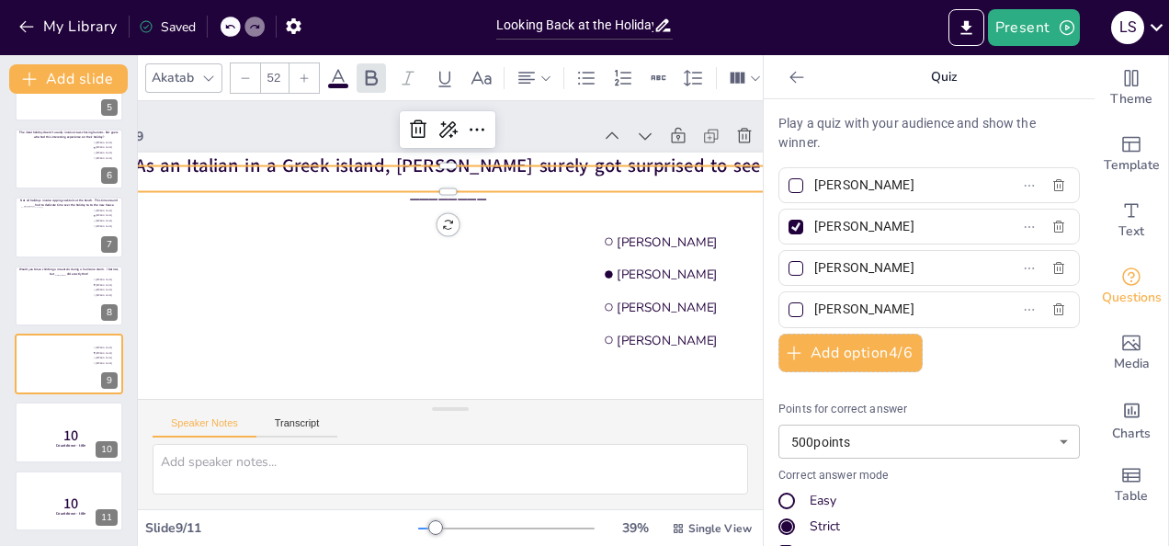
click at [896, 182] on input "[PERSON_NAME]" at bounding box center [899, 185] width 171 height 27
drag, startPoint x: 910, startPoint y: 222, endPoint x: 803, endPoint y: 220, distance: 106.6
click at [814, 220] on input "[PERSON_NAME]" at bounding box center [899, 226] width 171 height 27
type input "An island full of [DEMOGRAPHIC_DATA]"
click at [861, 74] on p "Quiz" at bounding box center [943, 77] width 265 height 44
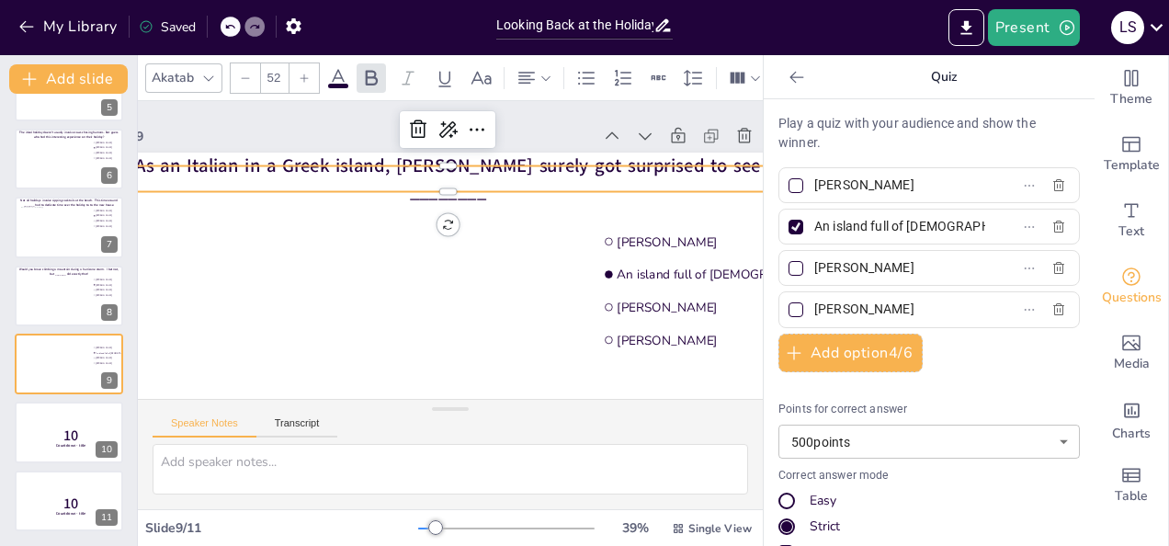
click at [918, 273] on input "[PERSON_NAME]" at bounding box center [899, 267] width 171 height 27
drag, startPoint x: 918, startPoint y: 273, endPoint x: 798, endPoint y: 257, distance: 120.5
click at [807, 257] on span "[PERSON_NAME]" at bounding box center [892, 267] width 171 height 27
click at [814, 257] on input "[PERSON_NAME]" at bounding box center [899, 267] width 171 height 27
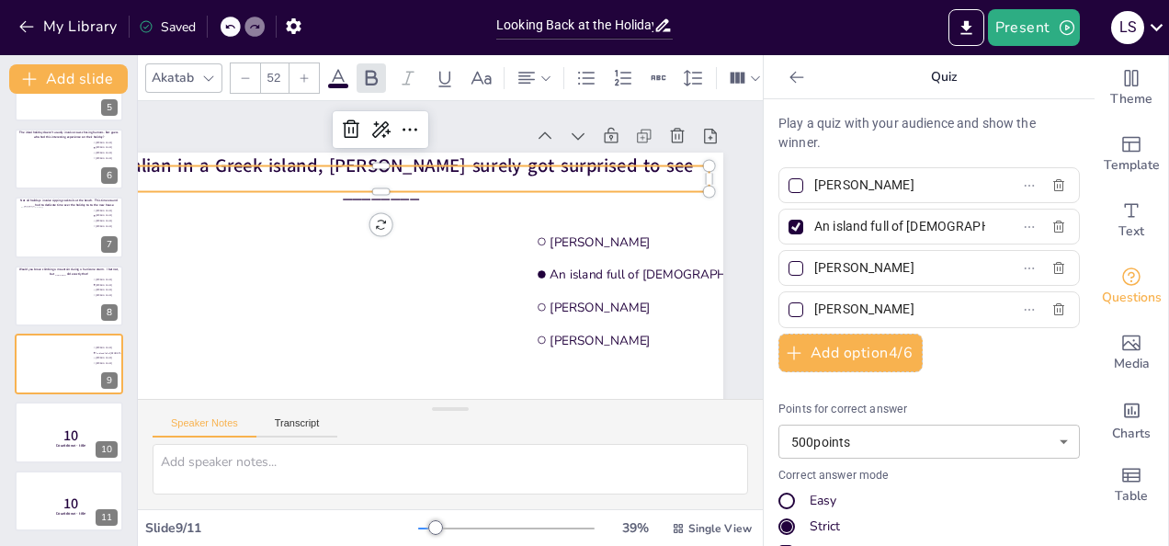
scroll to position [0, 153]
click at [890, 267] on input "[PERSON_NAME]" at bounding box center [899, 267] width 171 height 27
drag, startPoint x: 890, startPoint y: 267, endPoint x: 803, endPoint y: 274, distance: 87.5
click at [814, 274] on input "[PERSON_NAME]" at bounding box center [899, 267] width 171 height 27
click at [80, 344] on icon at bounding box center [80, 350] width 13 height 13
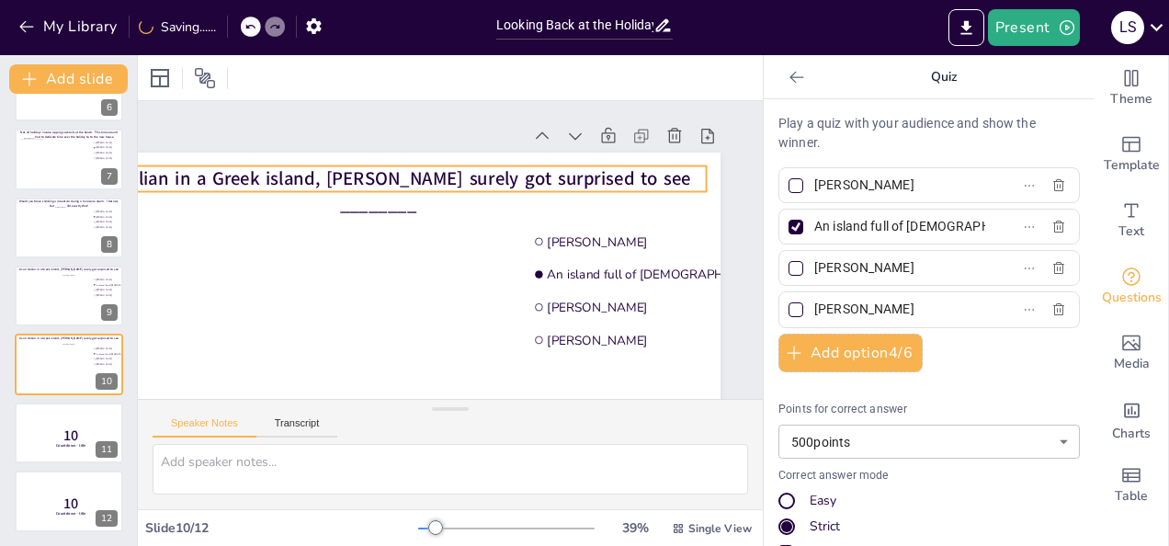
click at [408, 169] on span "As an Italian in a Greek island, [PERSON_NAME] surely got surprised to see ____…" at bounding box center [378, 191] width 626 height 51
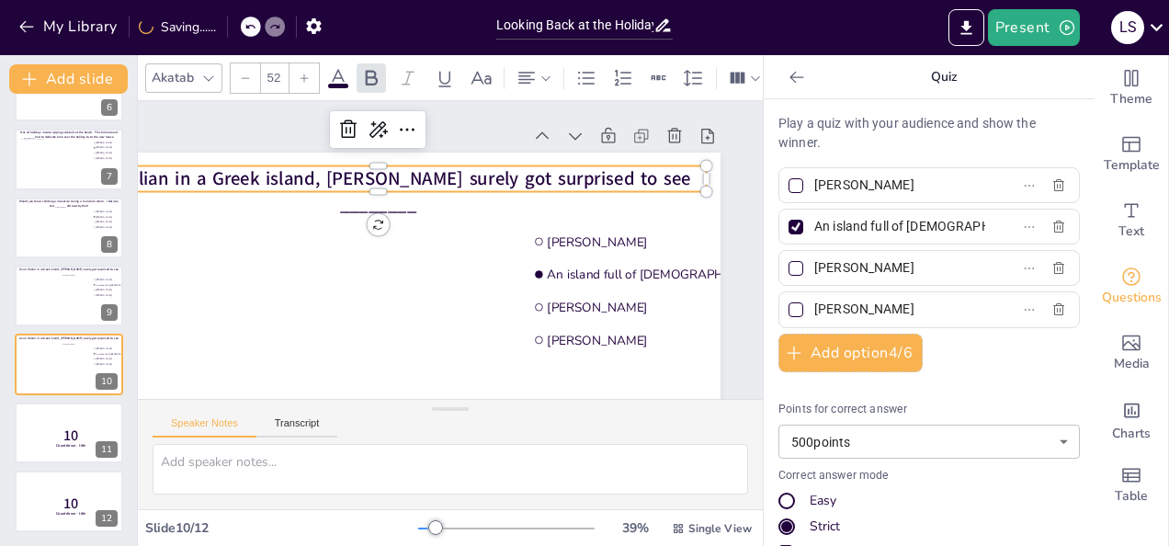
click at [408, 169] on span "As an Italian in a Greek island, [PERSON_NAME] surely got surprised to see ____…" at bounding box center [378, 191] width 626 height 51
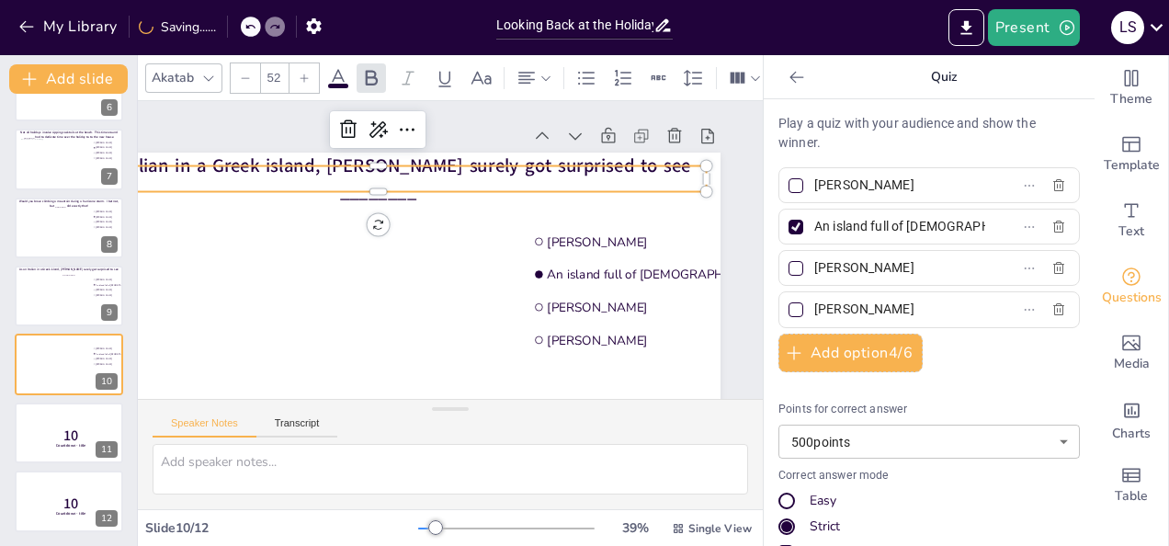
click at [436, 182] on span "As an Italian in a Greek island, [PERSON_NAME] surely got surprised to see ____…" at bounding box center [378, 178] width 626 height 51
click at [690, 178] on span "As an Italian in a Greek island, [PERSON_NAME] surely got surprised to see ____…" at bounding box center [378, 178] width 626 height 51
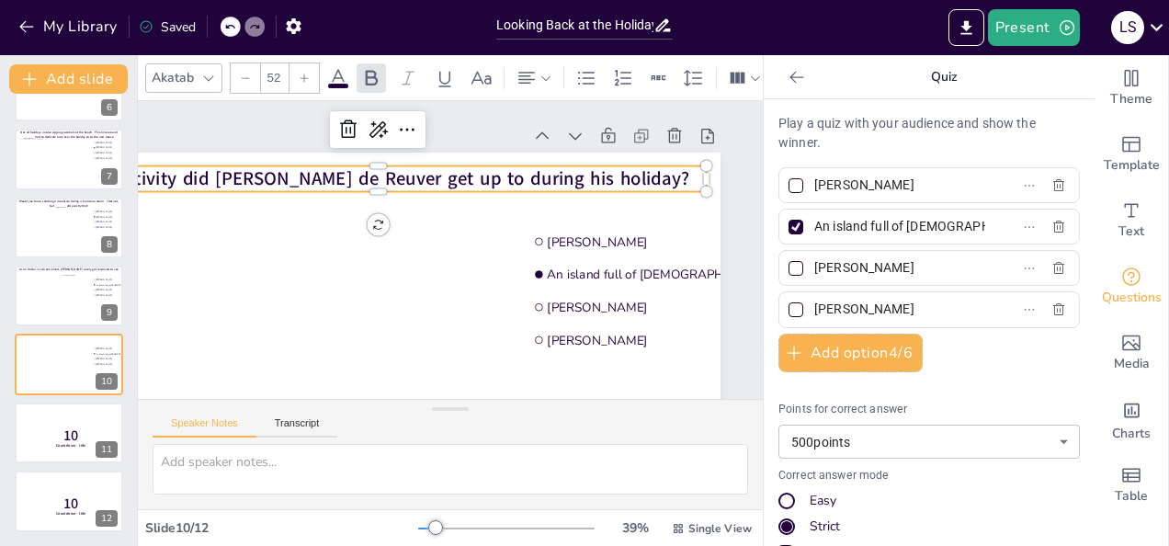
click at [958, 222] on label "An island full of [DEMOGRAPHIC_DATA]" at bounding box center [900, 226] width 230 height 27
click at [958, 222] on input "An island full of [DEMOGRAPHIC_DATA]" at bounding box center [899, 226] width 171 height 27
drag, startPoint x: 952, startPoint y: 222, endPoint x: 801, endPoint y: 229, distance: 150.8
click at [814, 229] on input "An island full of [DEMOGRAPHIC_DATA]" at bounding box center [899, 226] width 171 height 27
paste input "canoeing on the Semois river"
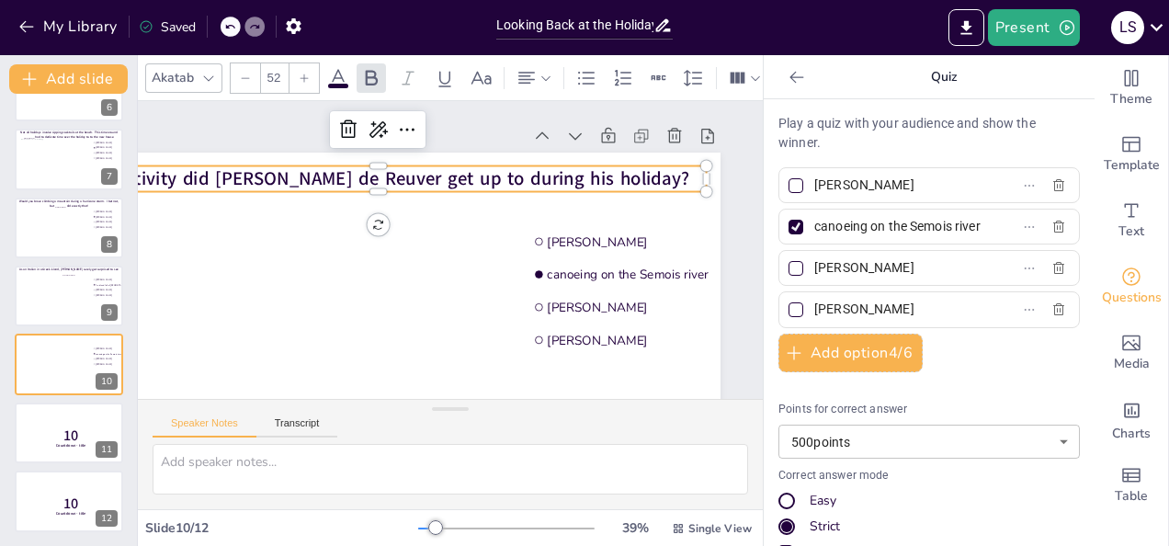
scroll to position [0, 16]
click at [900, 228] on input "canoeing on the Semois river" at bounding box center [899, 226] width 171 height 27
drag, startPoint x: 900, startPoint y: 228, endPoint x: 930, endPoint y: 220, distance: 30.3
click at [930, 220] on input "canoeing on the Semois river" at bounding box center [899, 226] width 171 height 27
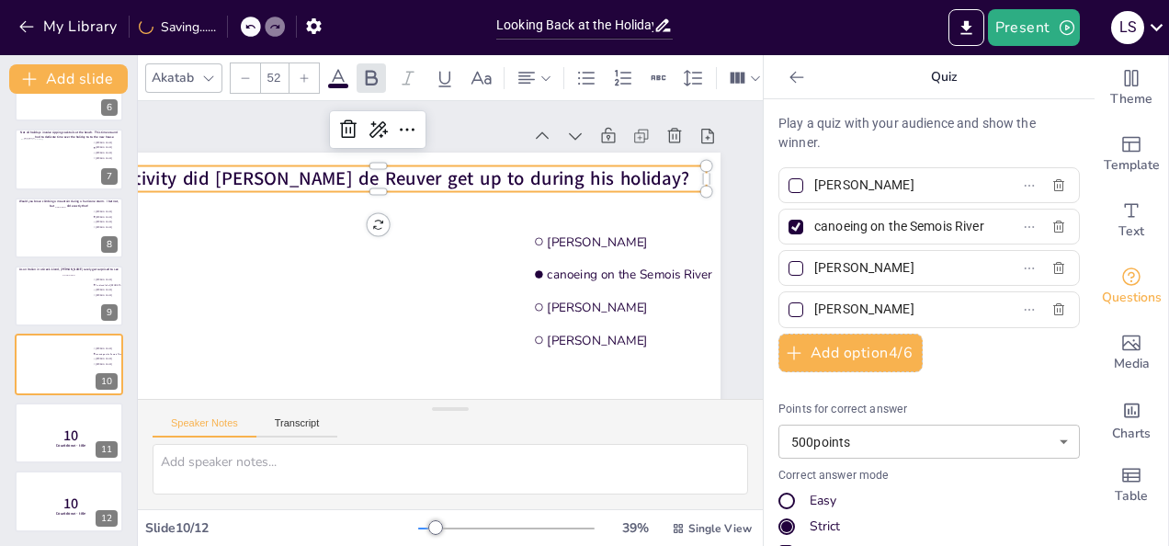
type input "canoeing on the Semois River"
click at [879, 187] on input "[PERSON_NAME]" at bounding box center [899, 185] width 171 height 27
drag, startPoint x: 900, startPoint y: 187, endPoint x: 797, endPoint y: 184, distance: 103.9
click at [807, 184] on span "[PERSON_NAME]" at bounding box center [892, 185] width 171 height 27
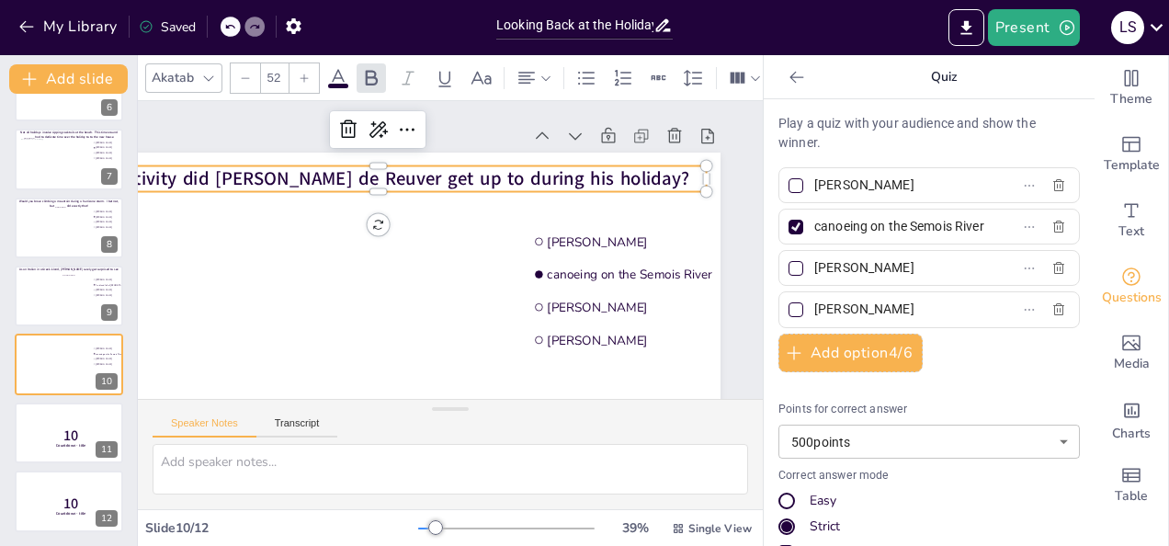
click at [814, 184] on input "[PERSON_NAME]" at bounding box center [899, 185] width 171 height 27
type input "X"
drag, startPoint x: 906, startPoint y: 259, endPoint x: 794, endPoint y: 262, distance: 112.1
click at [807, 262] on span "[PERSON_NAME]" at bounding box center [892, 267] width 171 height 27
click at [814, 262] on input "[PERSON_NAME]" at bounding box center [899, 267] width 171 height 27
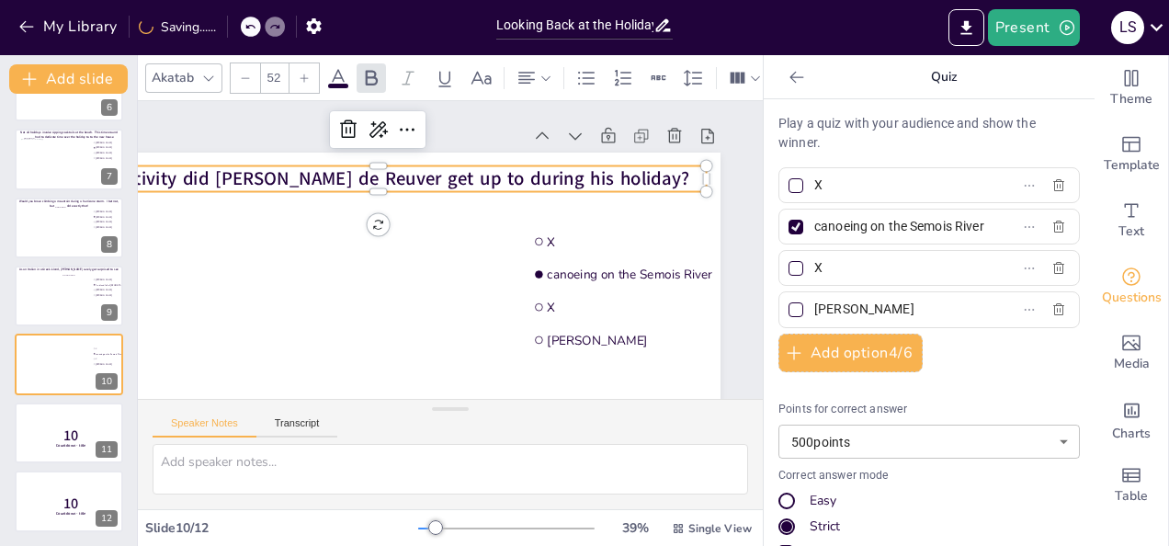
type input "X"
drag, startPoint x: 908, startPoint y: 303, endPoint x: 799, endPoint y: 303, distance: 108.4
click at [814, 303] on input "[PERSON_NAME]" at bounding box center [899, 309] width 171 height 27
type input "X"
click at [814, 222] on input "canoeing on the Semois River" at bounding box center [899, 226] width 171 height 27
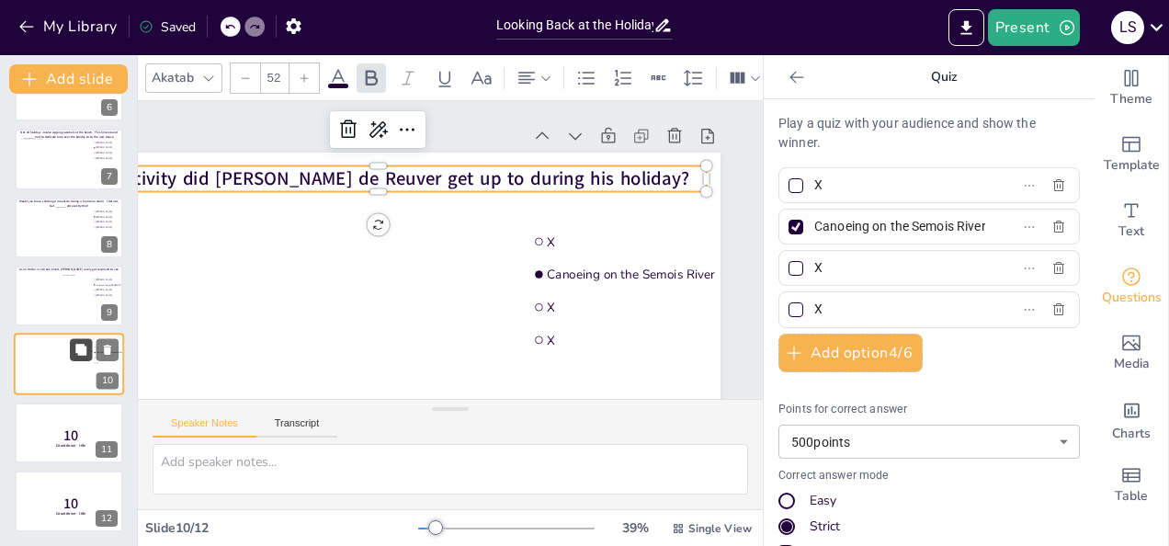
click at [77, 348] on icon at bounding box center [80, 350] width 11 height 11
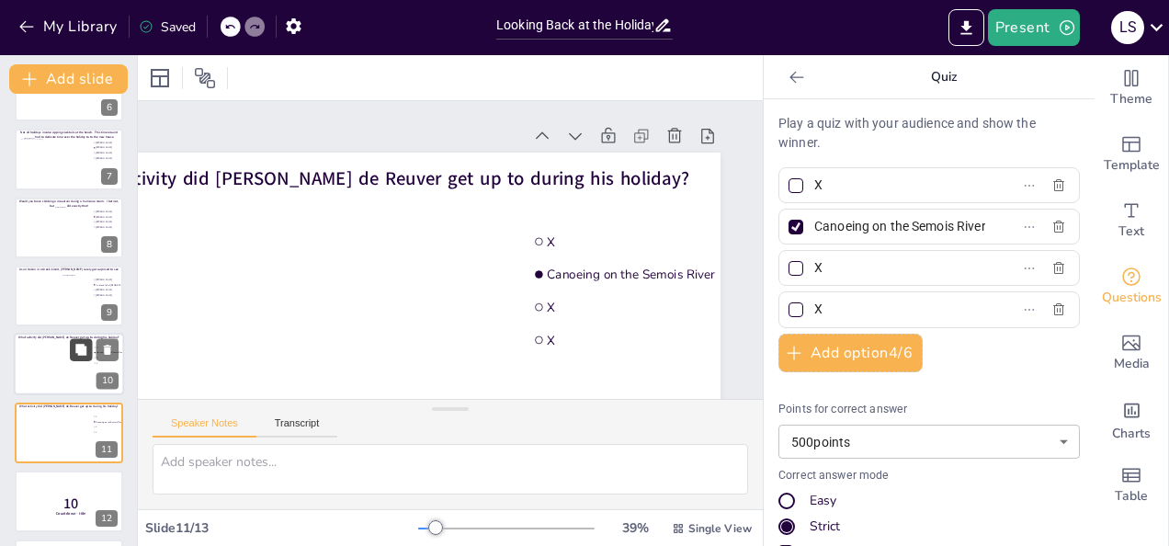
scroll to position [95, 153]
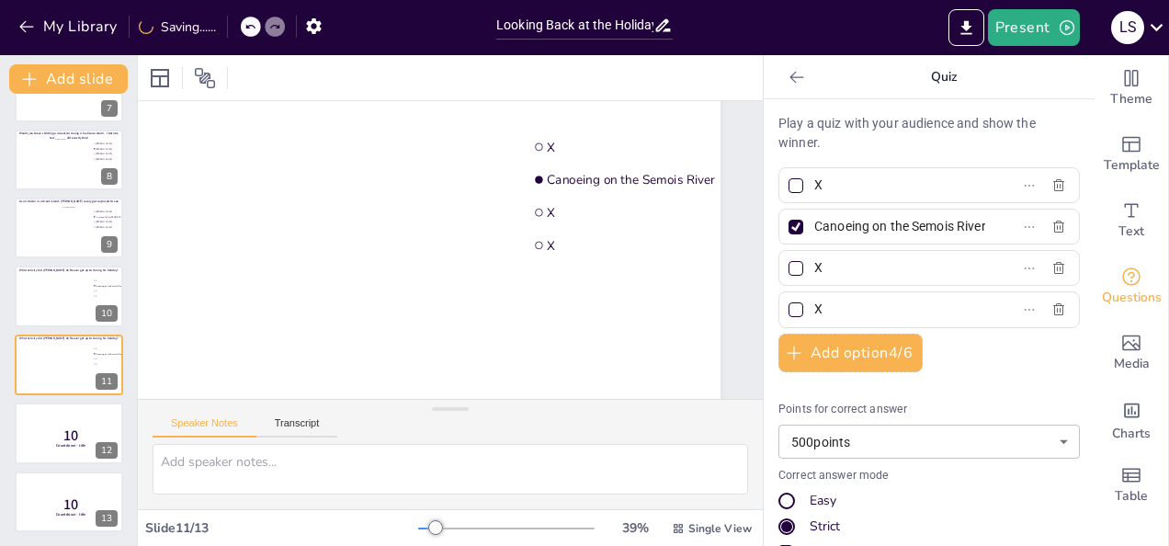
type input "Canoeing on the Semois River"
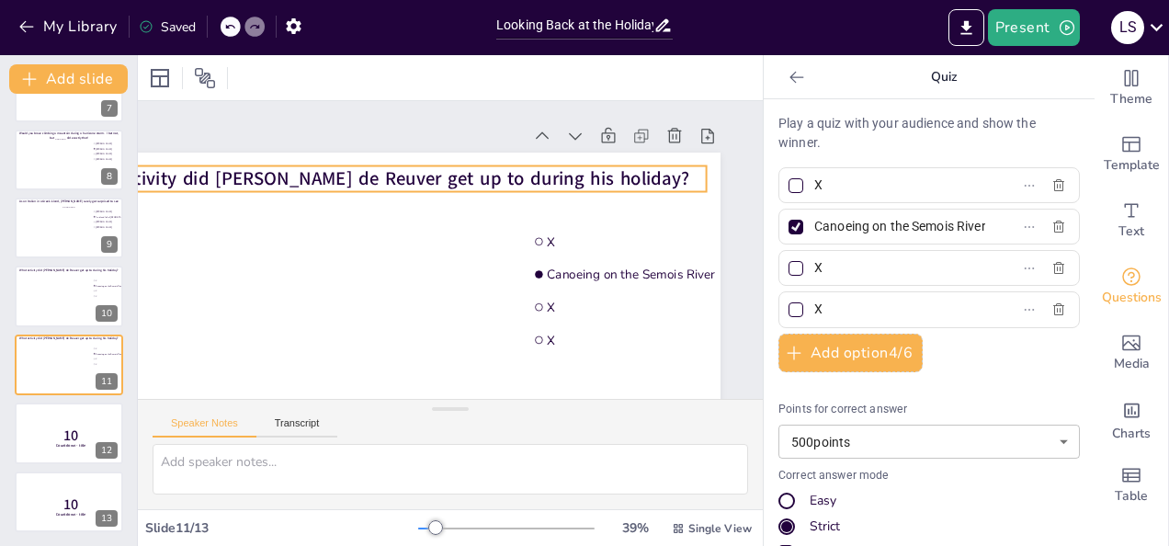
click at [432, 178] on span "What activity did [PERSON_NAME] de Reuver get up to during his holiday?" at bounding box center [377, 179] width 621 height 26
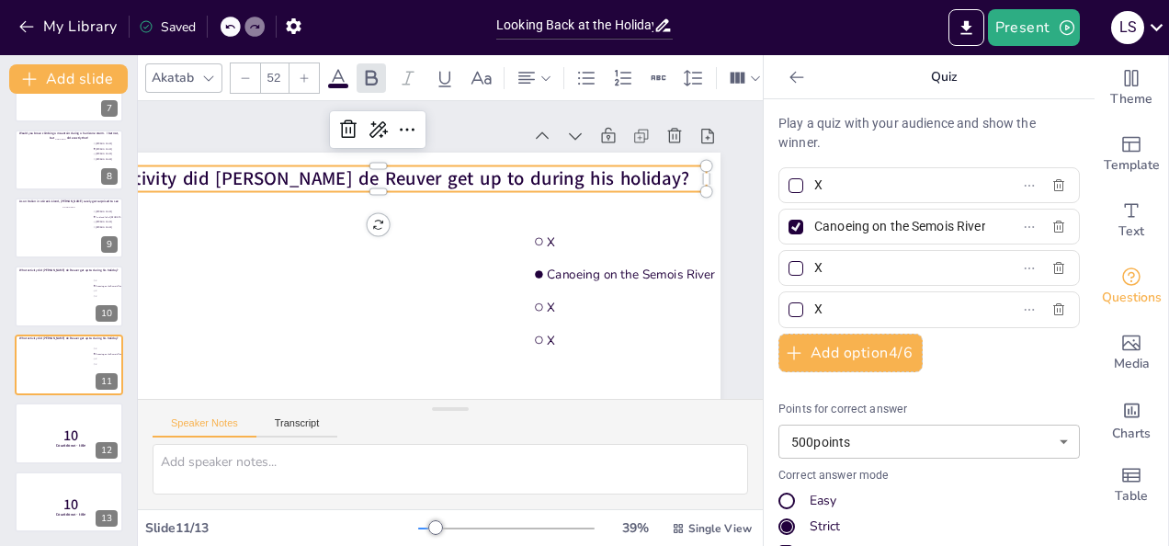
click at [432, 178] on span "What activity did [PERSON_NAME] de Reuver get up to during his holiday?" at bounding box center [377, 179] width 621 height 26
drag, startPoint x: 615, startPoint y: 176, endPoint x: 566, endPoint y: 206, distance: 56.9
click at [566, 206] on div at bounding box center [378, 345] width 684 height 385
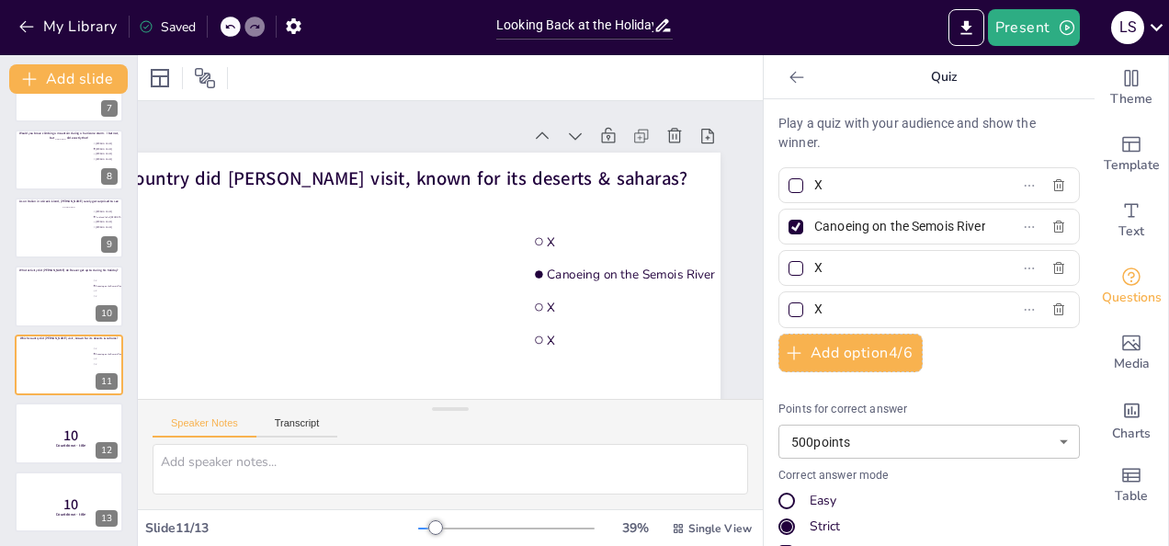
click at [960, 224] on label "Canoeing on the Semois River" at bounding box center [900, 226] width 230 height 27
click at [960, 224] on input "Canoeing on the Semois River" at bounding box center [899, 226] width 171 height 27
click at [874, 265] on input "X" at bounding box center [899, 267] width 171 height 27
click at [849, 300] on input "X" at bounding box center [899, 309] width 171 height 27
type input "[GEOGRAPHIC_DATA]"
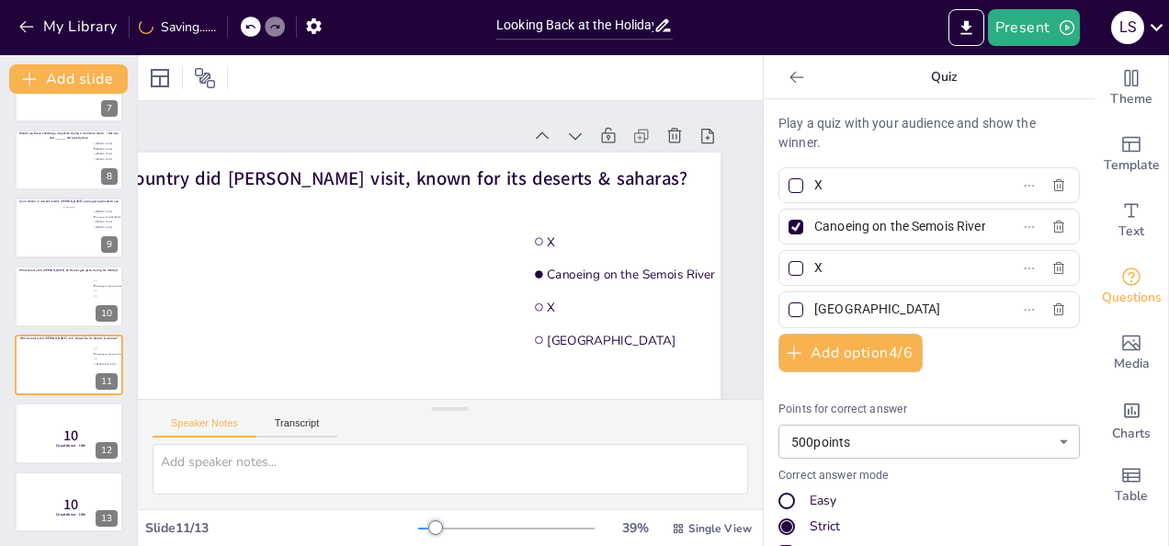
drag, startPoint x: 961, startPoint y: 226, endPoint x: 899, endPoint y: 223, distance: 61.6
click at [899, 223] on label "Canoeing on the Semois River" at bounding box center [900, 226] width 230 height 27
click at [899, 223] on input "Canoeing on the Semois River" at bounding box center [899, 226] width 171 height 27
type input "C"
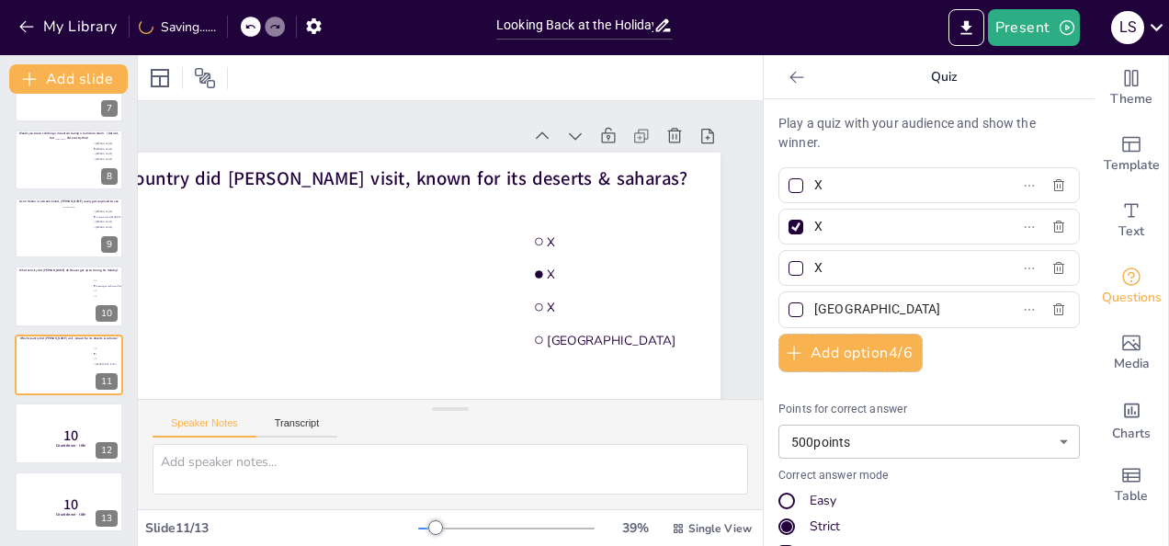
type input "X"
click at [788, 307] on div at bounding box center [795, 309] width 15 height 15
click at [814, 307] on input "[GEOGRAPHIC_DATA]" at bounding box center [899, 309] width 171 height 27
checkbox input "true"
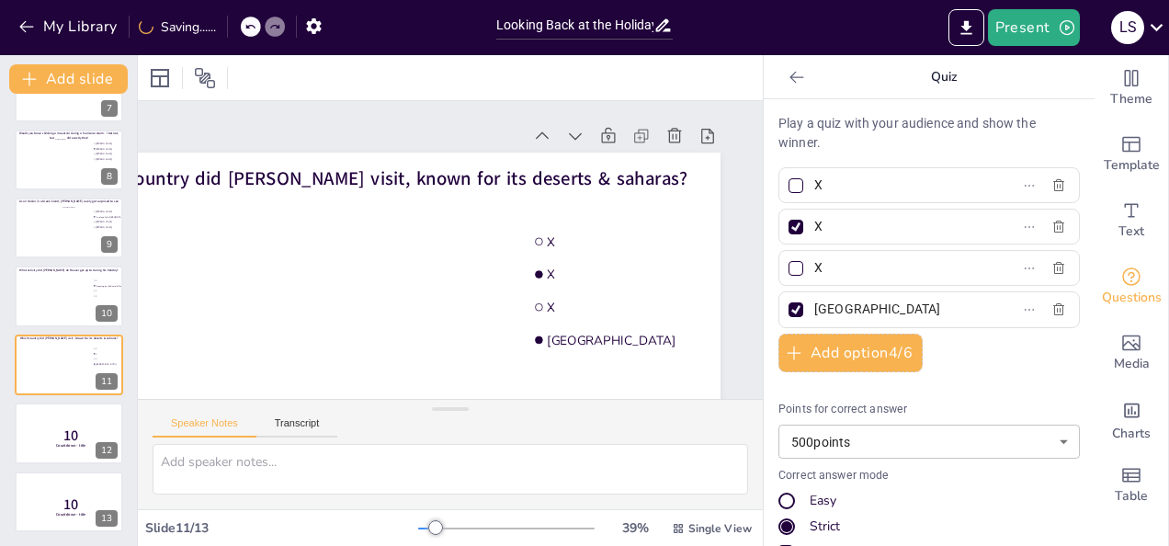
click at [788, 232] on div at bounding box center [795, 227] width 15 height 15
click at [814, 232] on input "X" at bounding box center [899, 226] width 171 height 27
checkbox input "false"
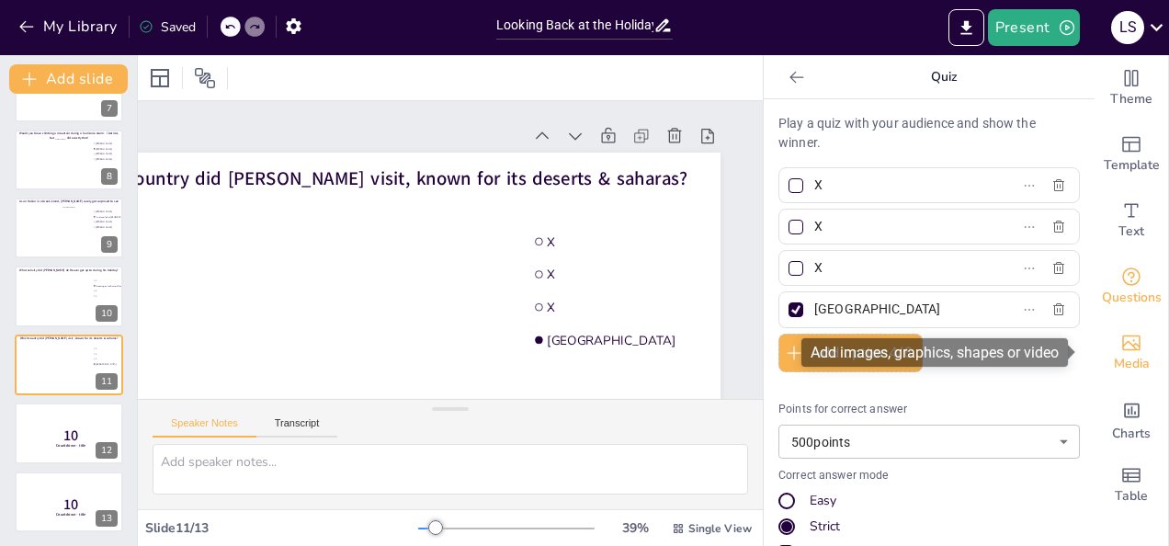
click at [1123, 347] on icon "Add images, graphics, shapes or video" at bounding box center [1131, 343] width 22 height 22
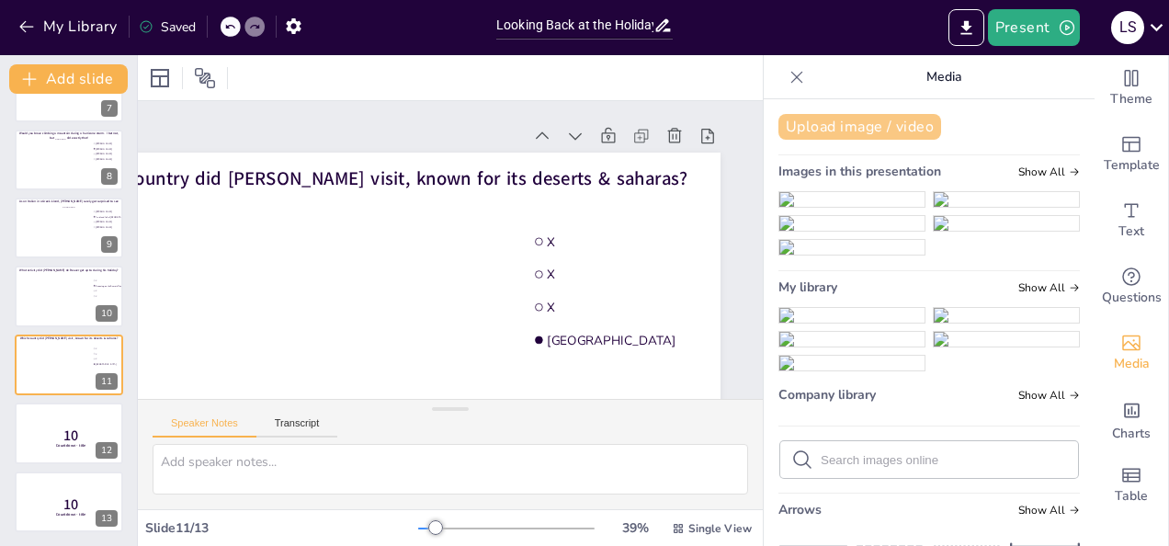
click at [832, 127] on button "Upload image / video" at bounding box center [859, 127] width 163 height 26
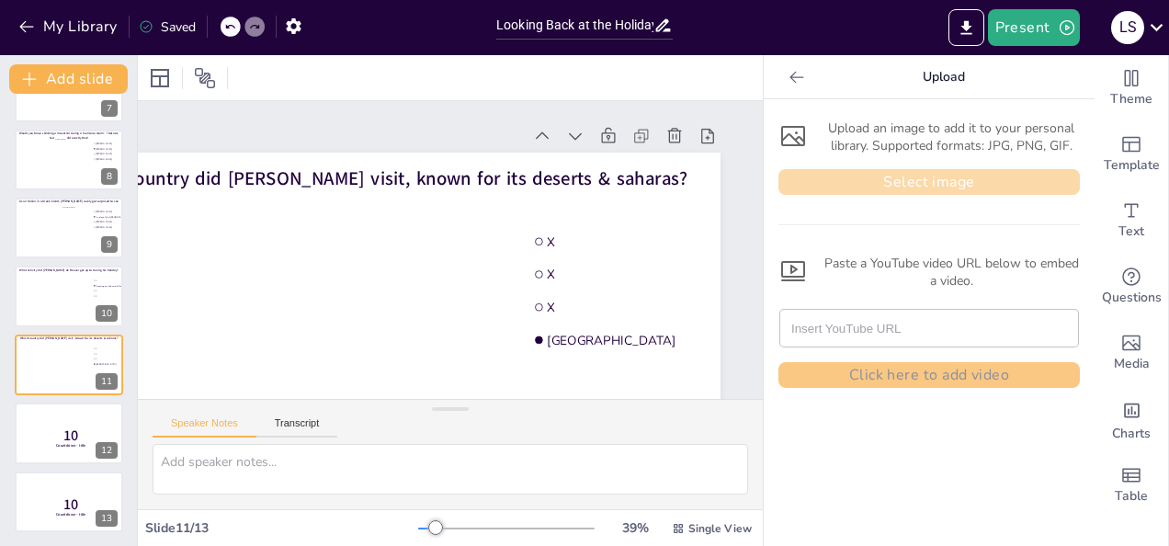
click at [854, 176] on button "Select image" at bounding box center [928, 182] width 301 height 26
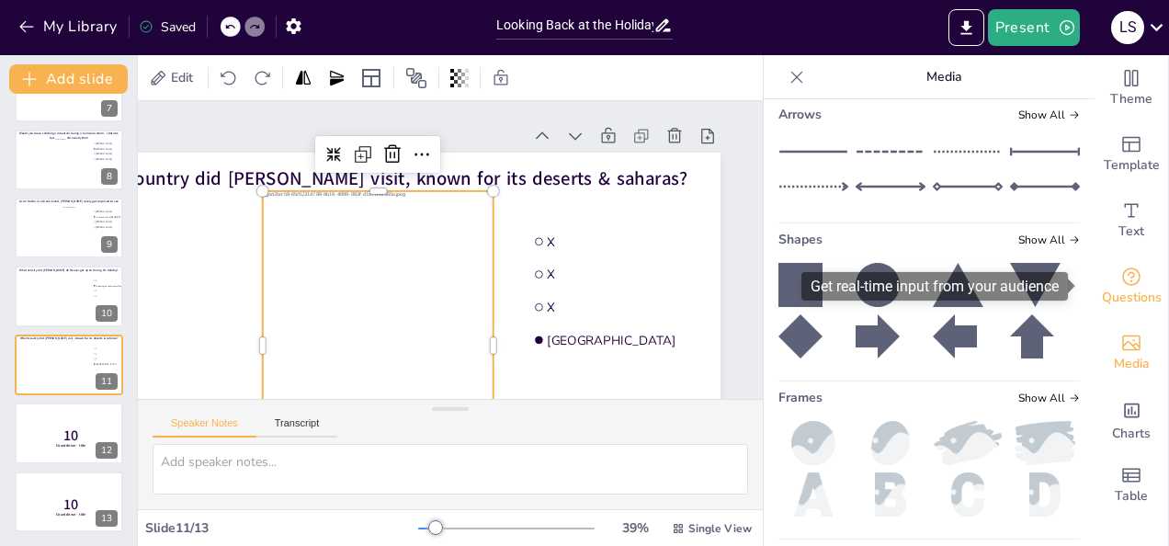
click at [1122, 281] on icon "Get real-time input from your audience" at bounding box center [1131, 276] width 18 height 18
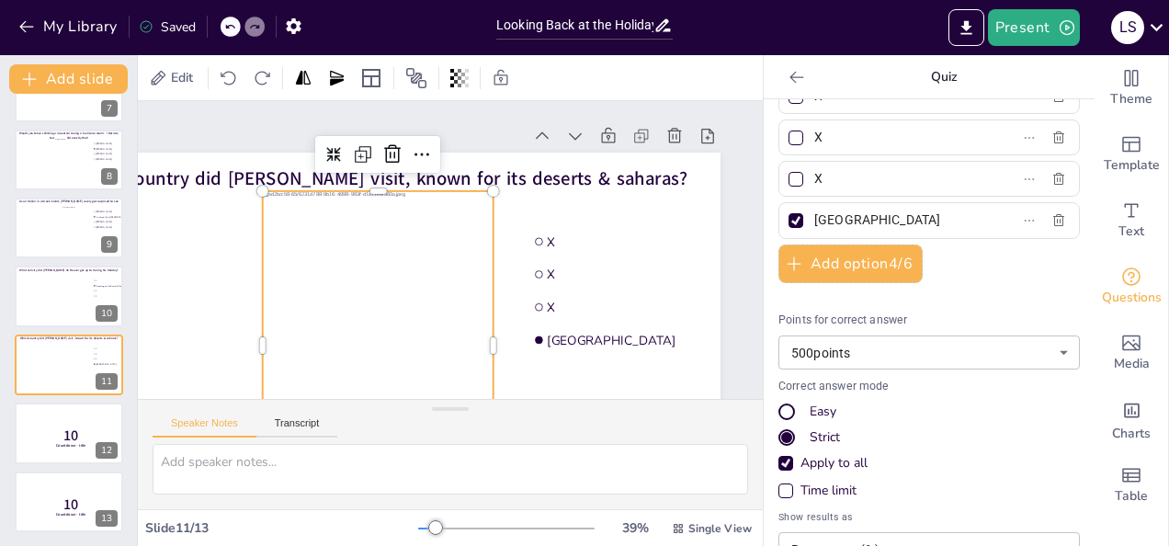
scroll to position [153, 0]
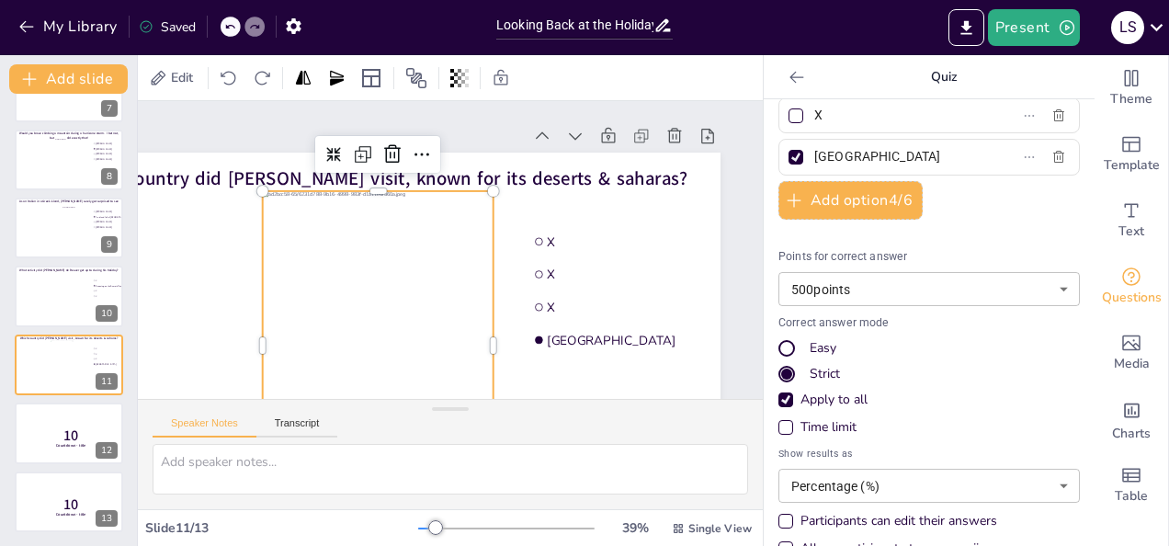
click at [778, 340] on div "Easy" at bounding box center [786, 348] width 17 height 17
click at [778, 430] on div "Time limit" at bounding box center [785, 427] width 15 height 15
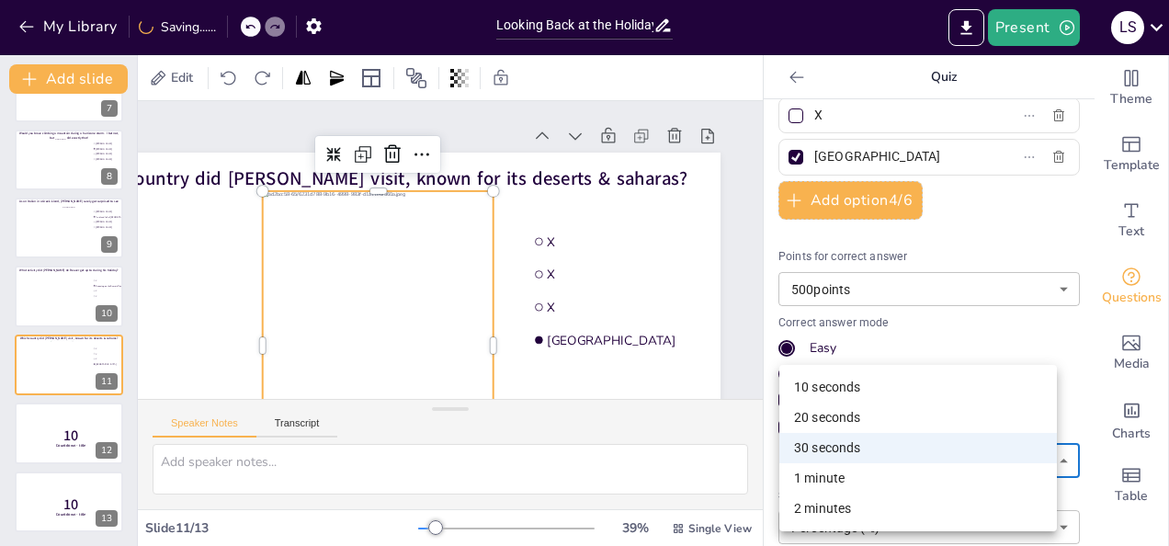
click at [854, 450] on body "My Library Saving...... Looking Back at the Holidays - Fun Quiz Present L S Doc…" at bounding box center [584, 273] width 1169 height 546
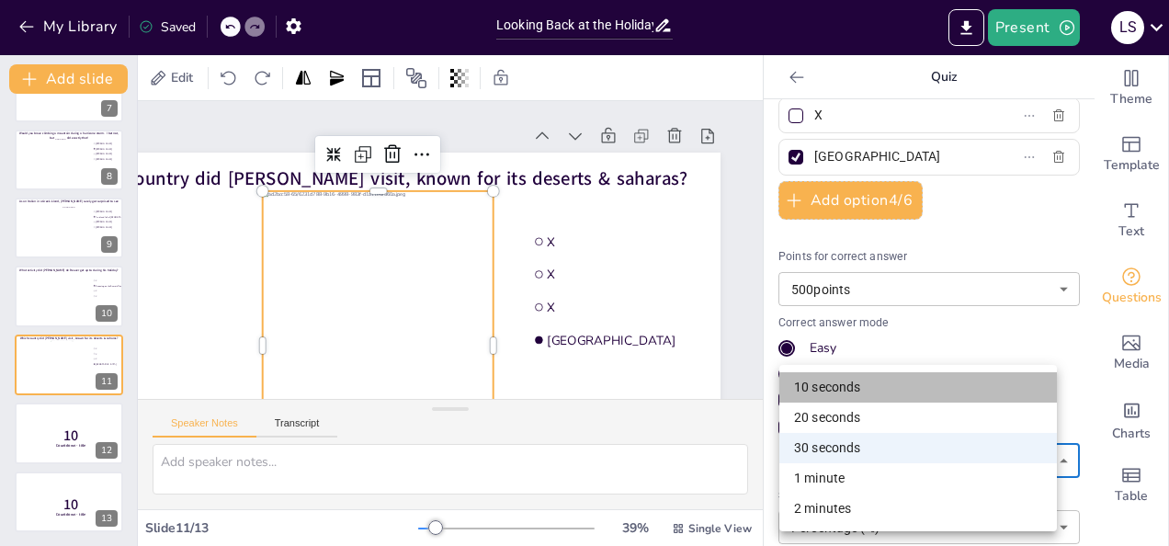
click at [843, 378] on li "10 seconds" at bounding box center [917, 387] width 277 height 30
type input "10"
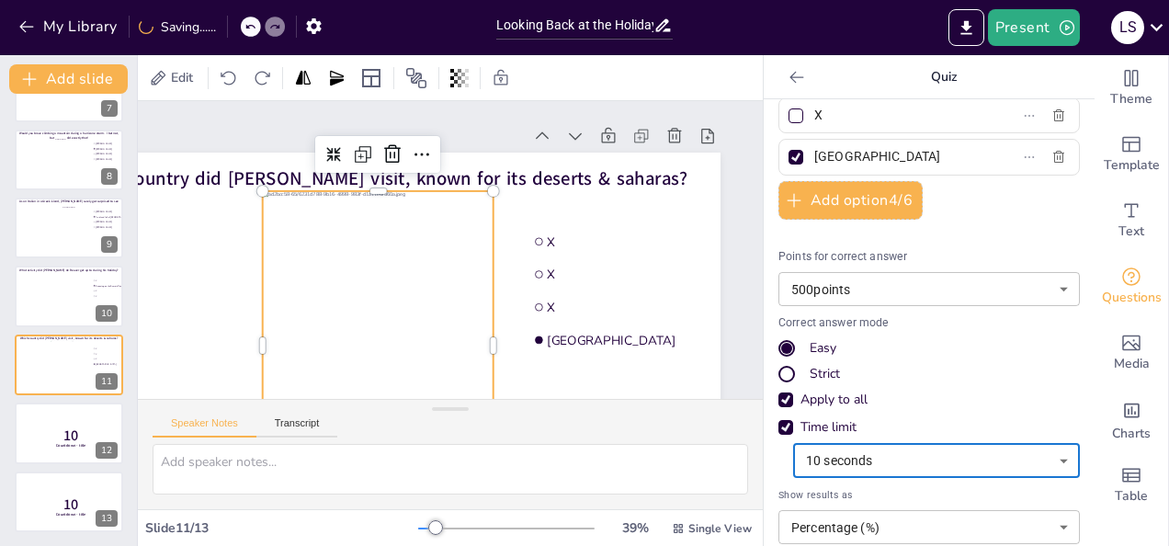
click at [763, 460] on div "Play a quiz with your audience and show the winner. X X X Morocco Add option 4 …" at bounding box center [928, 322] width 331 height 447
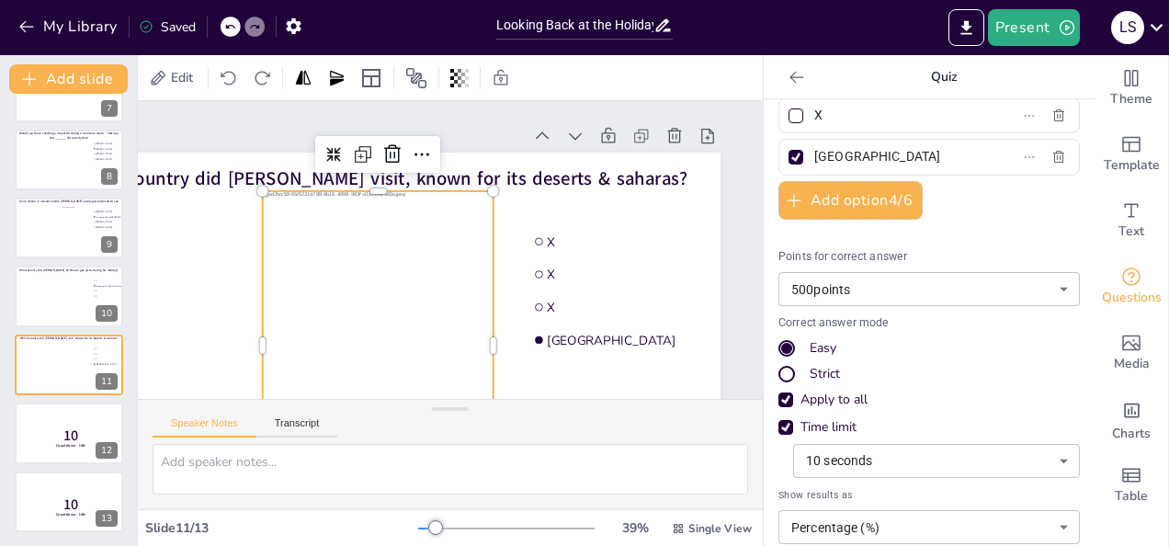
scroll to position [226, 0]
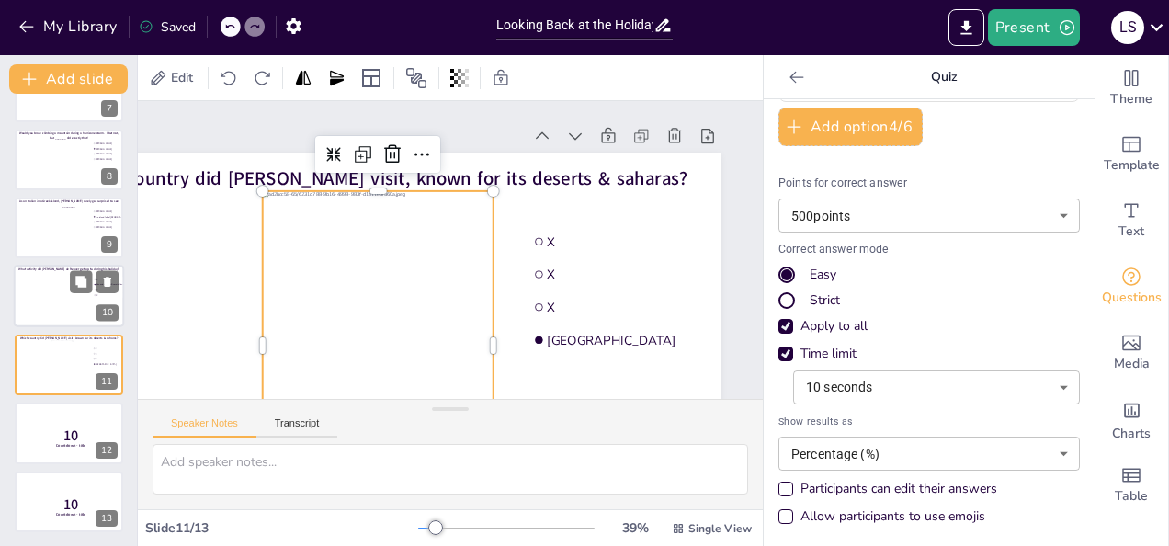
click at [54, 292] on div at bounding box center [69, 297] width 110 height 62
type input "Canoeing on the Semois River"
type input "X"
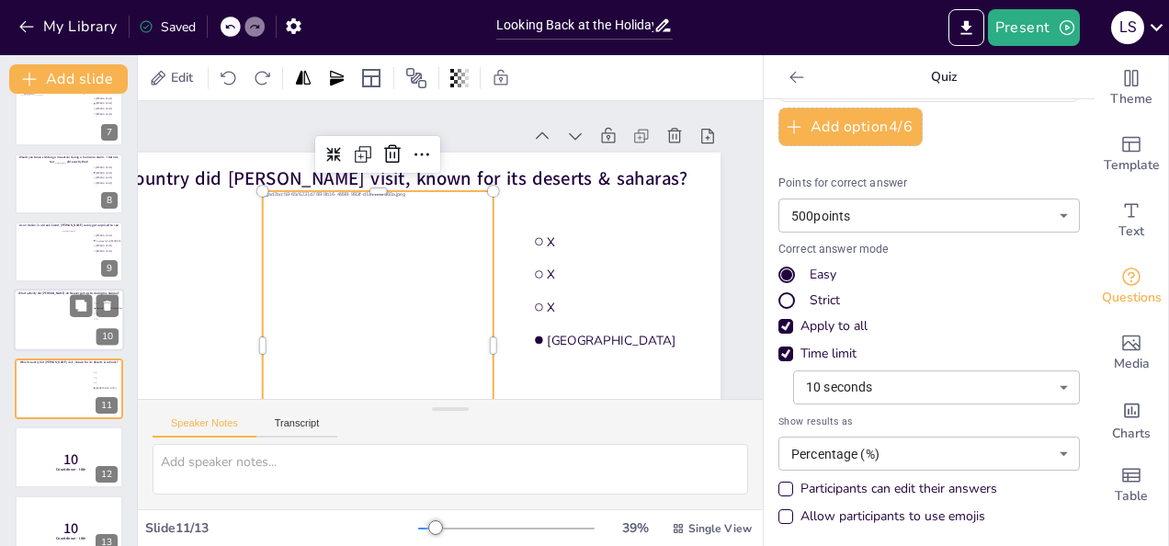
scroll to position [186, 0]
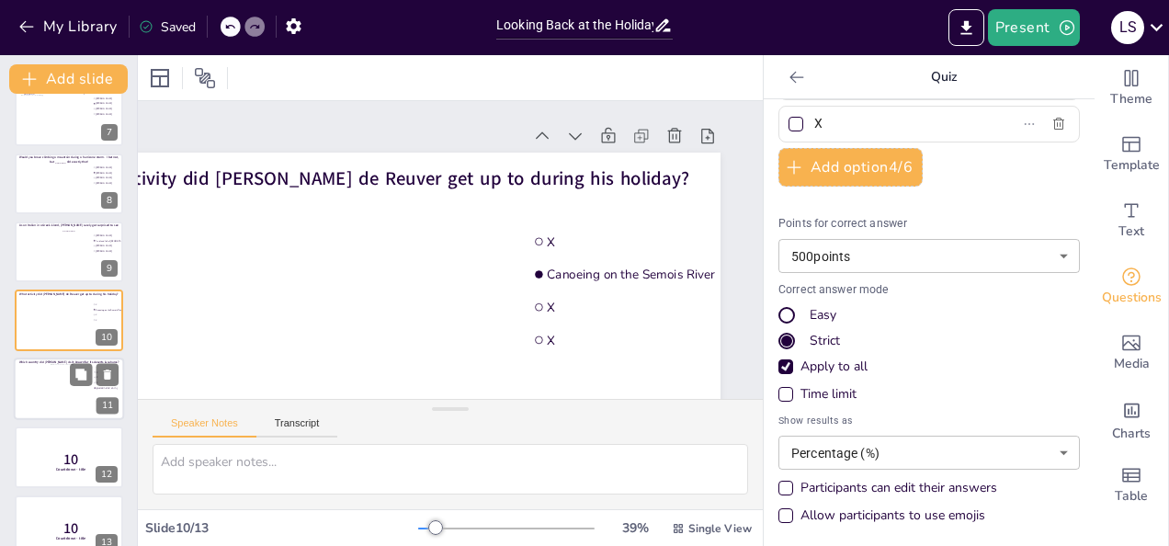
click at [62, 372] on div at bounding box center [70, 389] width 38 height 50
type input "X"
type input "[GEOGRAPHIC_DATA]"
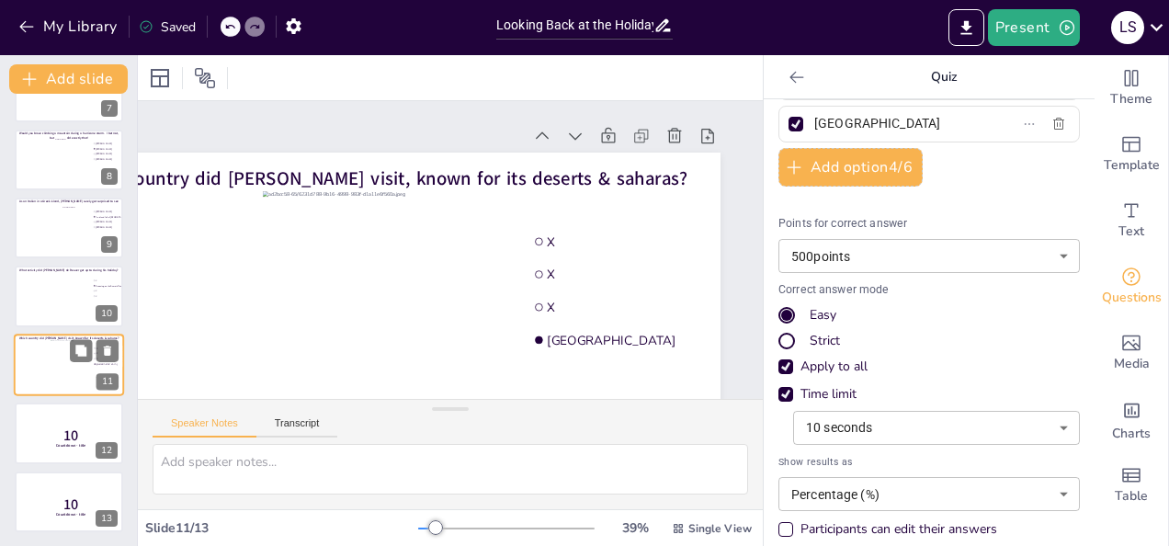
scroll to position [226, 0]
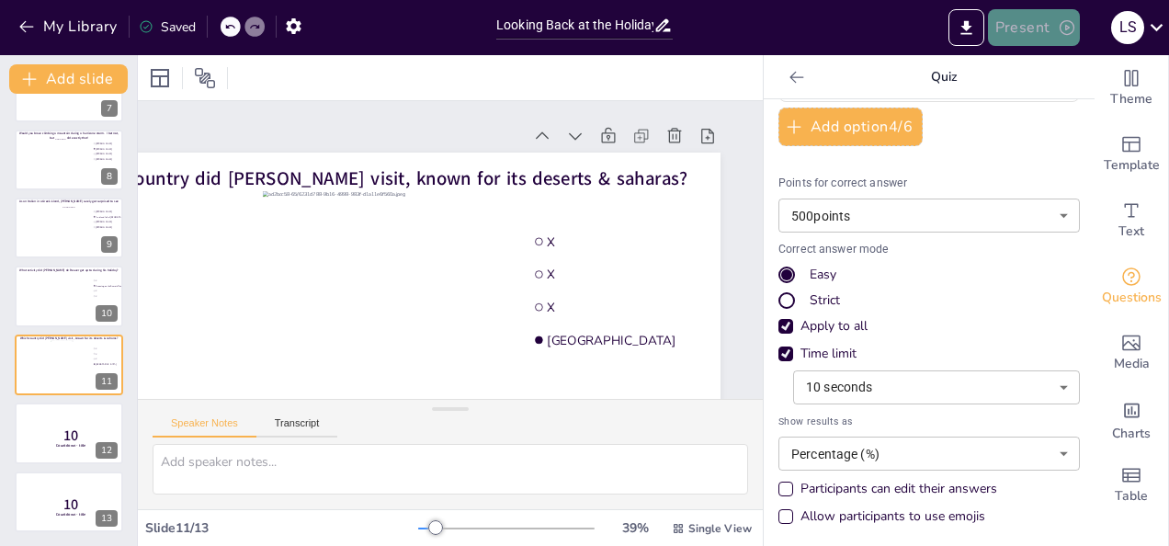
click at [1043, 36] on button "Present" at bounding box center [1034, 27] width 92 height 37
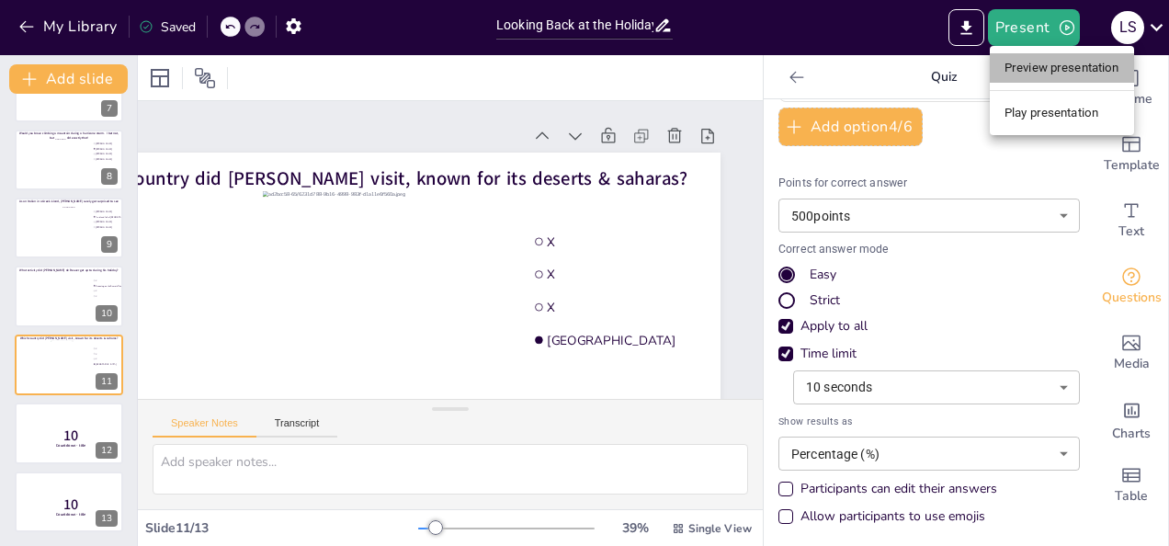
click at [1032, 57] on li "Preview presentation" at bounding box center [1061, 67] width 144 height 29
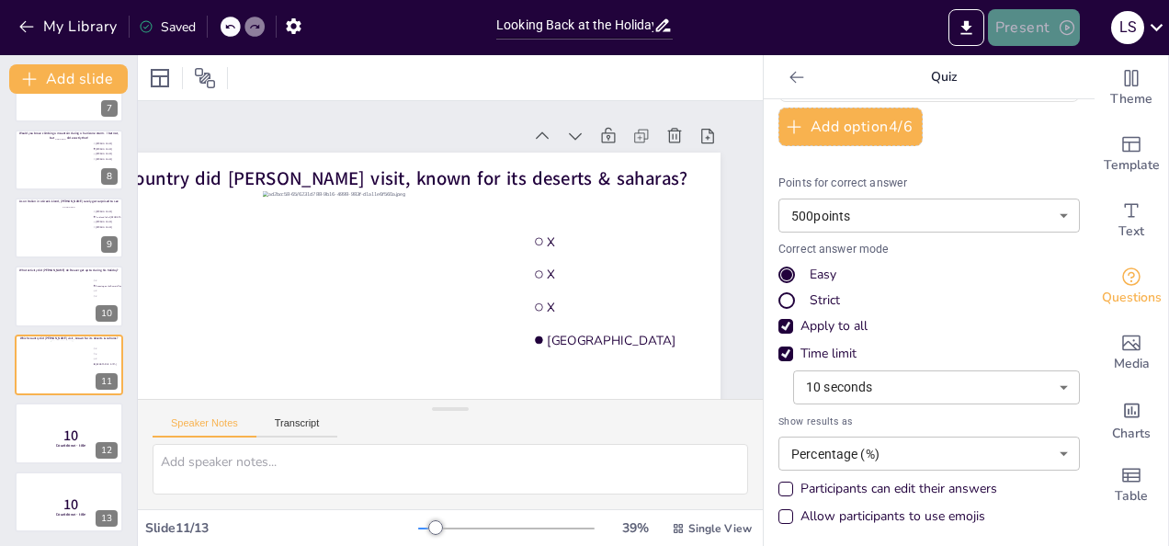
click at [1027, 30] on button "Present" at bounding box center [1034, 27] width 92 height 37
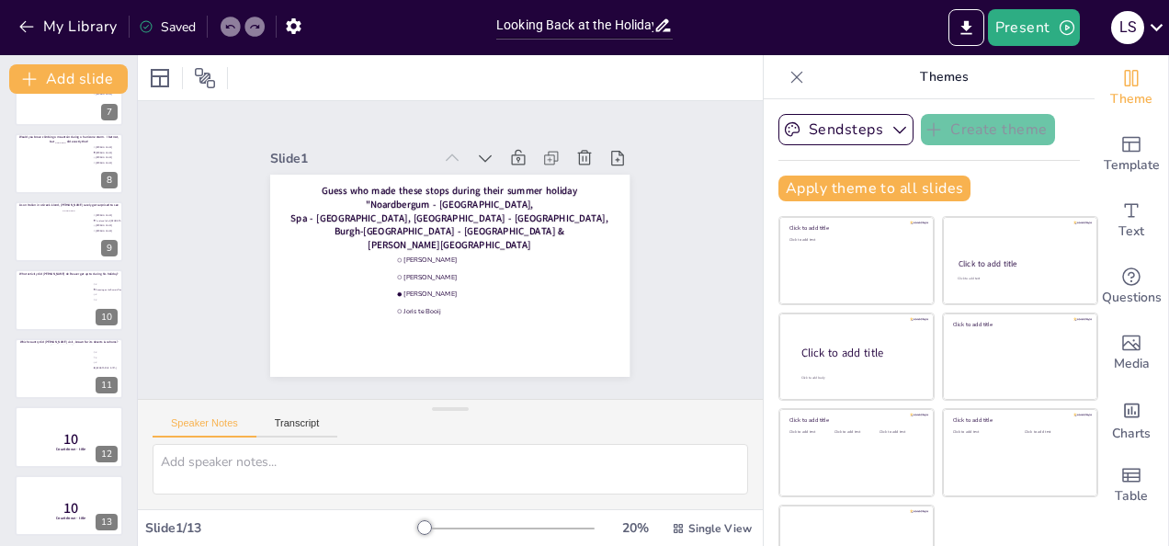
scroll to position [458, 0]
click at [58, 367] on div at bounding box center [70, 365] width 38 height 50
